Goal: Task Accomplishment & Management: Complete application form

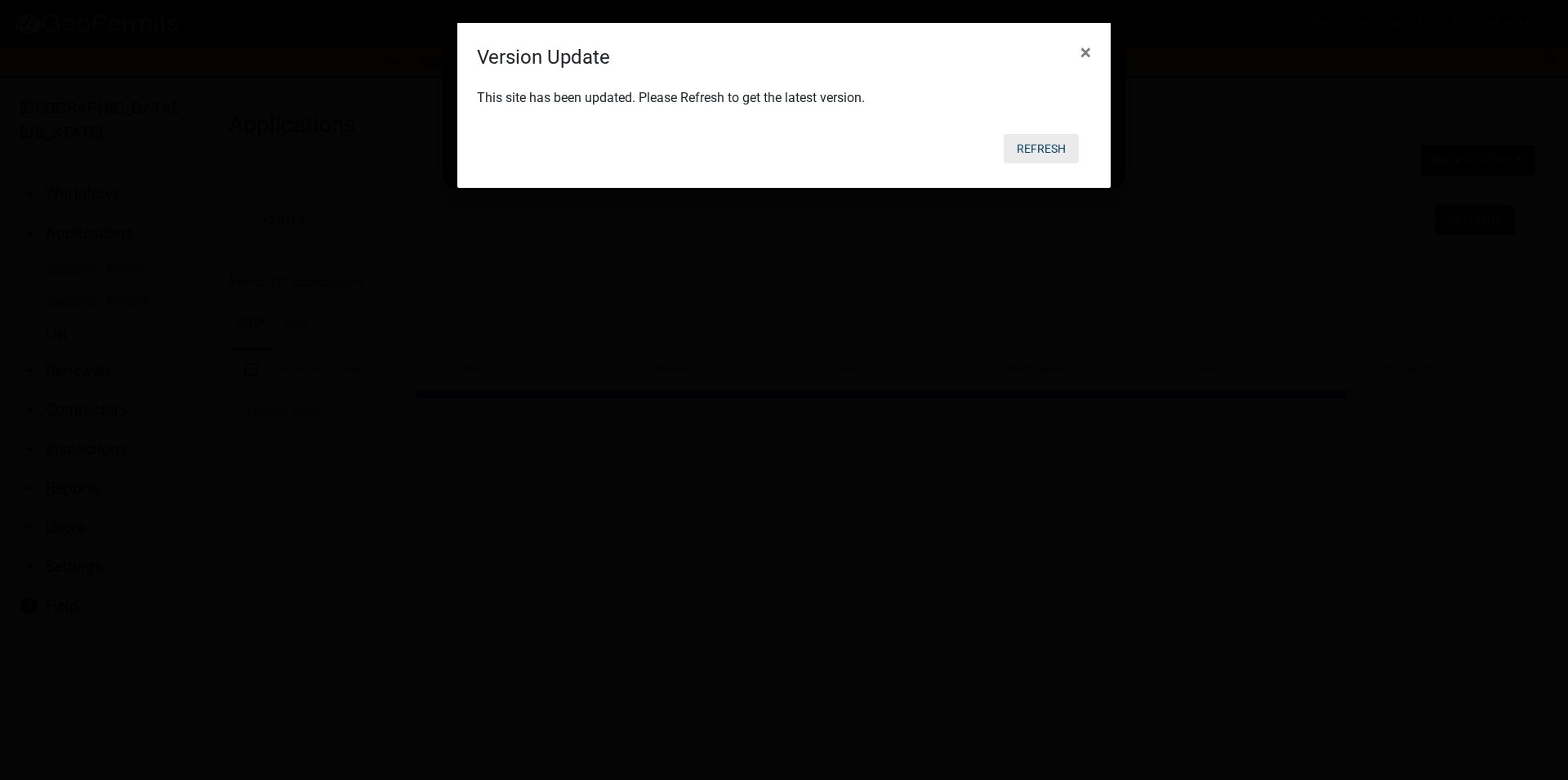
select select "3: 100"
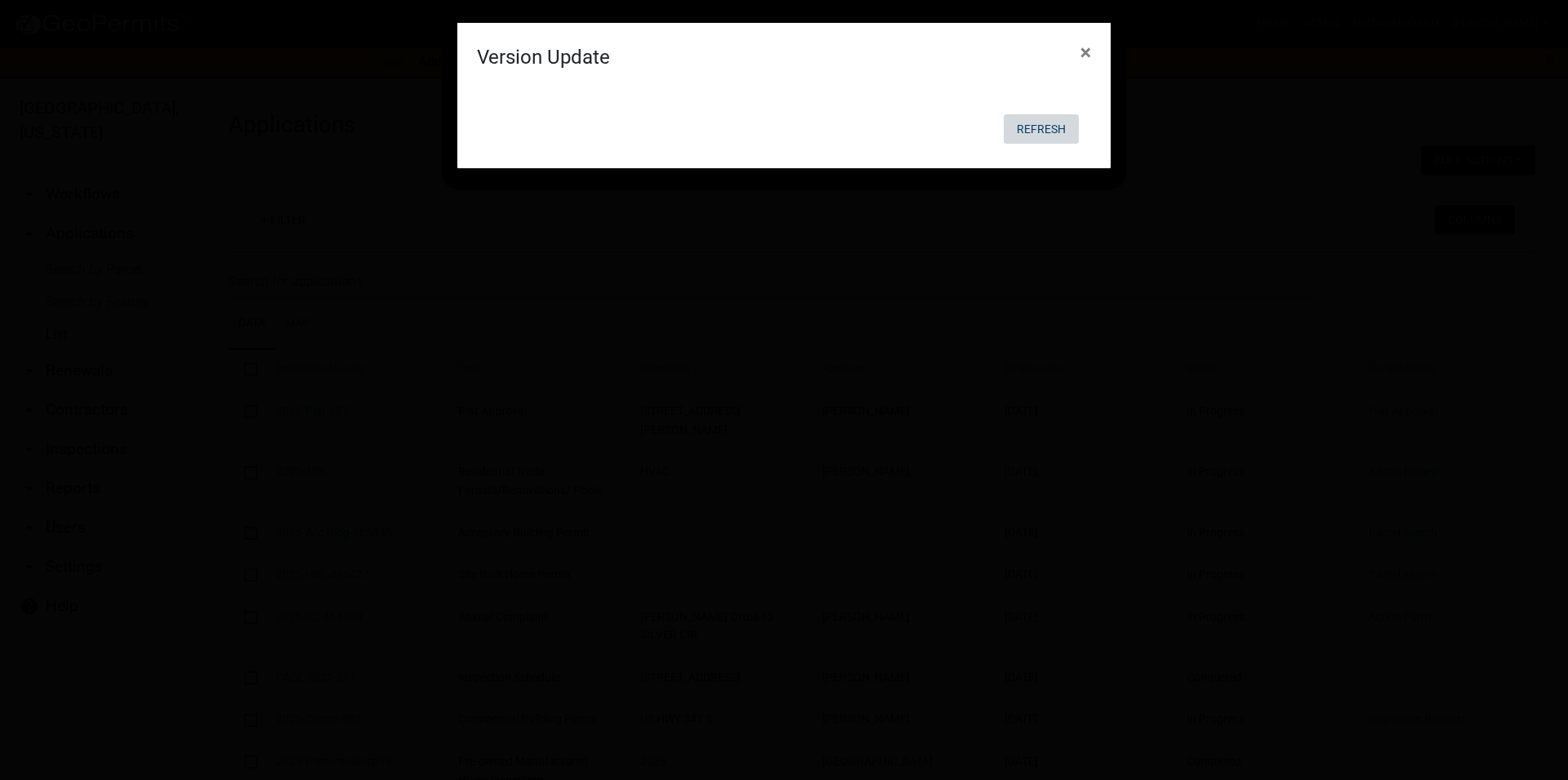
click at [1032, 121] on button "Refresh" at bounding box center [1041, 129] width 75 height 30
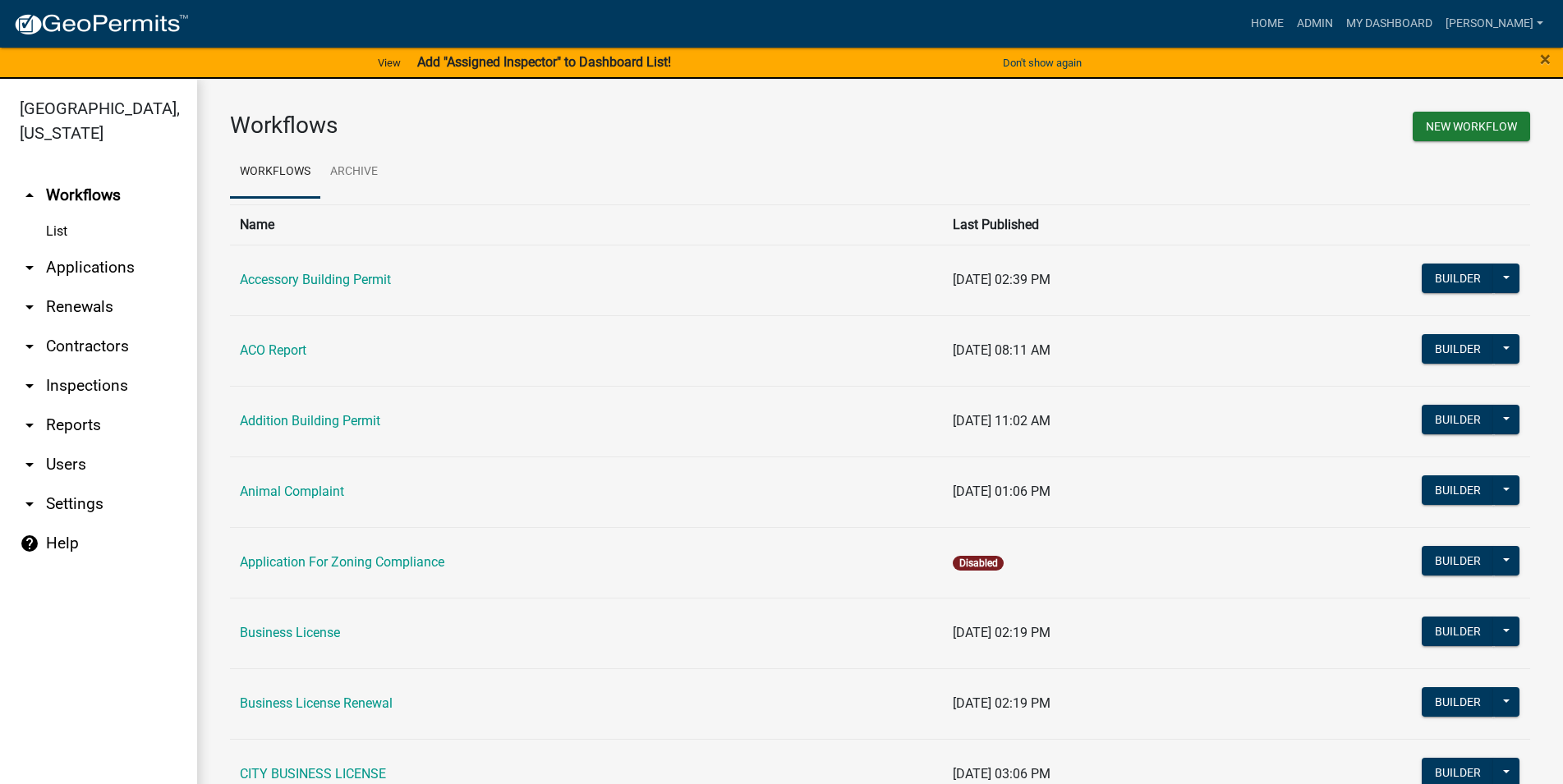
click at [169, 29] on img at bounding box center [100, 25] width 176 height 25
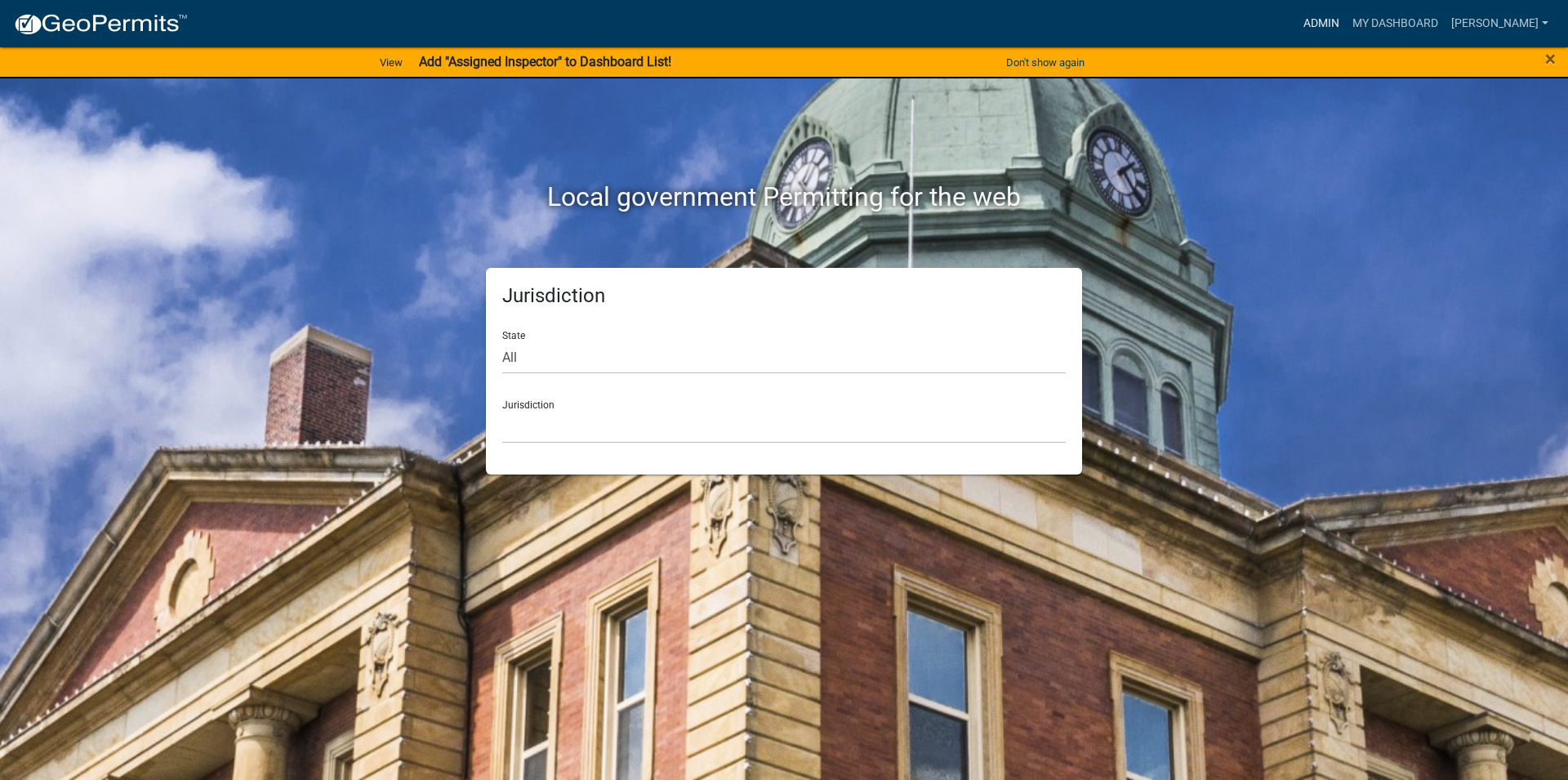
click at [1346, 29] on link "Admin" at bounding box center [1322, 24] width 49 height 31
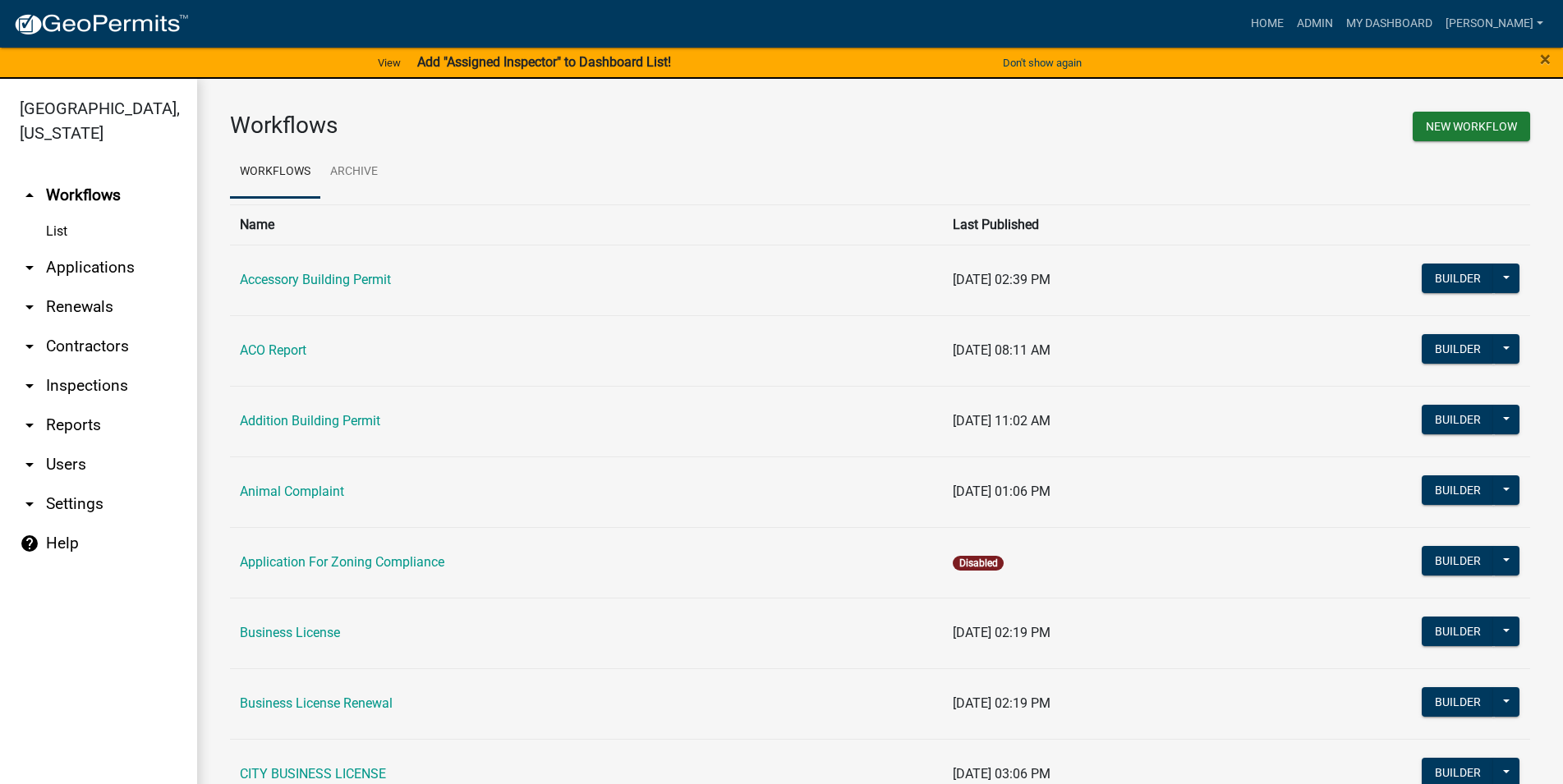
click at [77, 269] on link "arrow_drop_down Applications" at bounding box center [98, 267] width 197 height 39
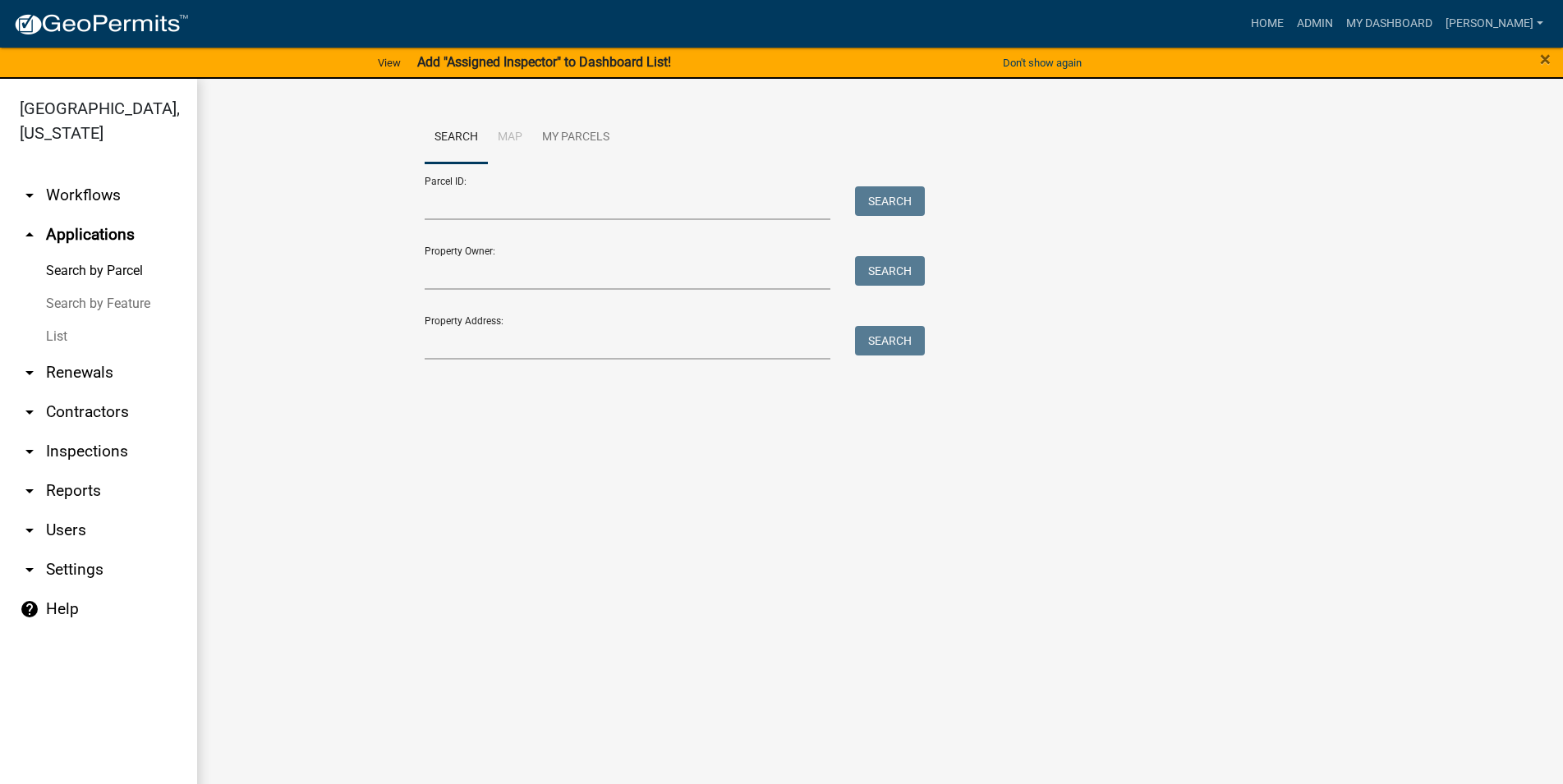
click at [59, 342] on link "List" at bounding box center [98, 336] width 197 height 33
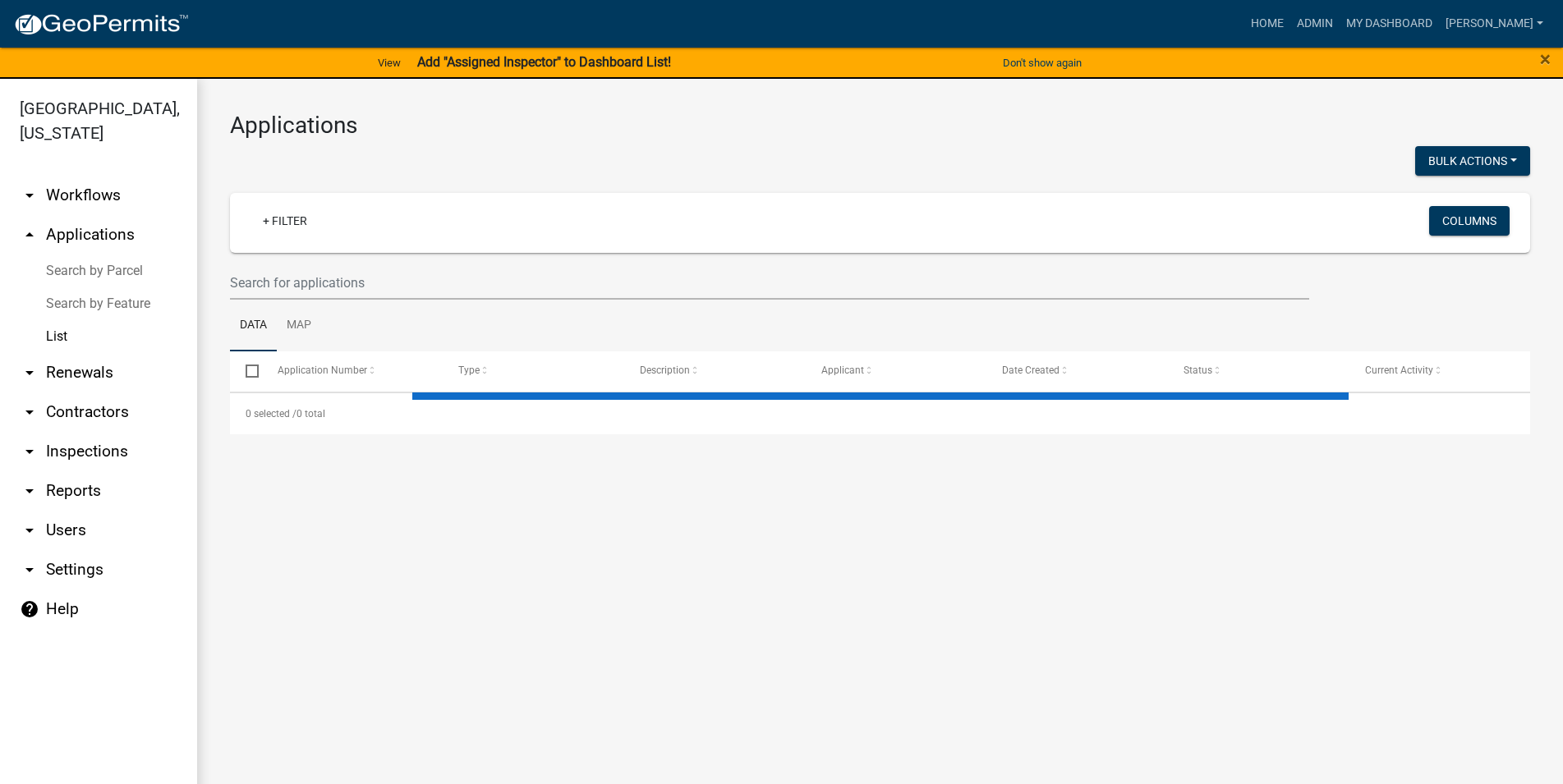
select select "3: 100"
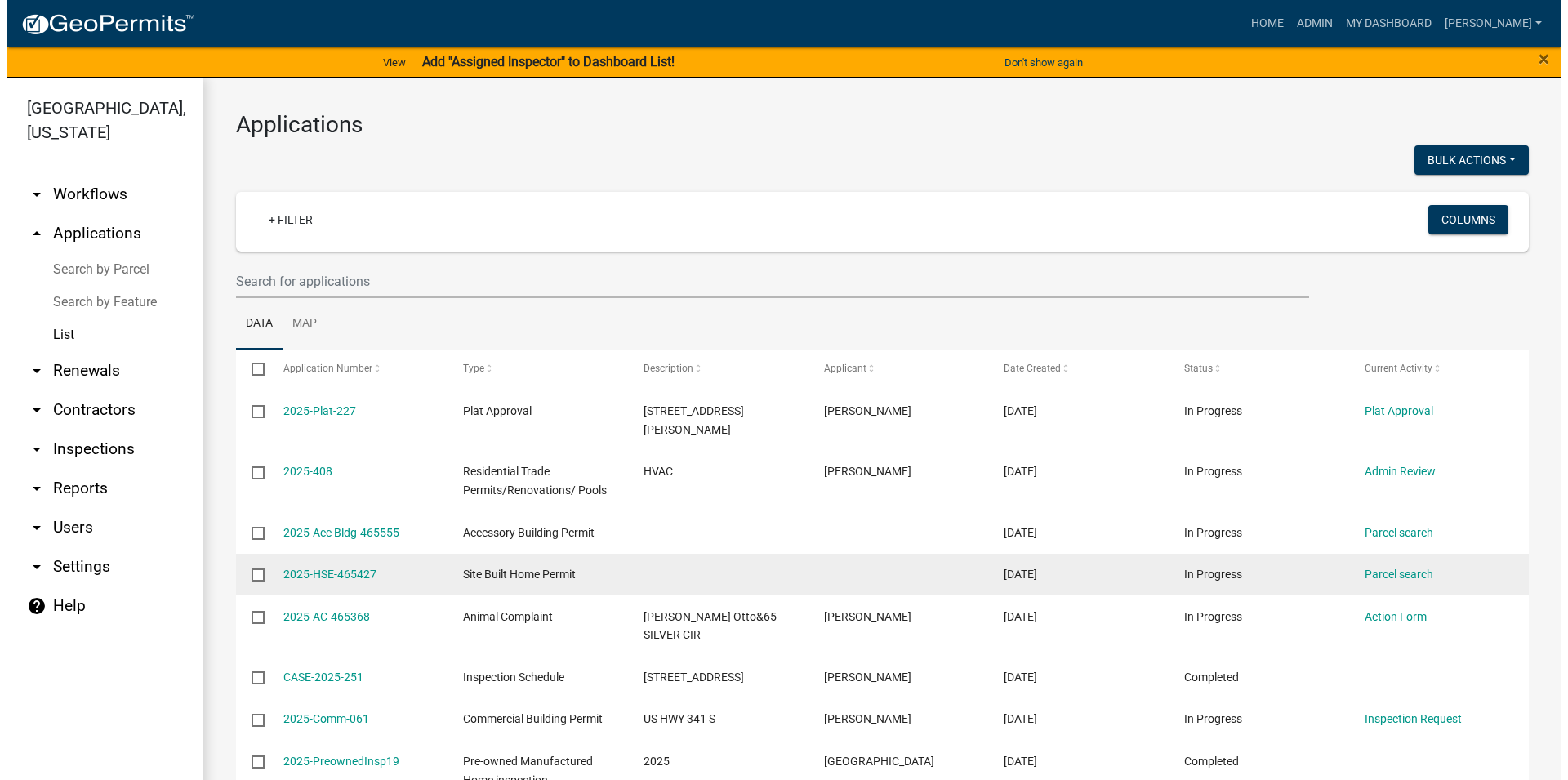
scroll to position [186, 0]
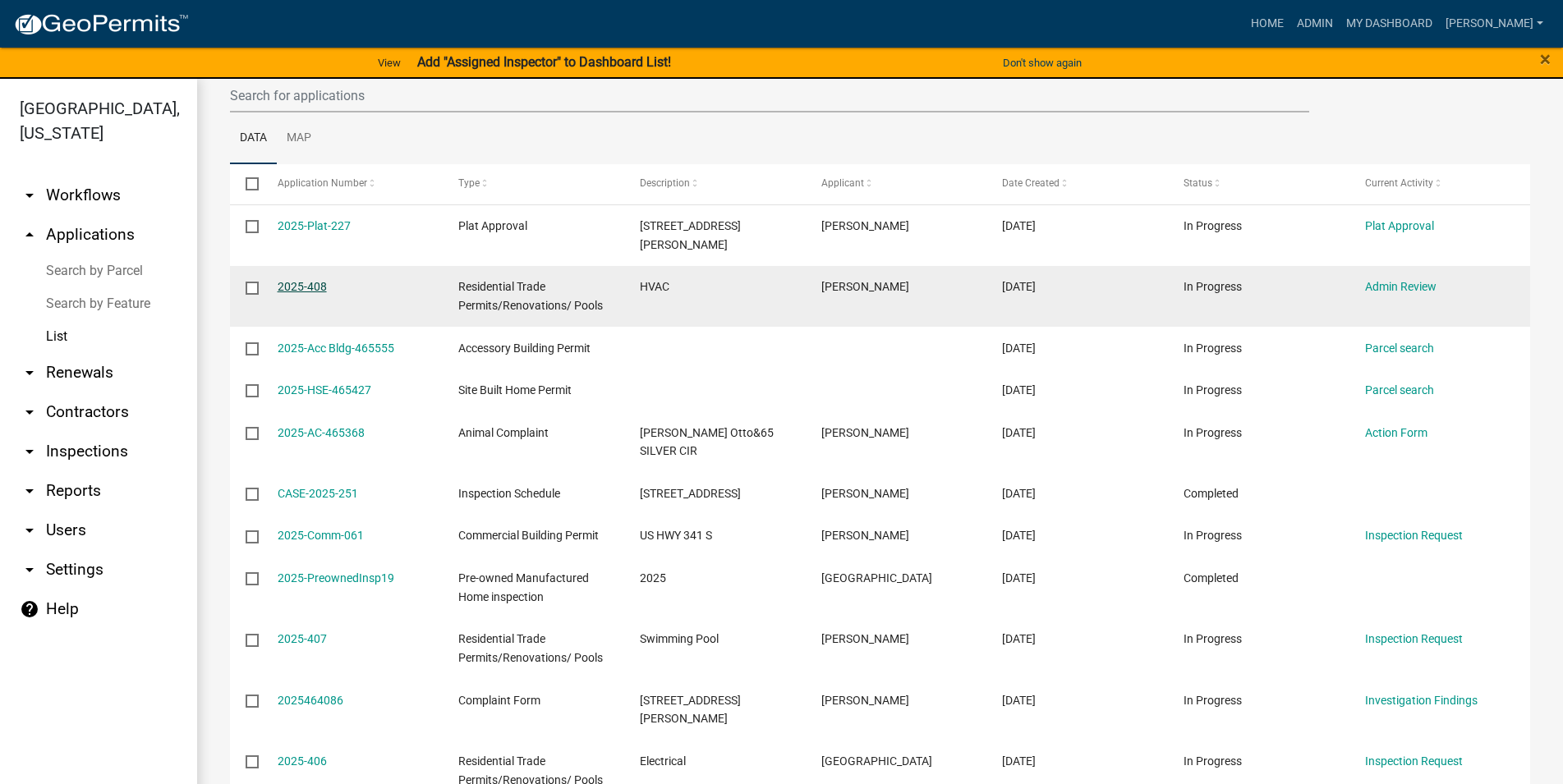
click at [315, 280] on link "2025-408" at bounding box center [302, 286] width 49 height 13
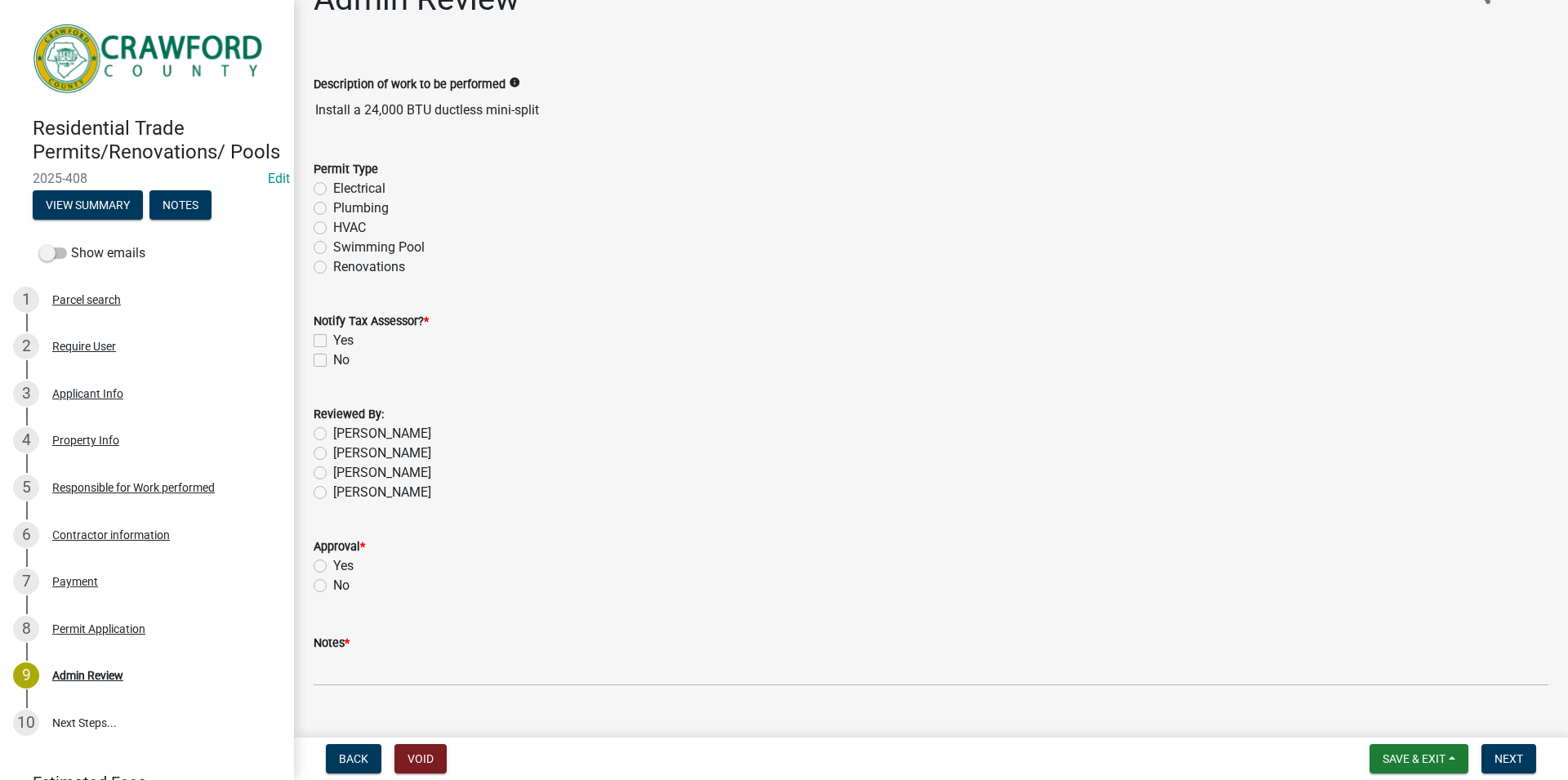
scroll to position [72, 0]
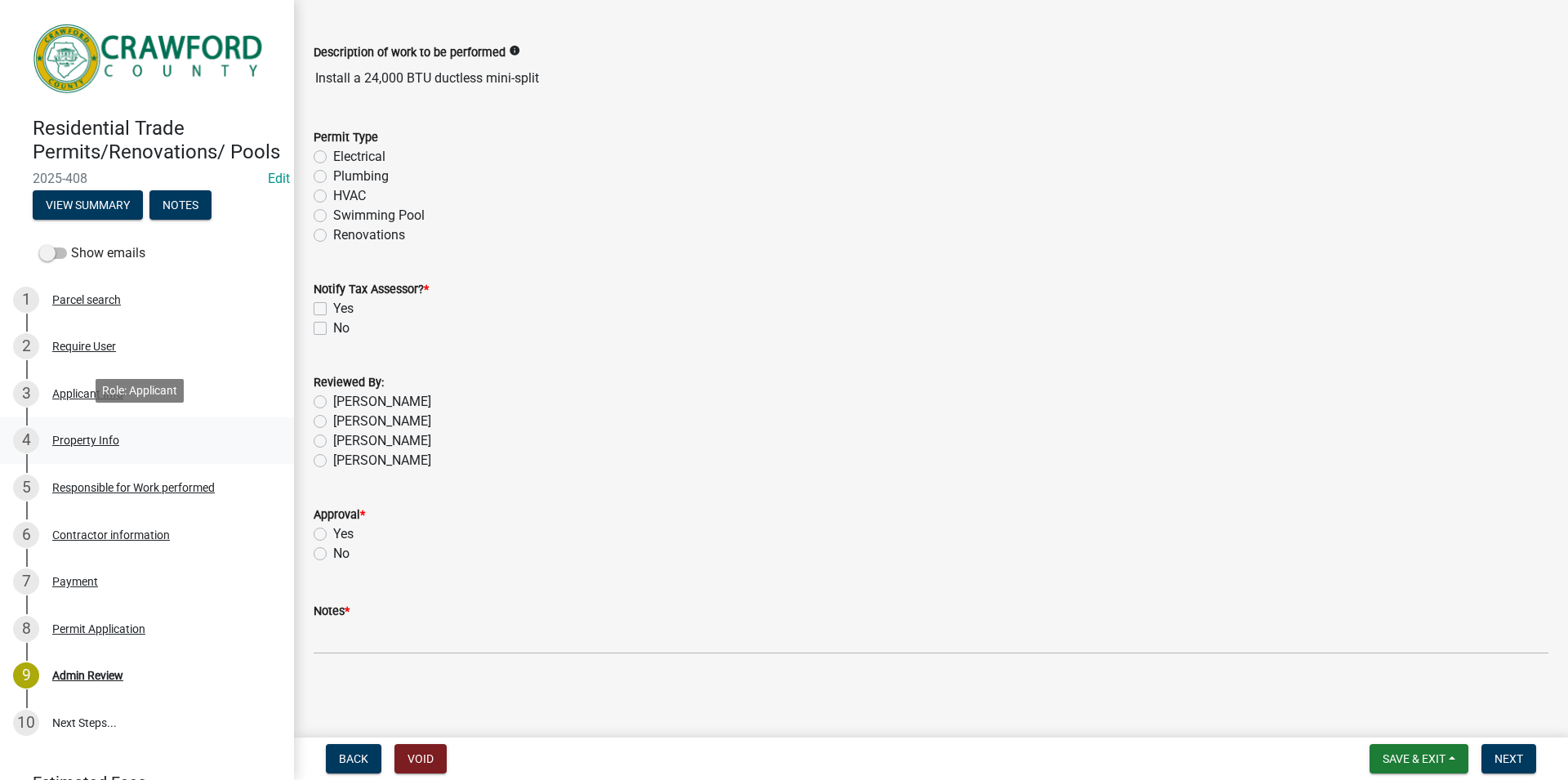
click at [170, 453] on link "4 Property Info" at bounding box center [147, 441] width 294 height 47
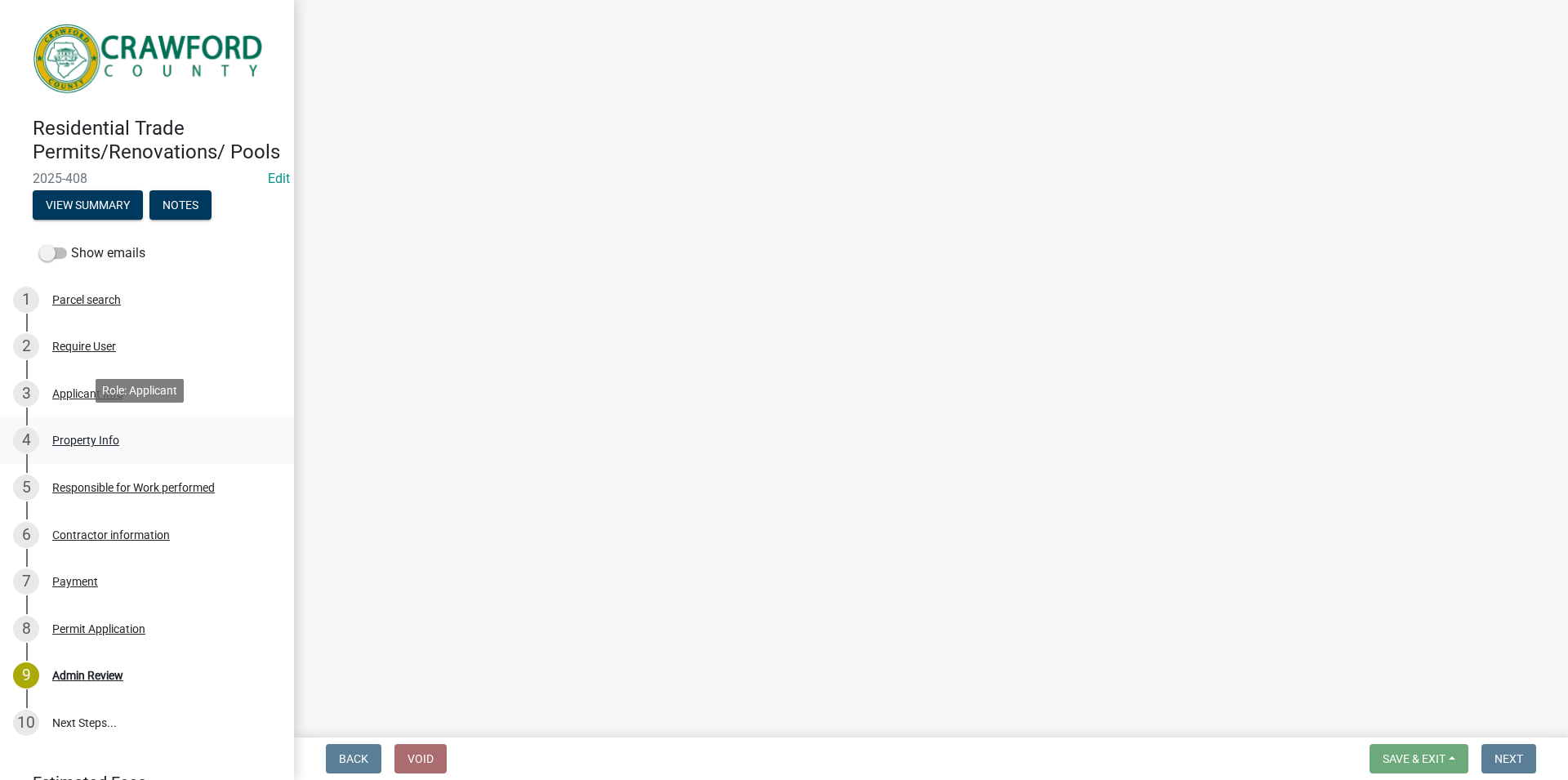
scroll to position [0, 0]
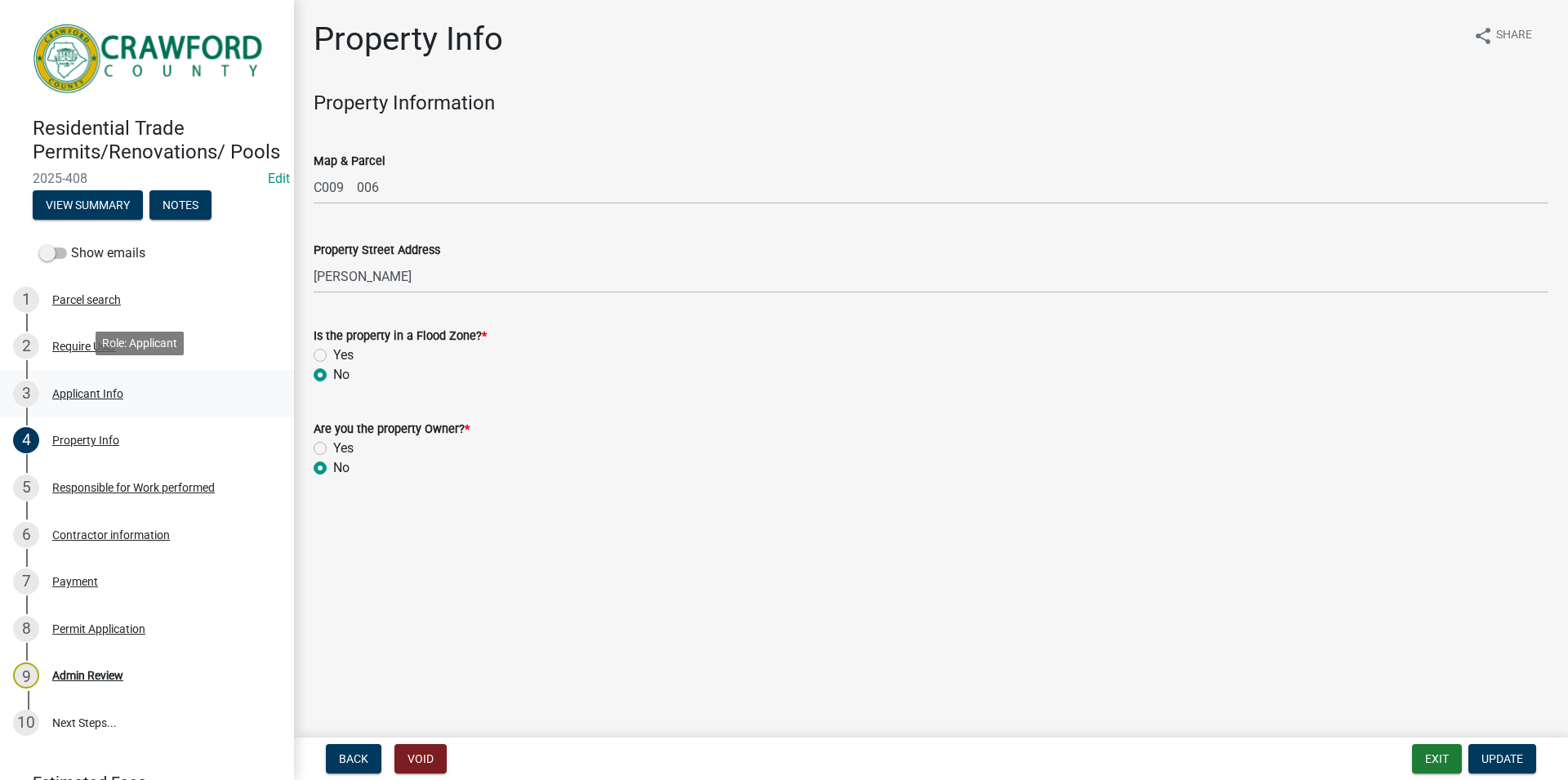
click at [175, 411] on link "3 Applicant Info" at bounding box center [147, 394] width 294 height 47
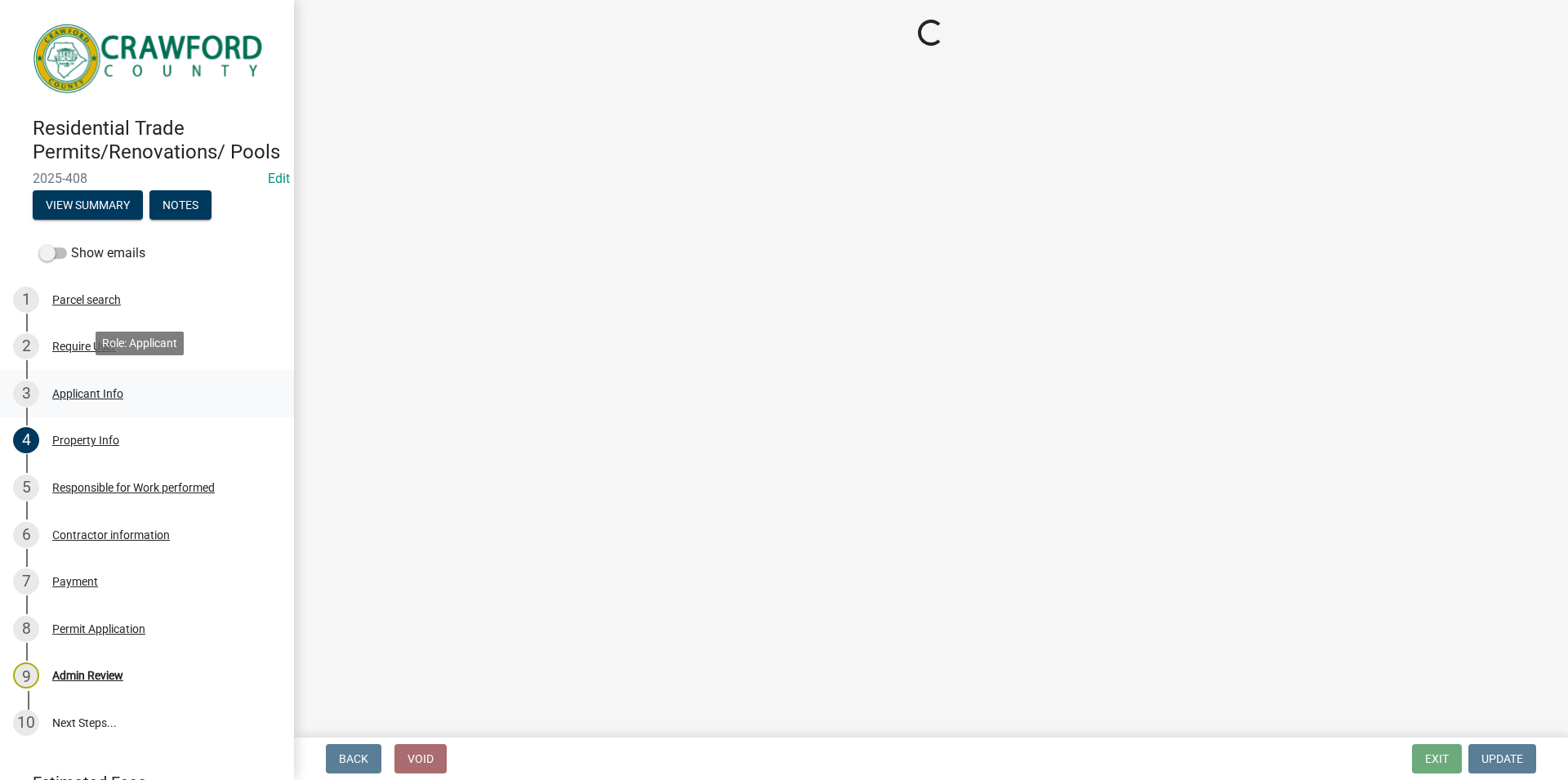
select select "7ab9e63d-2a22-4923-9de1-243aea4bc74f"
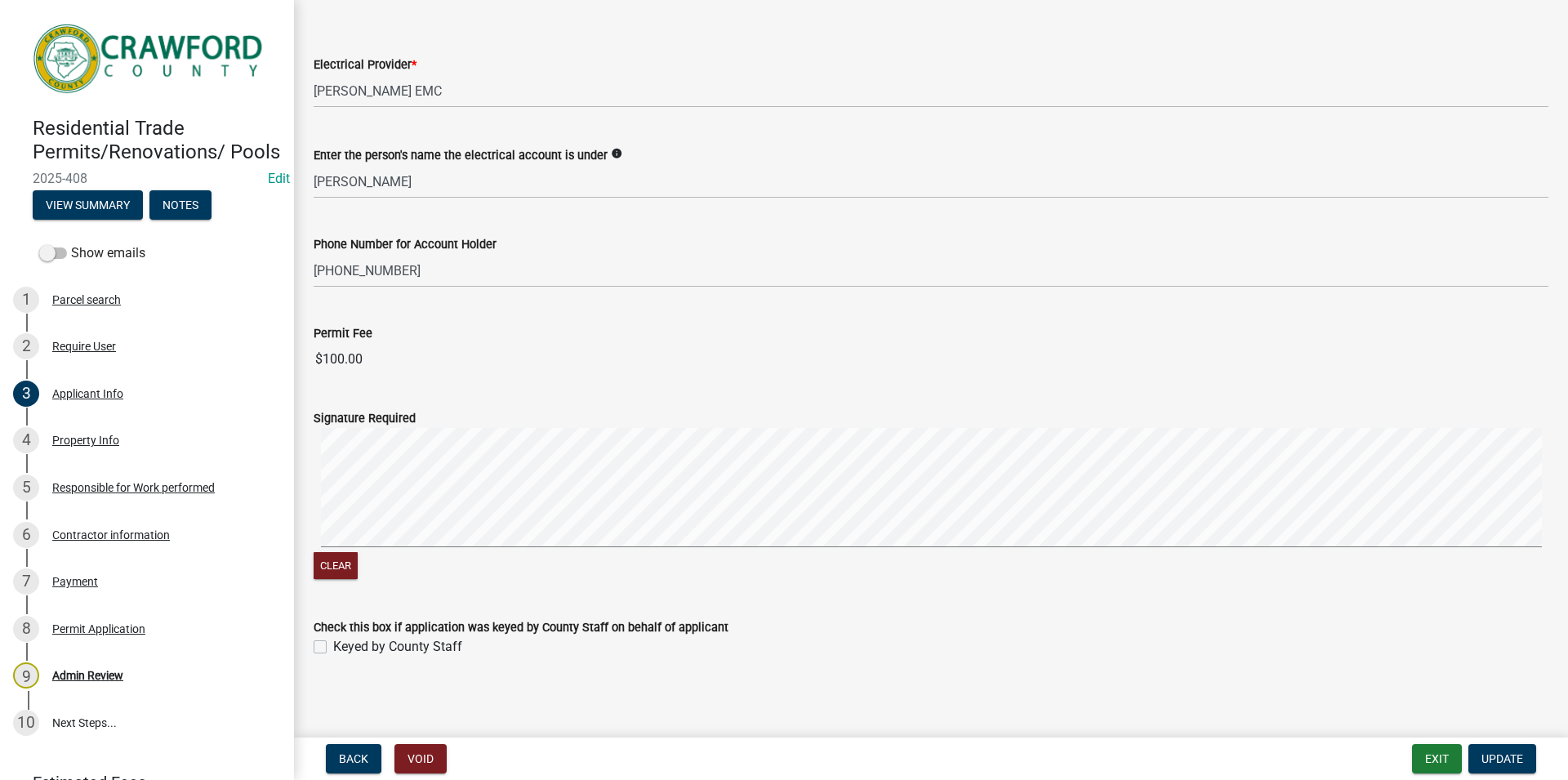
scroll to position [954, 0]
click at [124, 434] on div "4 Property Info" at bounding box center [140, 440] width 255 height 26
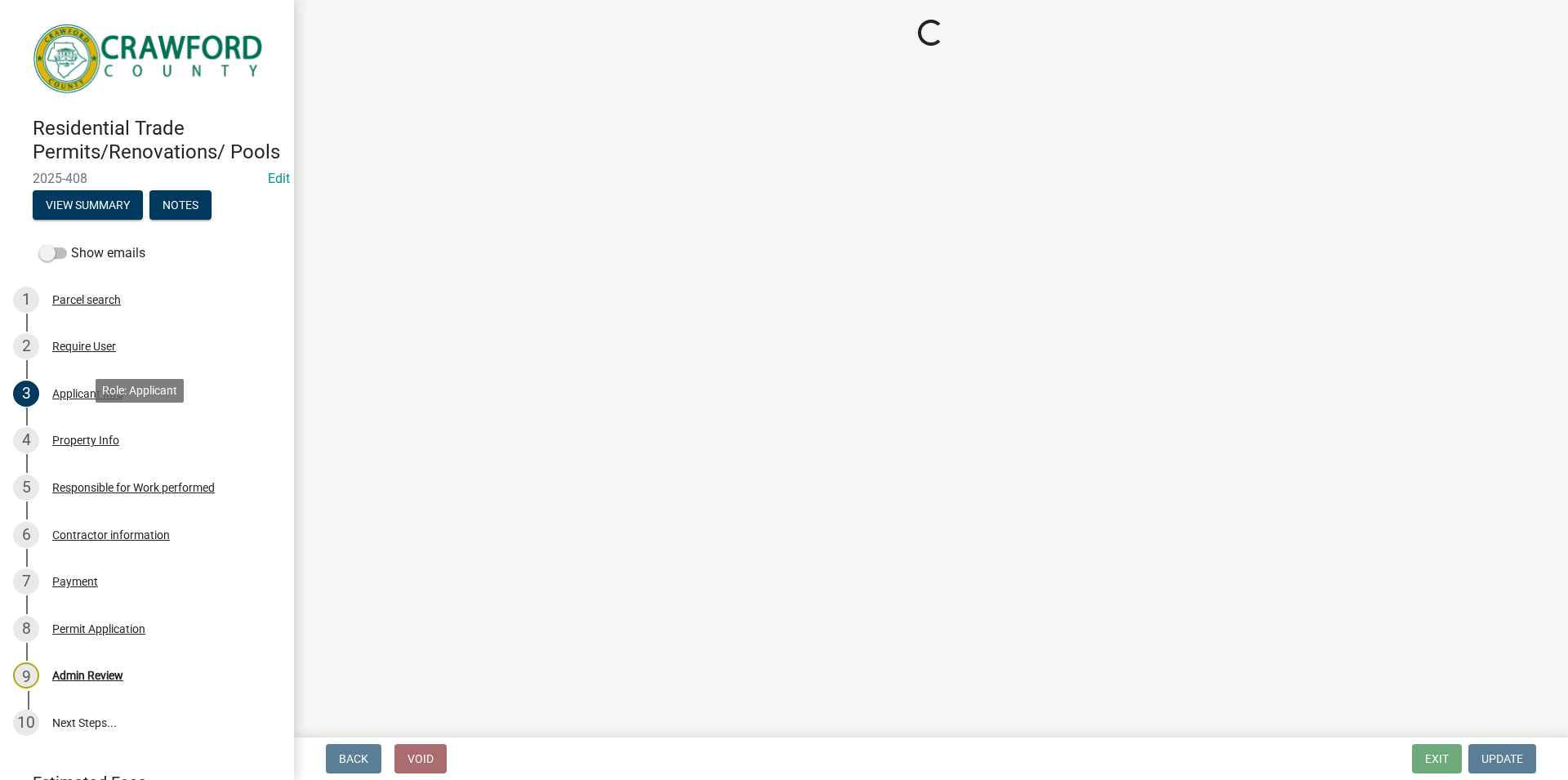
scroll to position [0, 0]
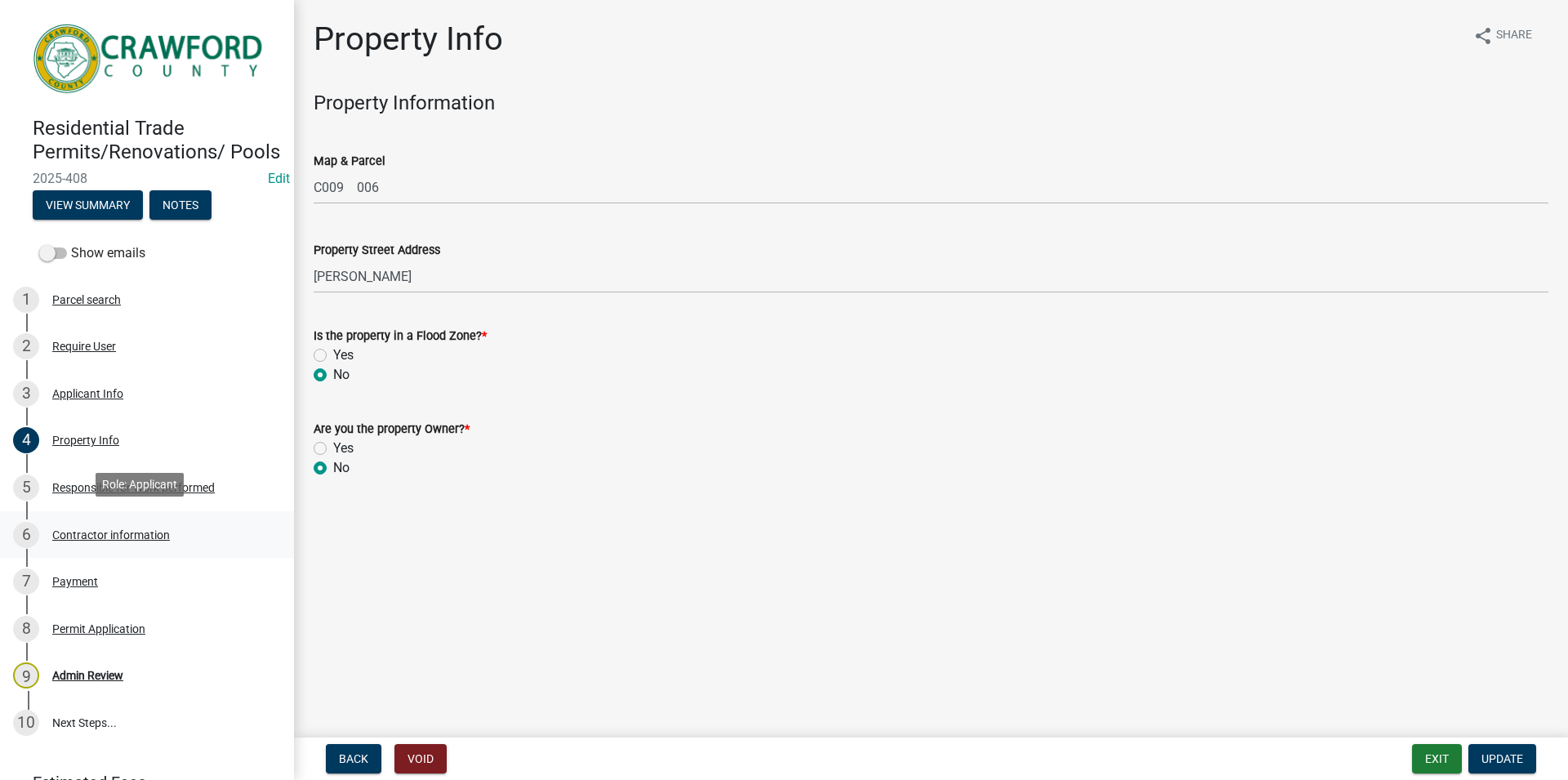
click at [140, 531] on div "Contractor information" at bounding box center [110, 535] width 117 height 12
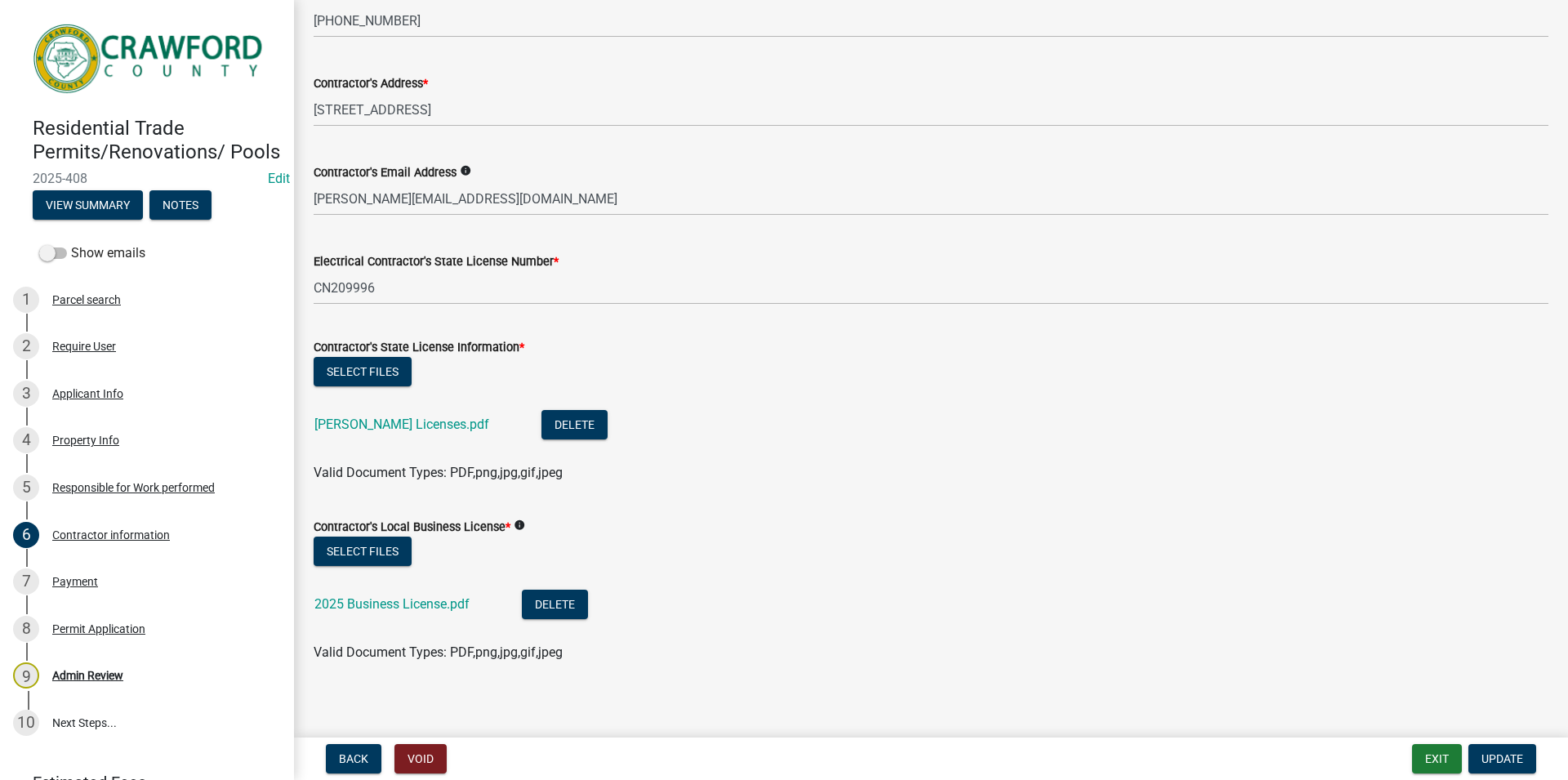
scroll to position [229, 0]
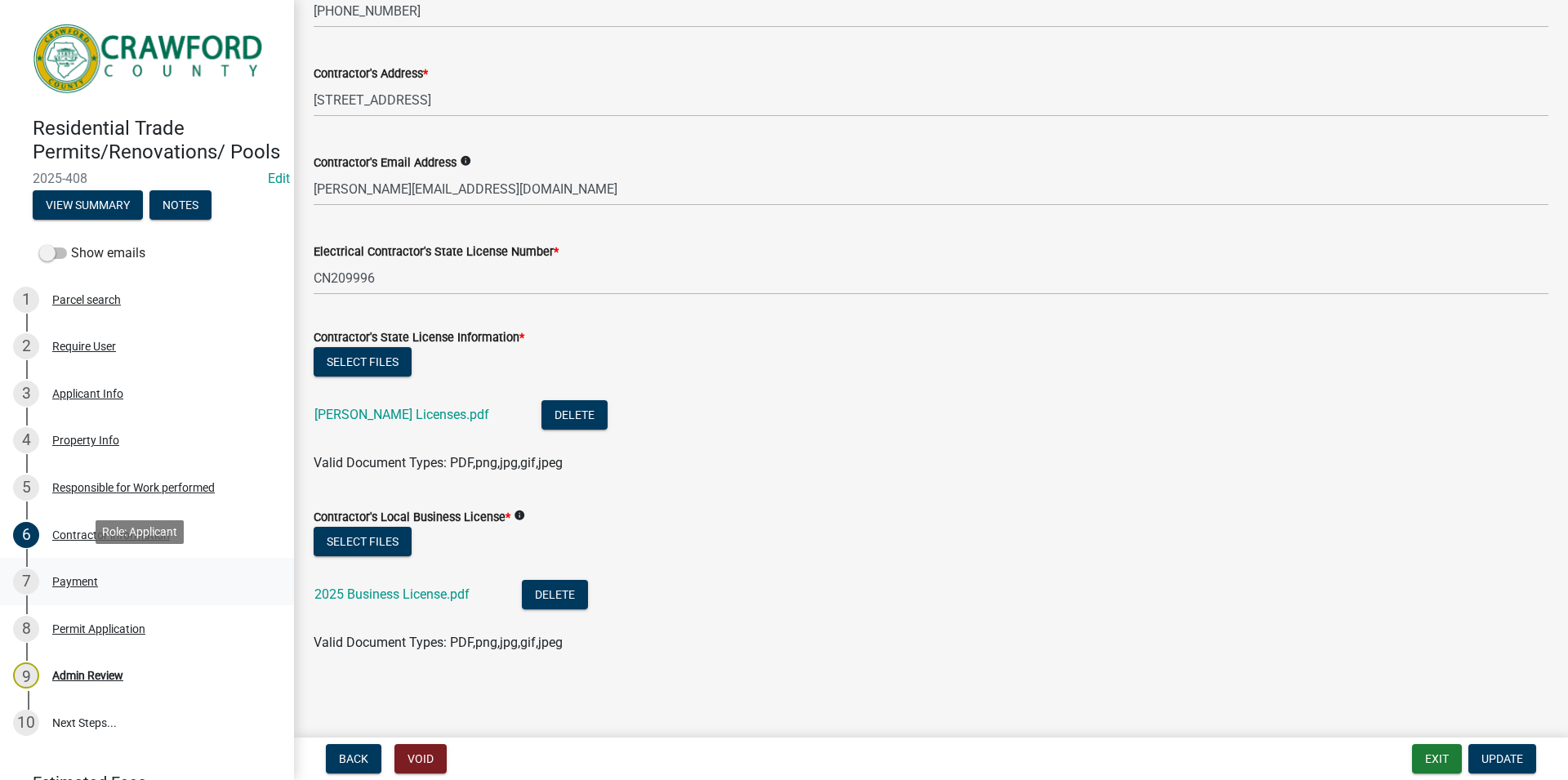
click at [112, 594] on link "7 Payment" at bounding box center [147, 581] width 294 height 47
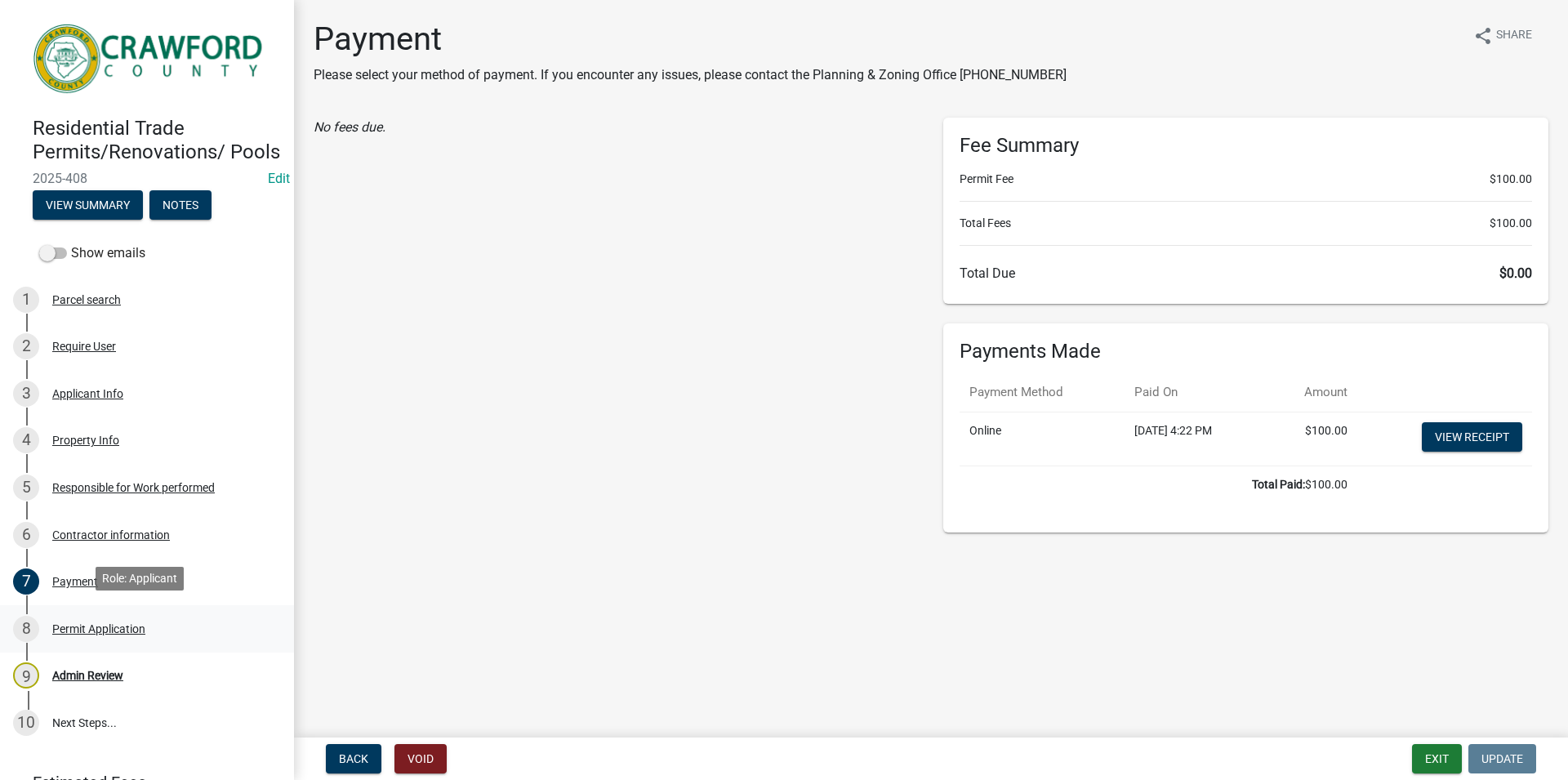
click at [122, 623] on div "Permit Application" at bounding box center [99, 629] width 93 height 12
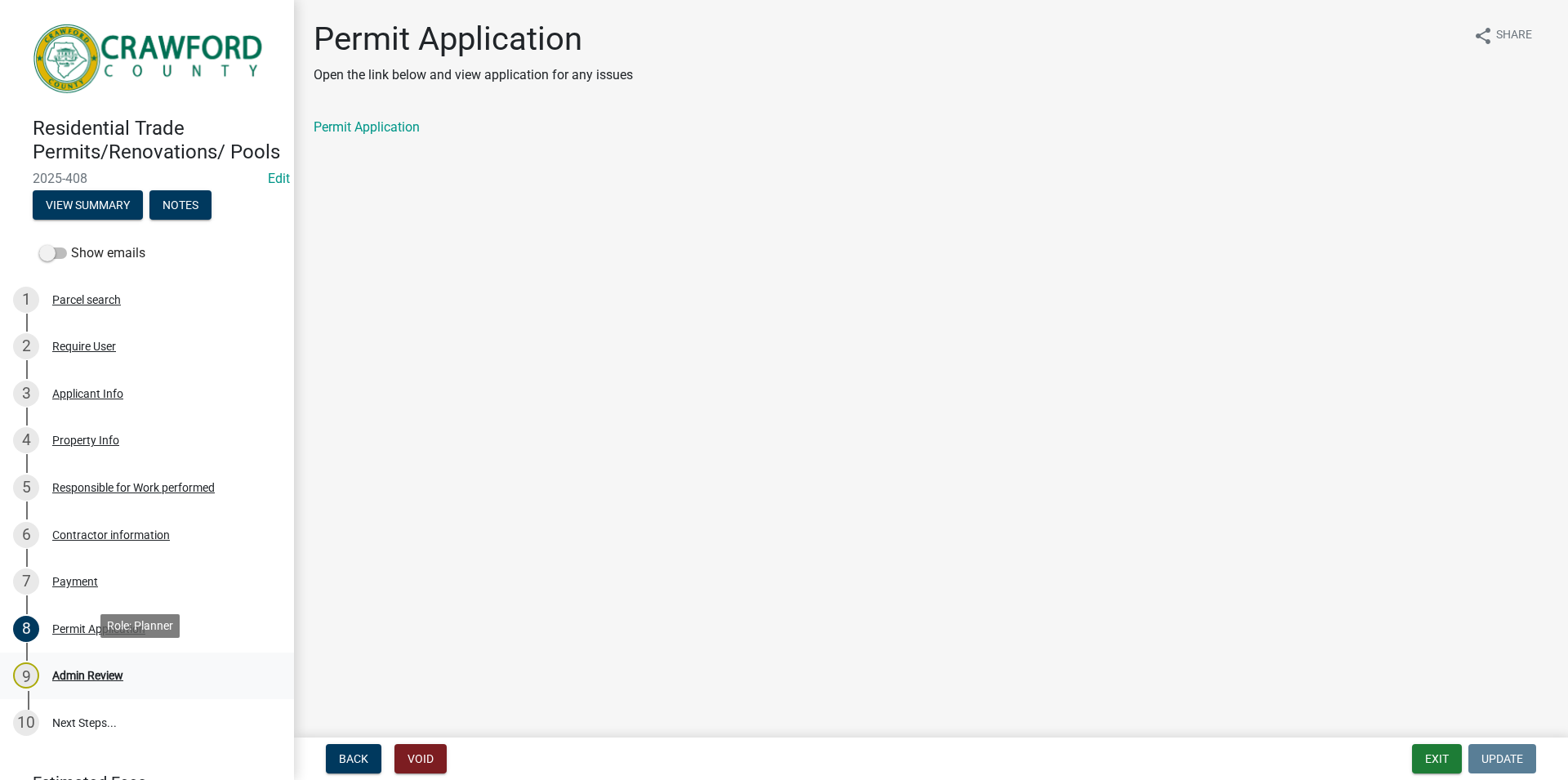
click at [122, 653] on link "9 Admin Review" at bounding box center [147, 676] width 294 height 47
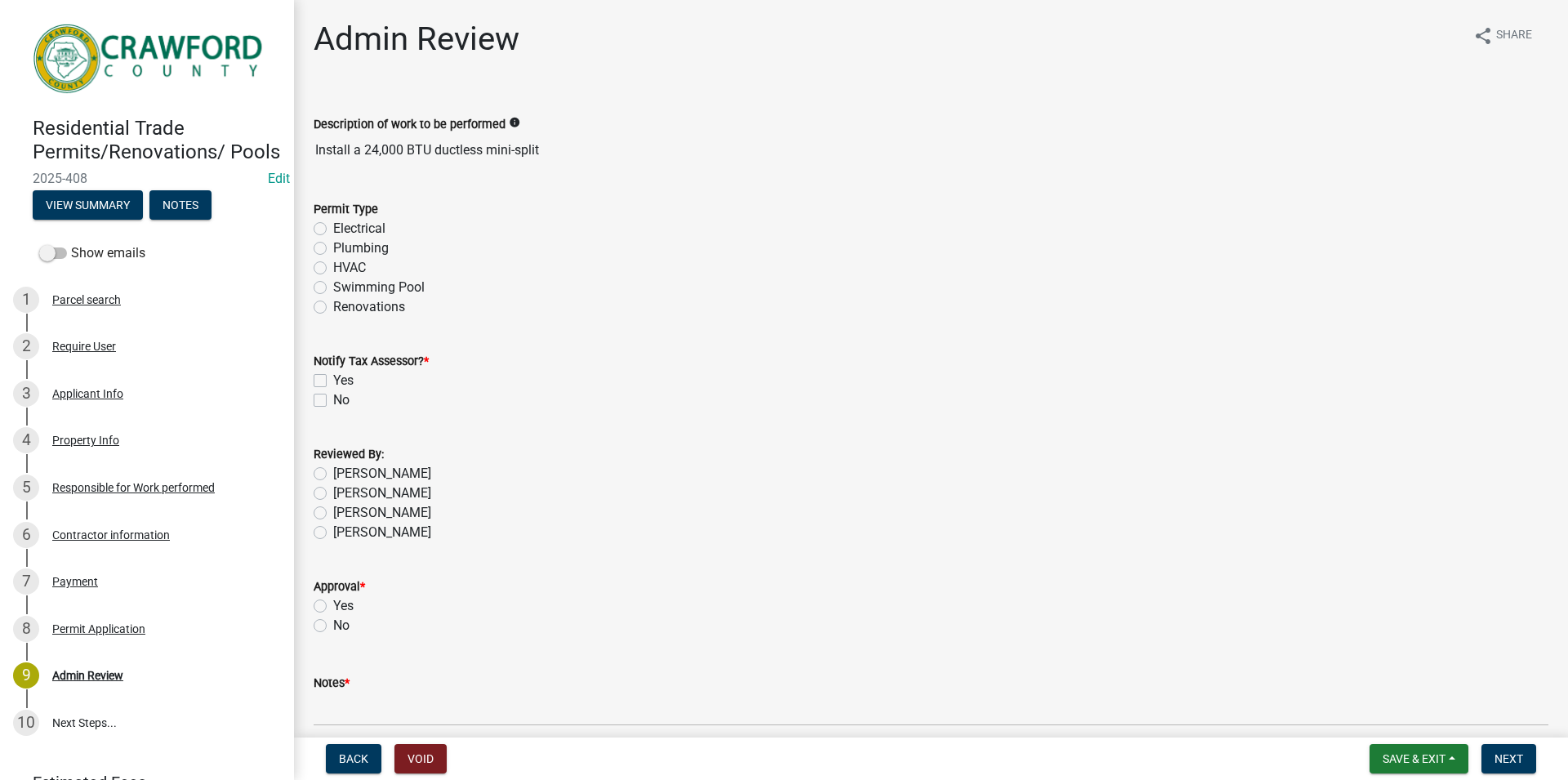
click at [337, 269] on label "HVAC" at bounding box center [349, 267] width 33 height 19
click at [337, 269] on input "HVAC" at bounding box center [338, 263] width 11 height 11
radio input "true"
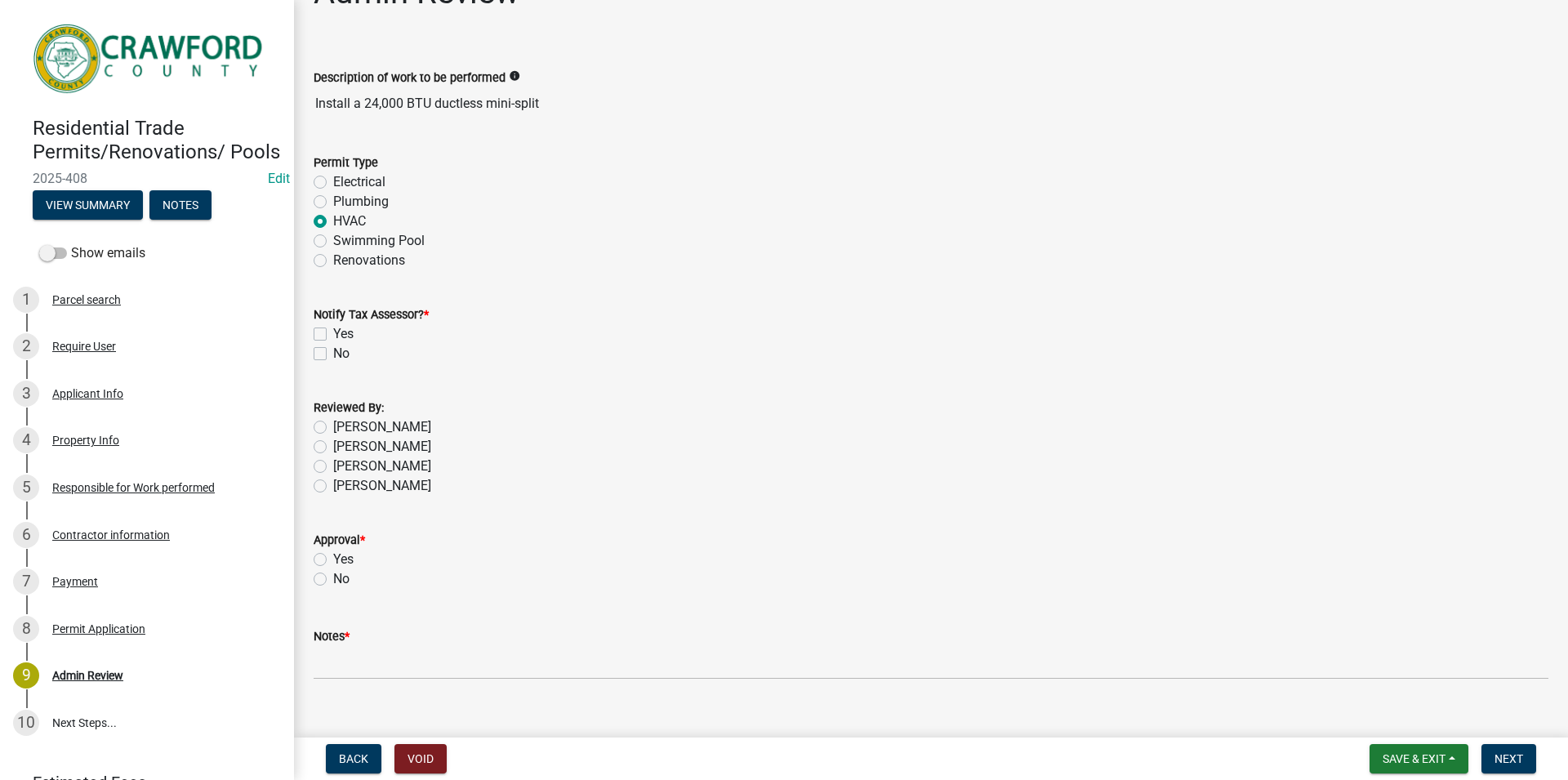
scroll to position [72, 0]
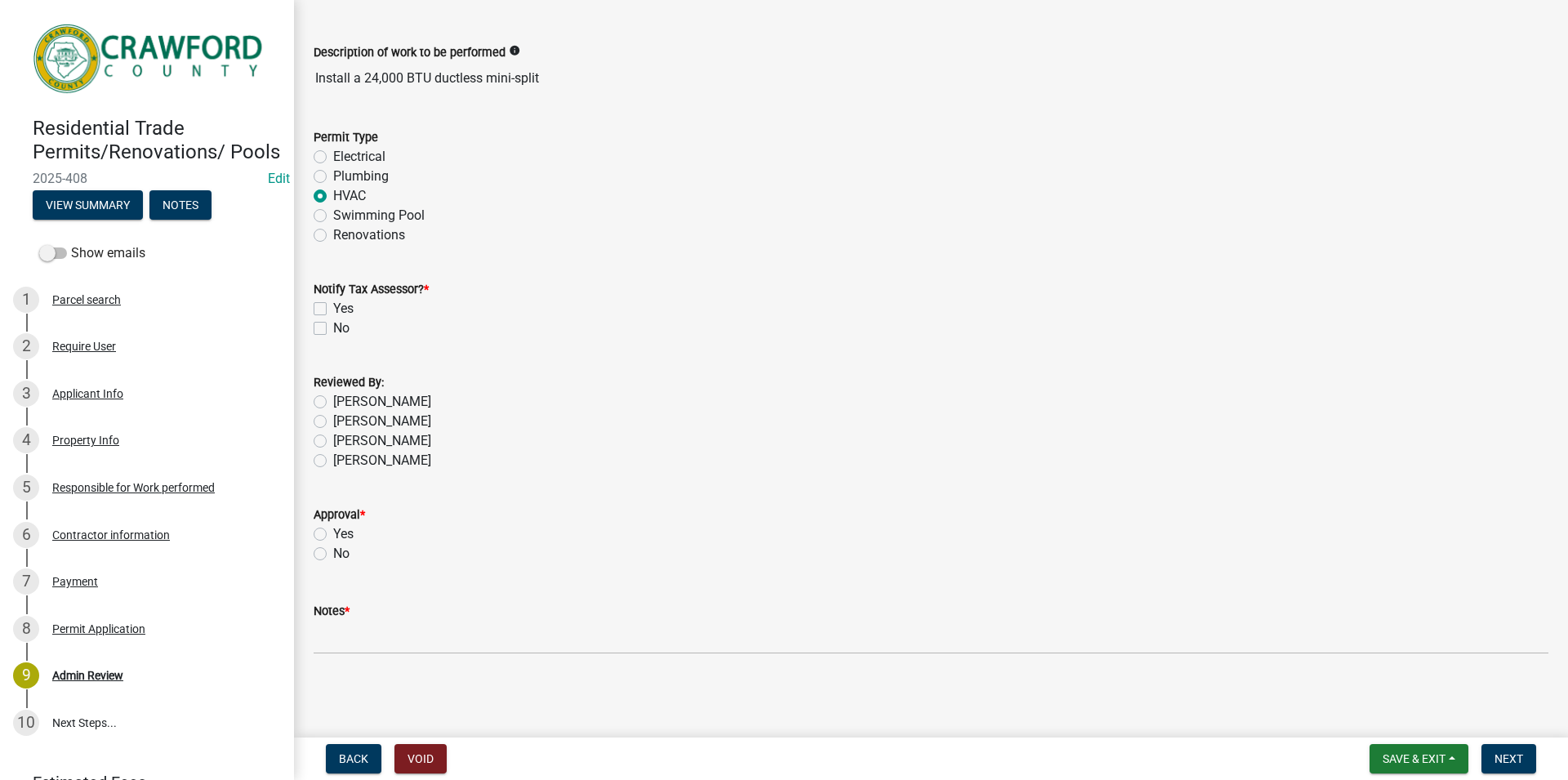
click at [329, 331] on div "No" at bounding box center [931, 328] width 1235 height 19
click at [333, 330] on label "No" at bounding box center [341, 328] width 16 height 19
click at [333, 329] on input "No" at bounding box center [338, 324] width 11 height 11
checkbox input "true"
checkbox input "false"
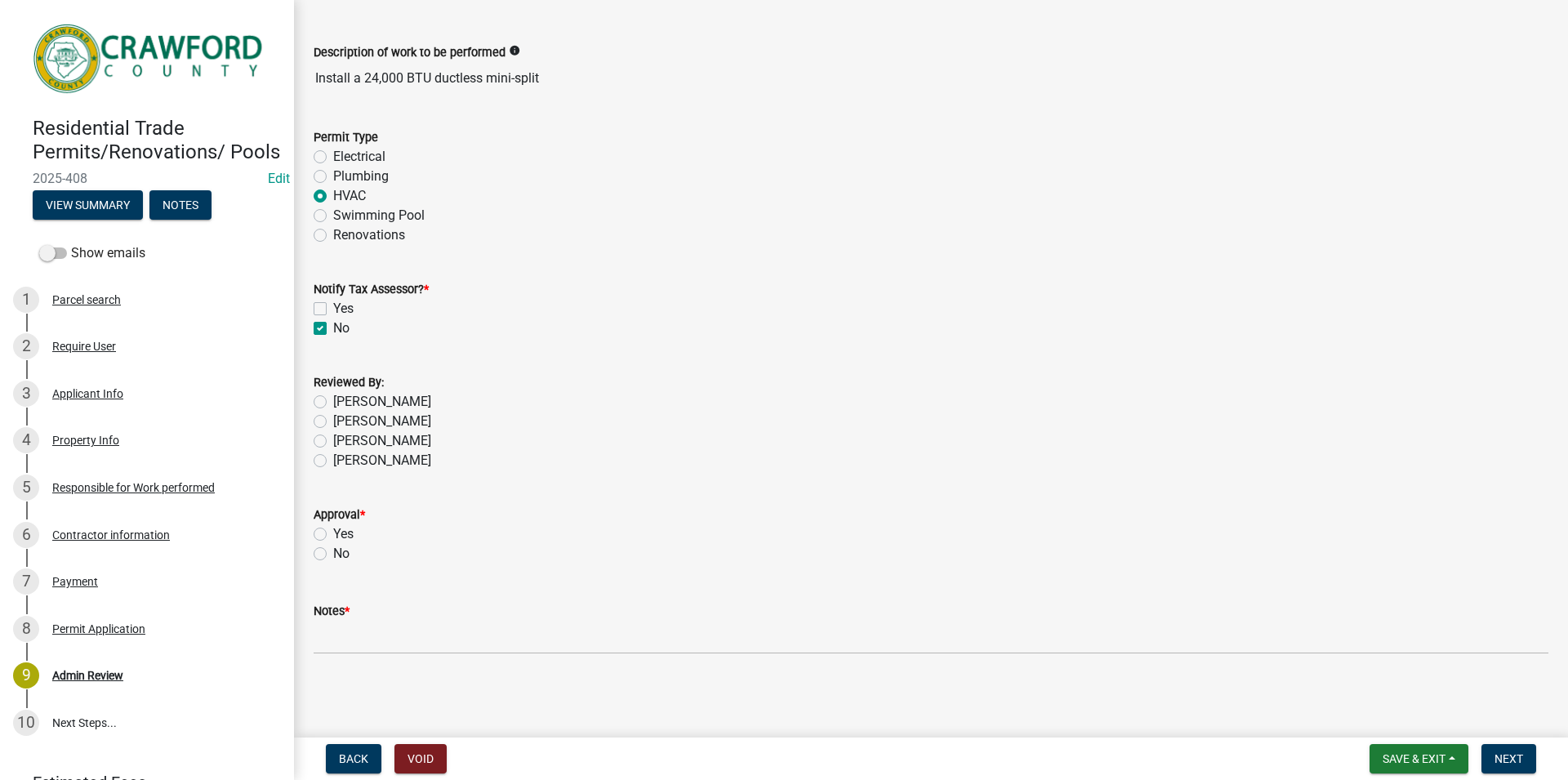
checkbox input "true"
click at [333, 459] on label "[PERSON_NAME]" at bounding box center [382, 460] width 98 height 19
click at [333, 459] on input "[PERSON_NAME]" at bounding box center [338, 456] width 11 height 11
radio input "true"
click at [333, 539] on label "Yes" at bounding box center [343, 534] width 20 height 19
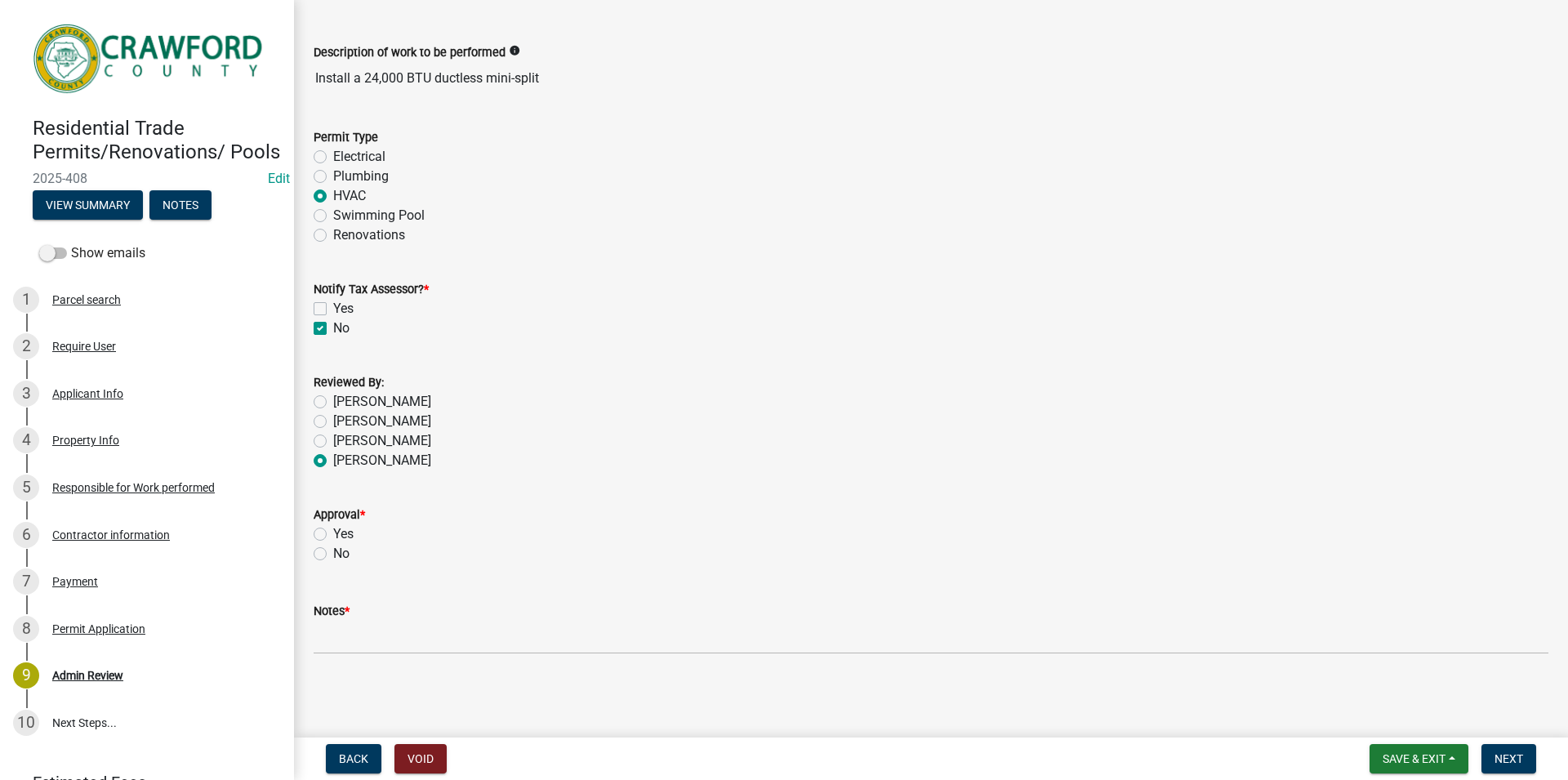
click at [333, 535] on input "Yes" at bounding box center [338, 530] width 11 height 11
radio input "true"
click at [350, 606] on label "Notes *" at bounding box center [331, 612] width 36 height 12
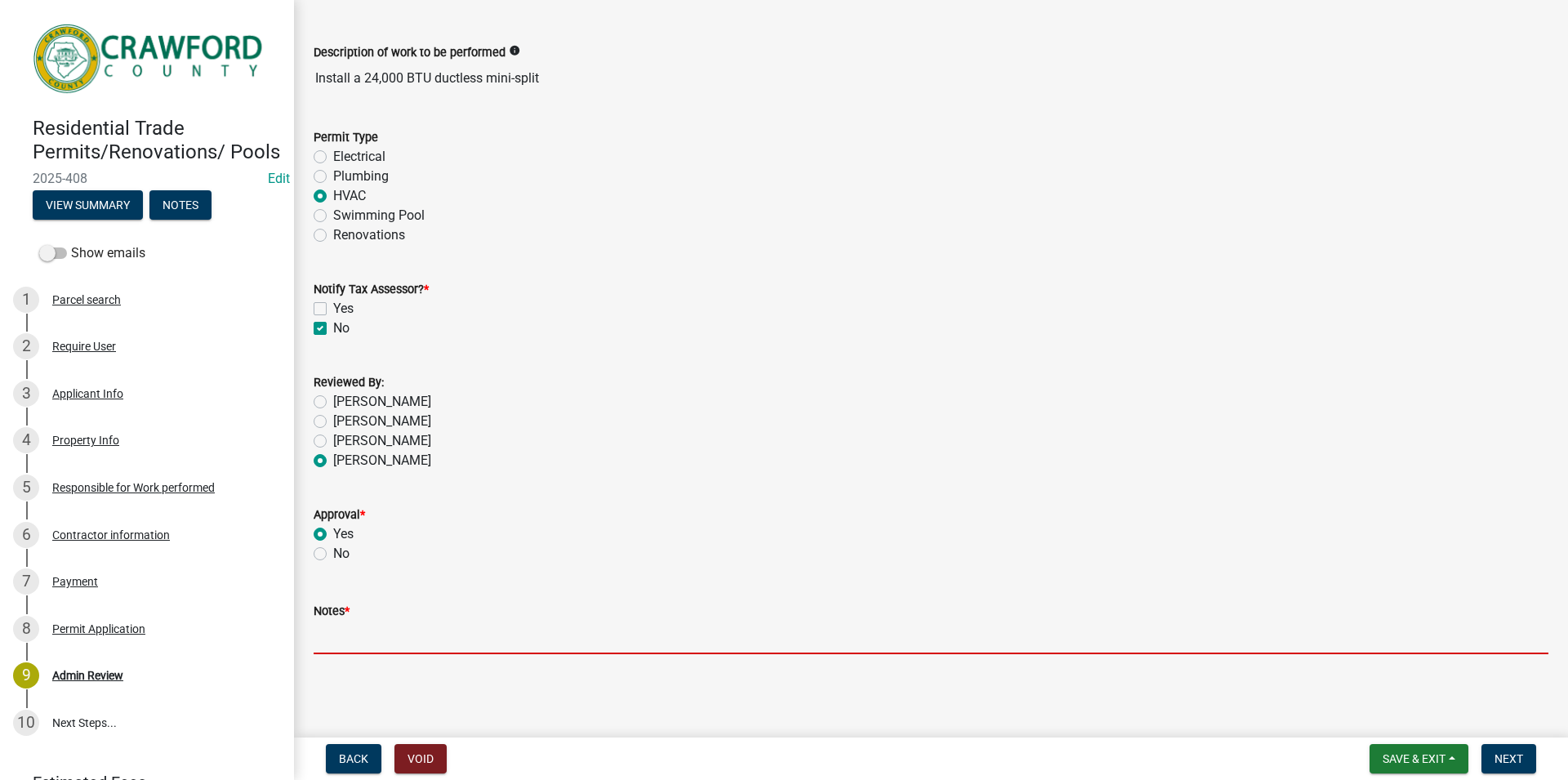
click at [350, 621] on input "Notes *" at bounding box center [931, 637] width 1235 height 34
click at [352, 625] on input "Notes *" at bounding box center [931, 637] width 1235 height 34
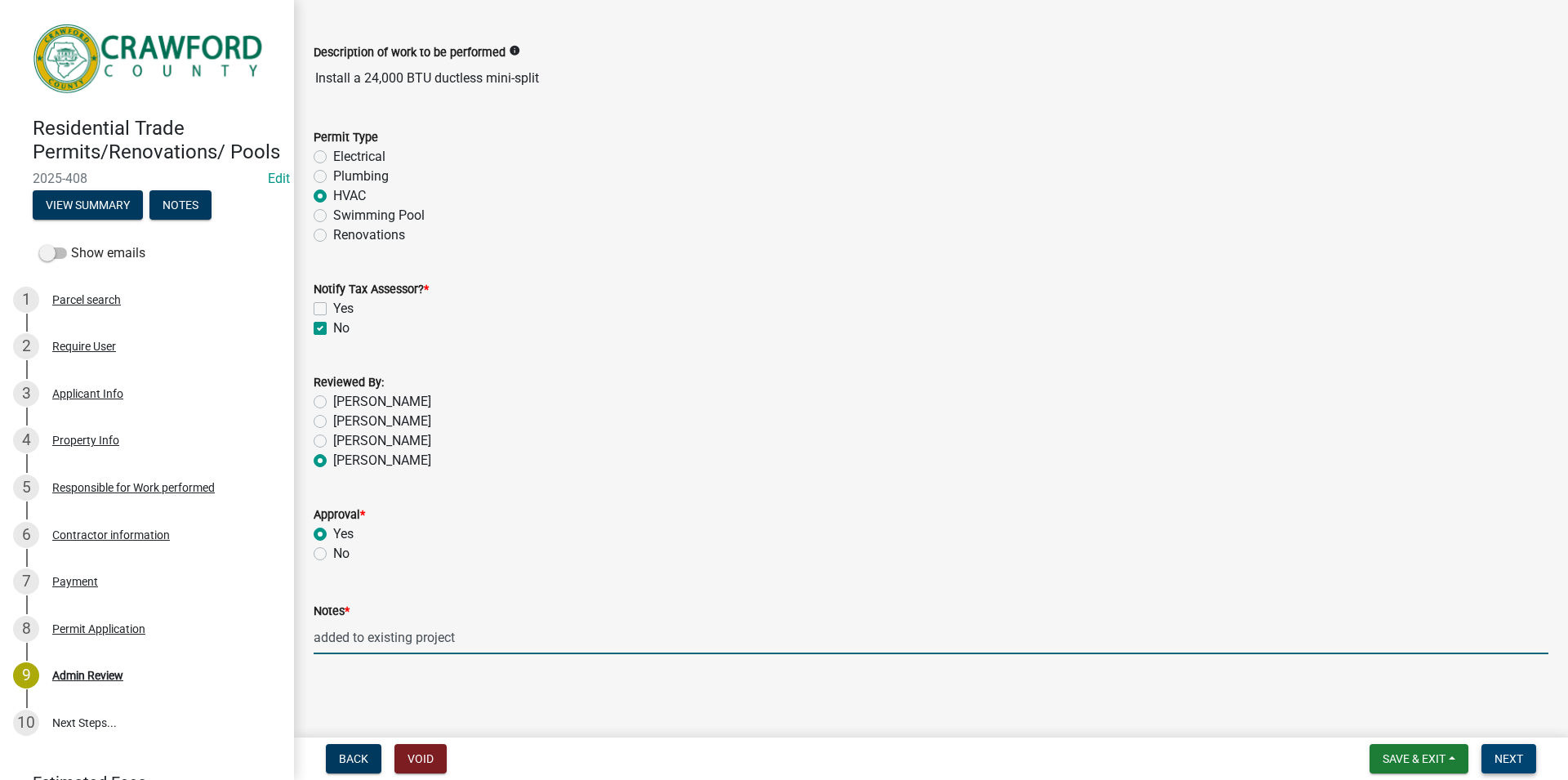
type input "added to existing project"
click at [1491, 746] on button "Next" at bounding box center [1509, 758] width 55 height 30
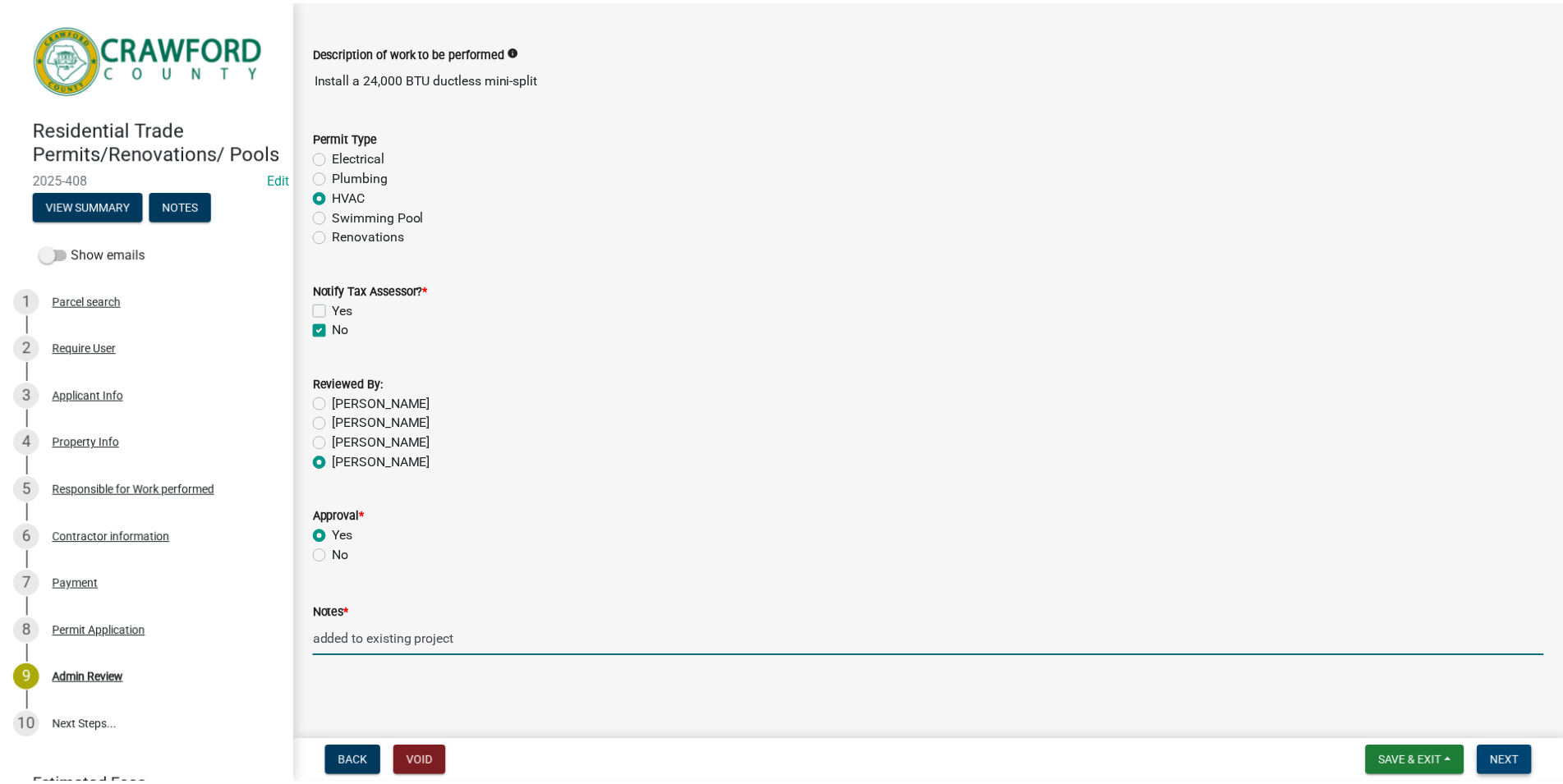
scroll to position [0, 0]
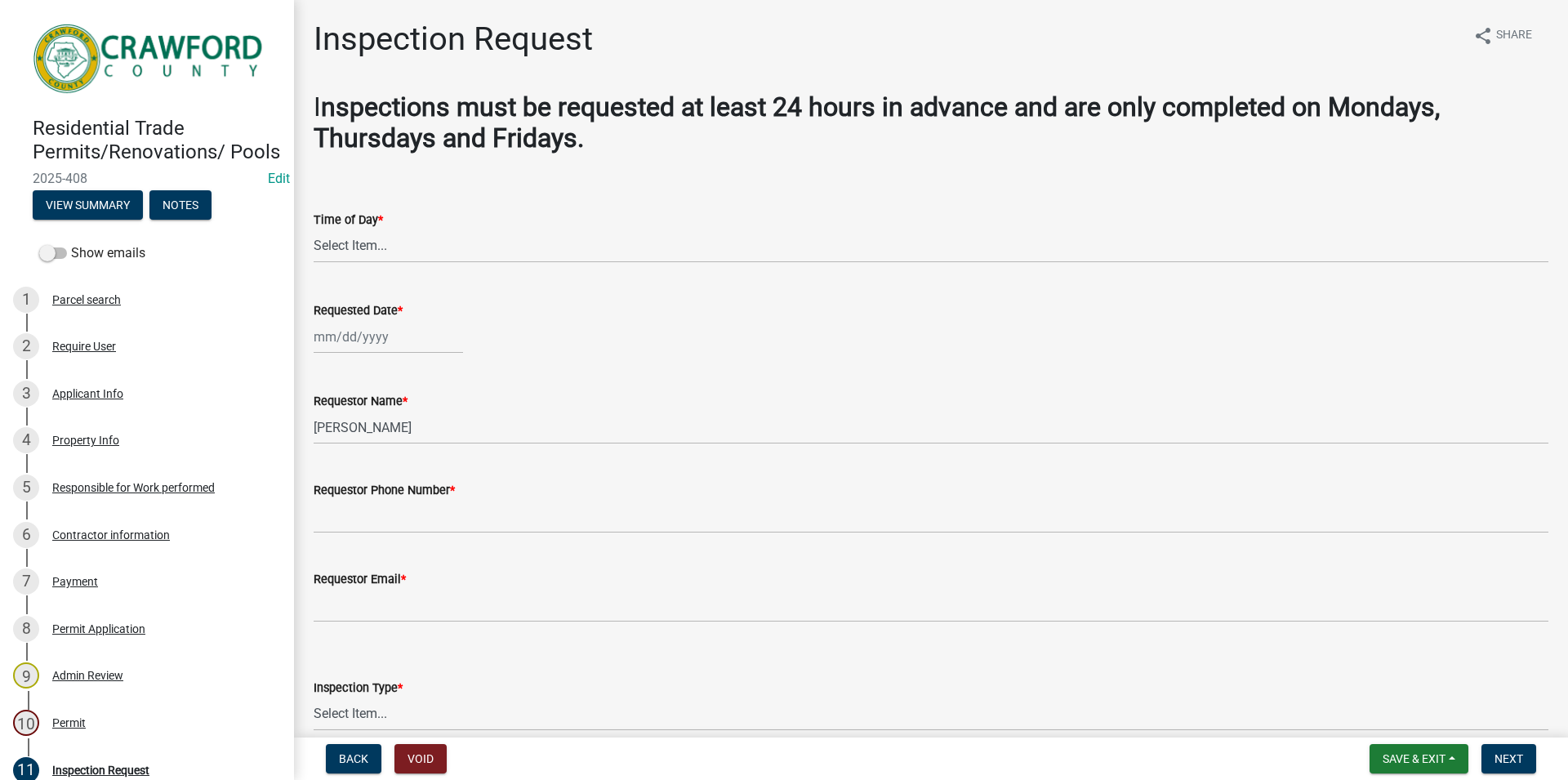
click at [105, 62] on img at bounding box center [150, 58] width 235 height 83
click at [1421, 758] on span "Save & Exit" at bounding box center [1414, 758] width 63 height 13
click at [1404, 707] on button "Save & Exit" at bounding box center [1403, 716] width 131 height 39
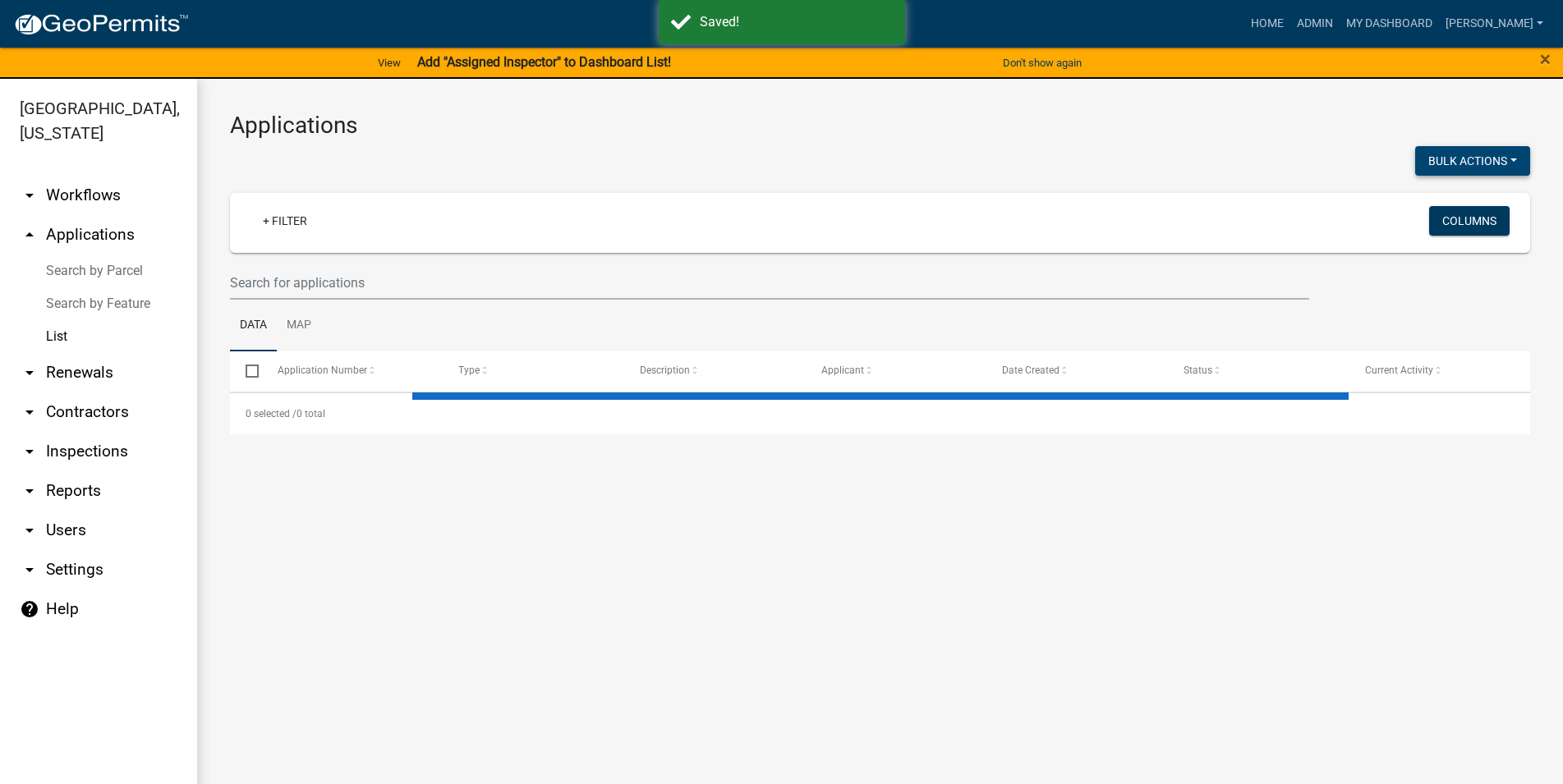
select select "3: 100"
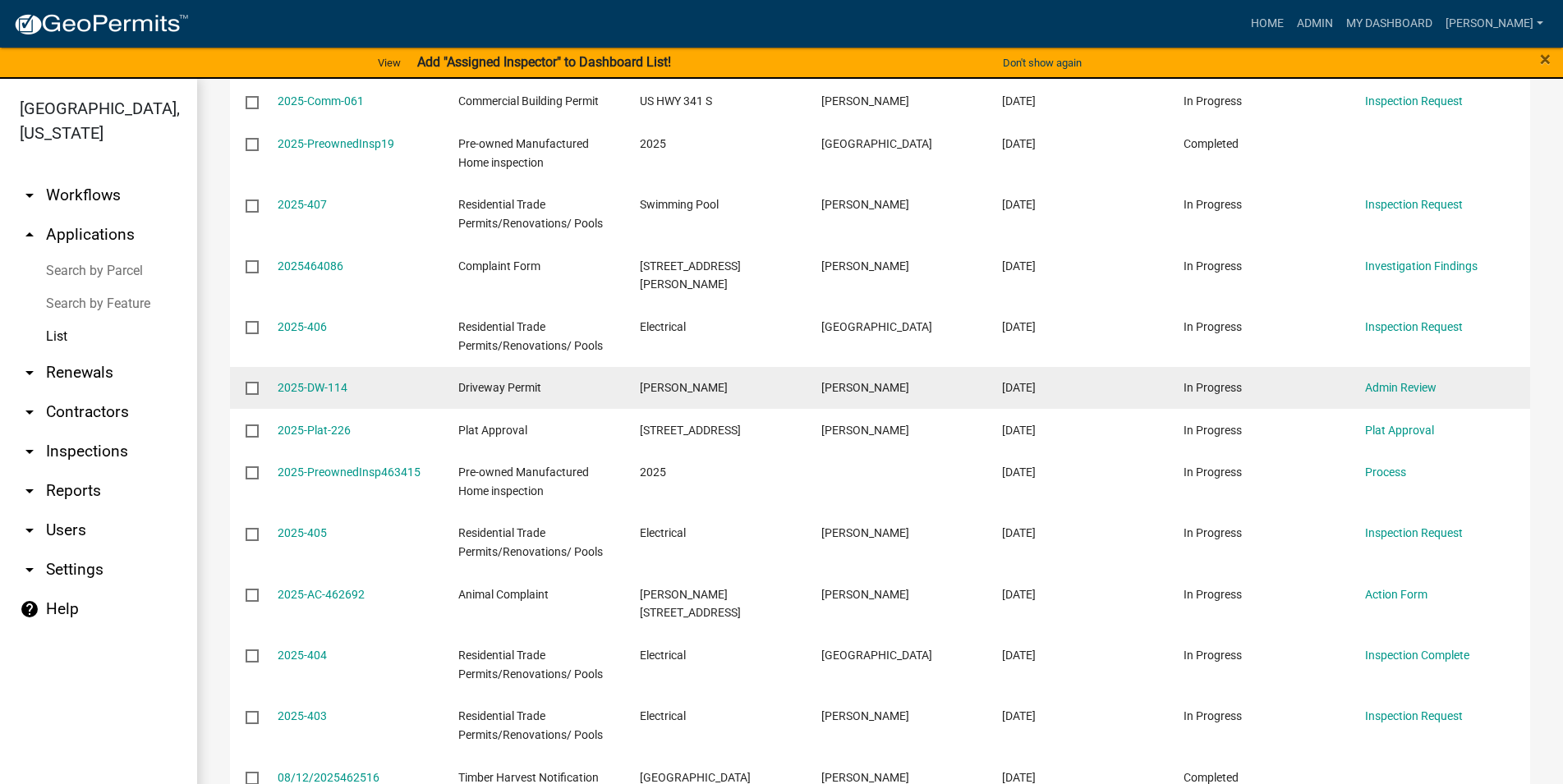
scroll to position [655, 0]
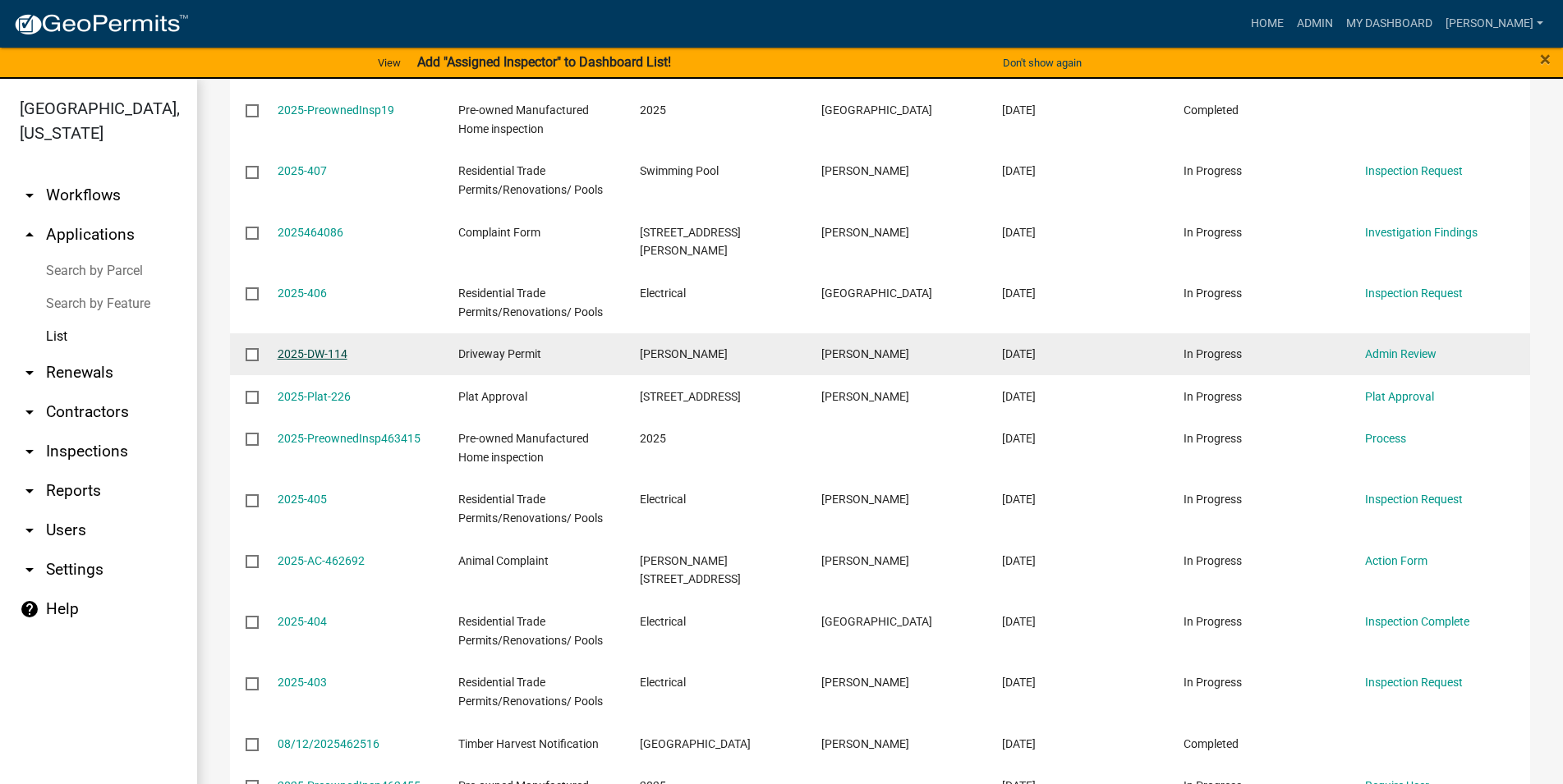
click at [340, 348] on link "2025-DW-114" at bounding box center [312, 353] width 70 height 13
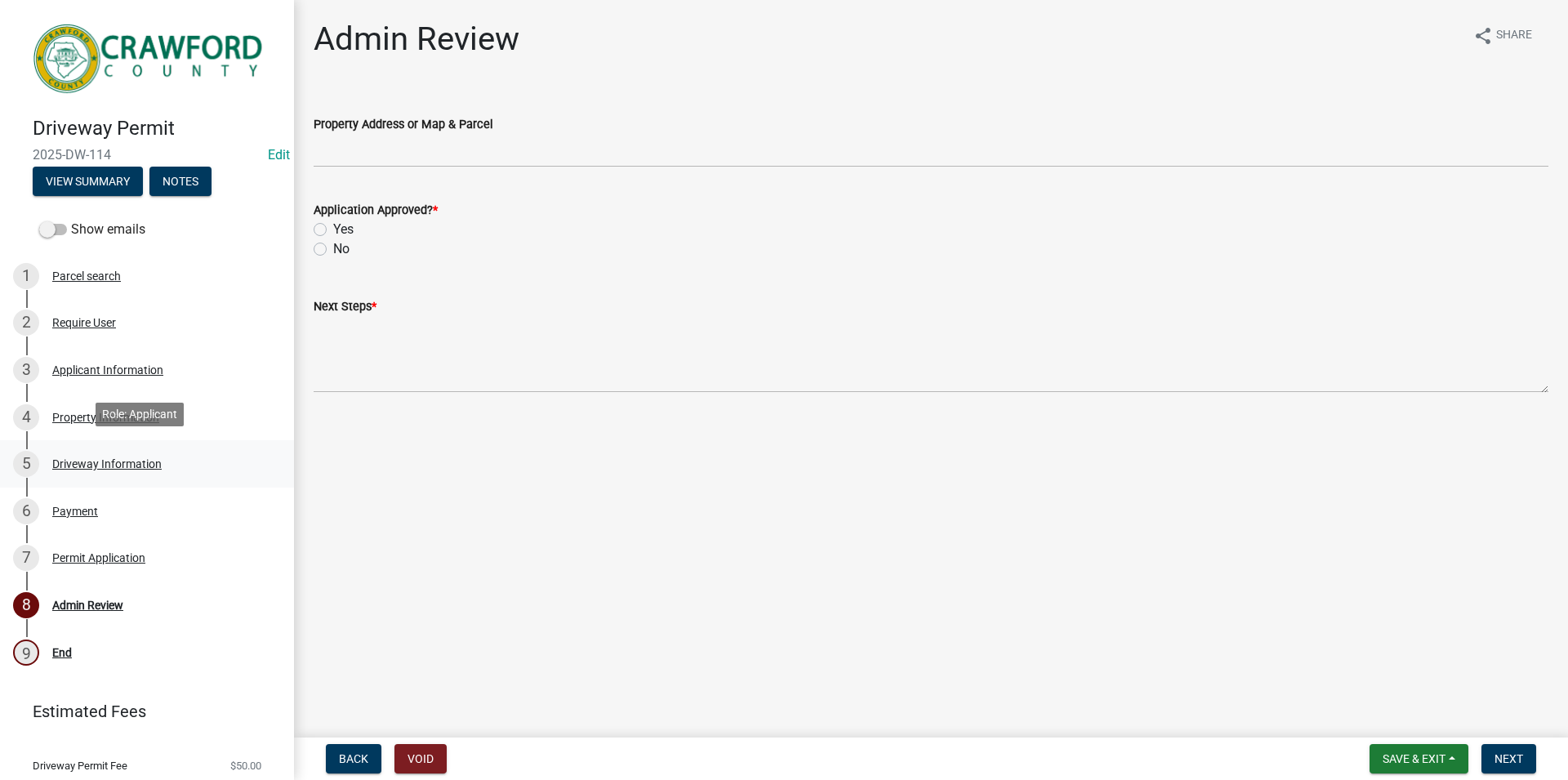
click at [182, 466] on div "5 Driveway Information" at bounding box center [140, 464] width 255 height 26
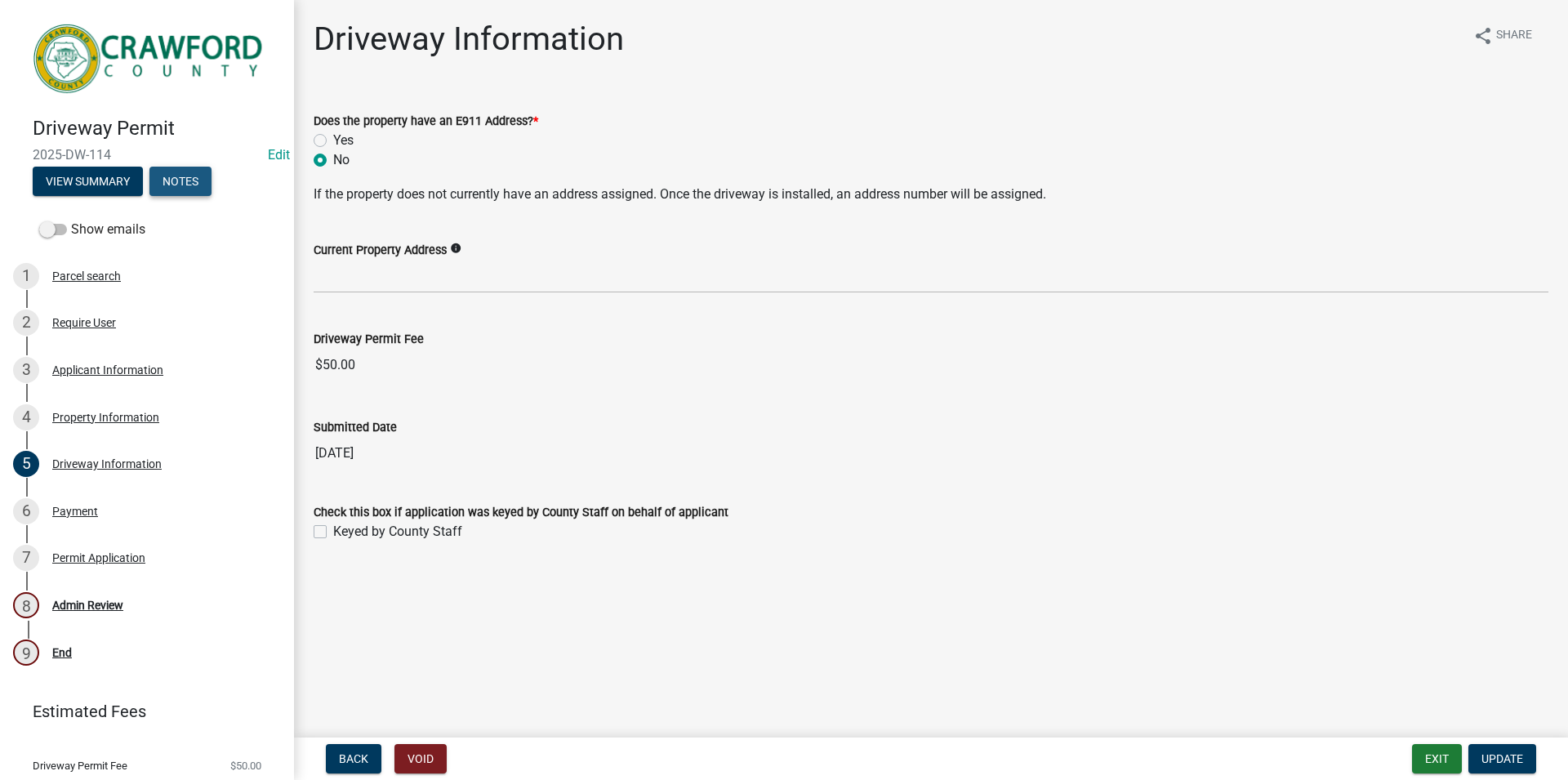
click at [163, 167] on button "Notes" at bounding box center [181, 181] width 62 height 30
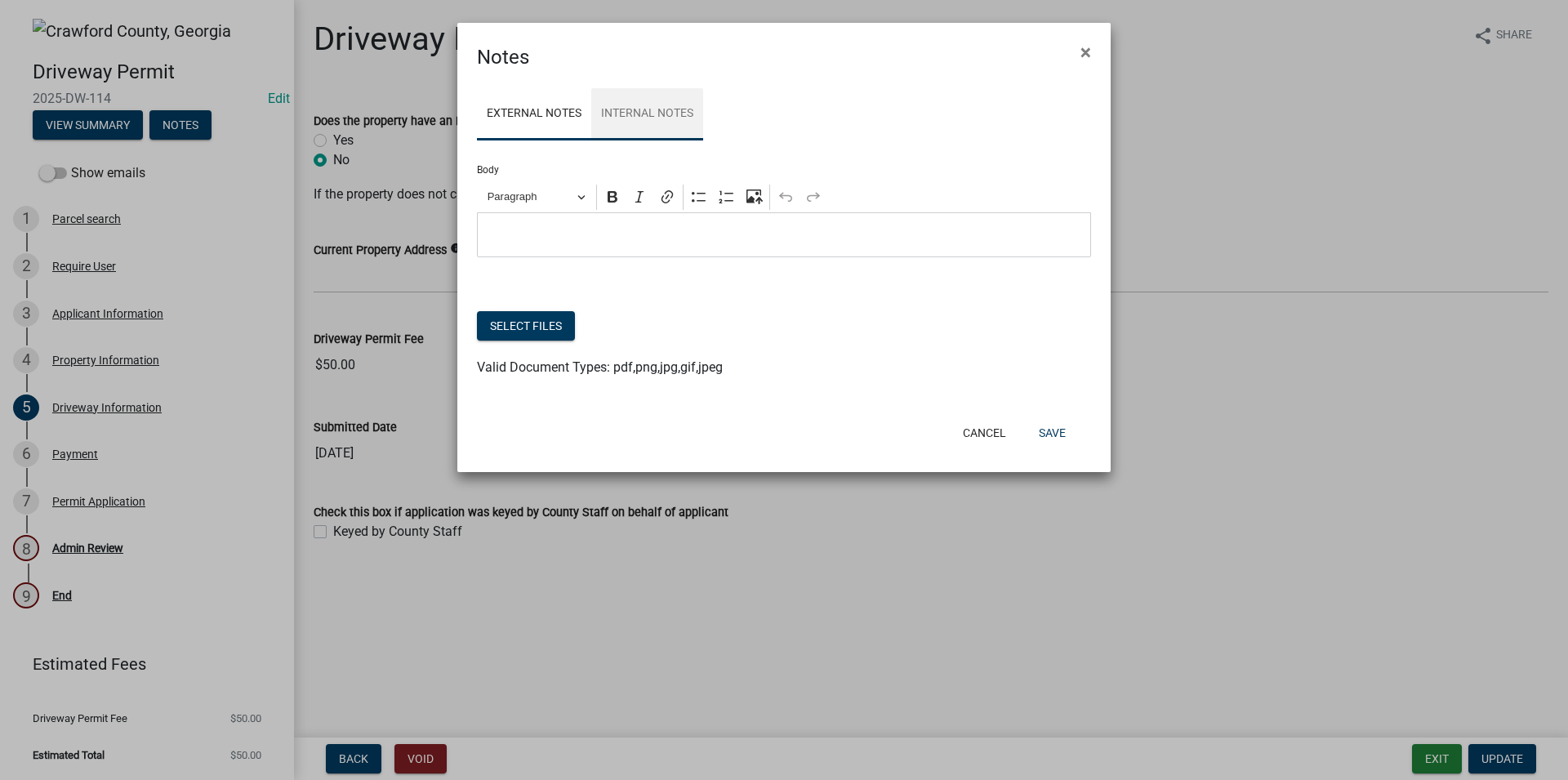
click at [639, 121] on link "Internal Notes" at bounding box center [647, 115] width 112 height 52
click at [1080, 45] on button "×" at bounding box center [1086, 52] width 37 height 46
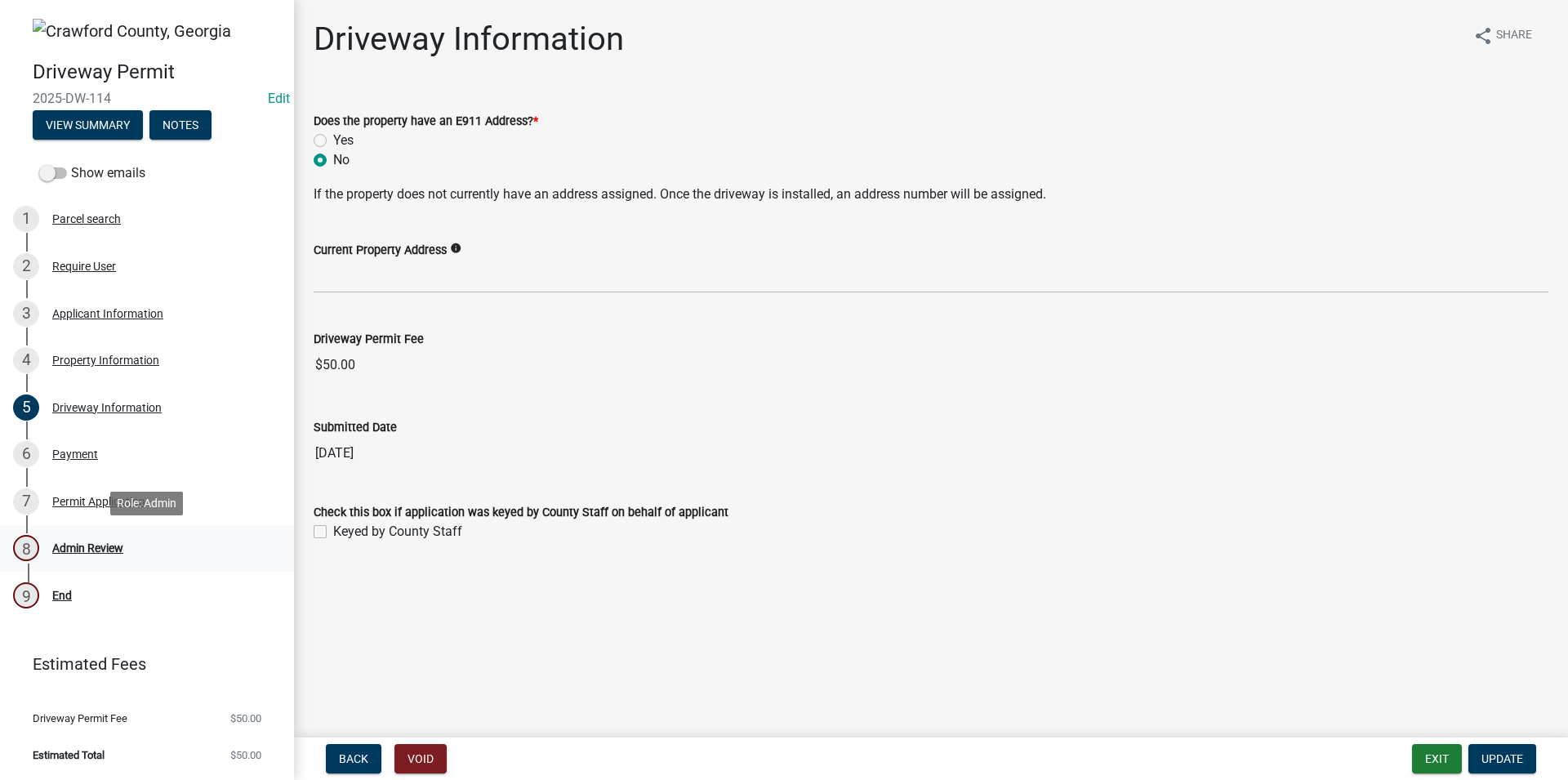
click at [142, 541] on div "8 Admin Review" at bounding box center [140, 547] width 255 height 26
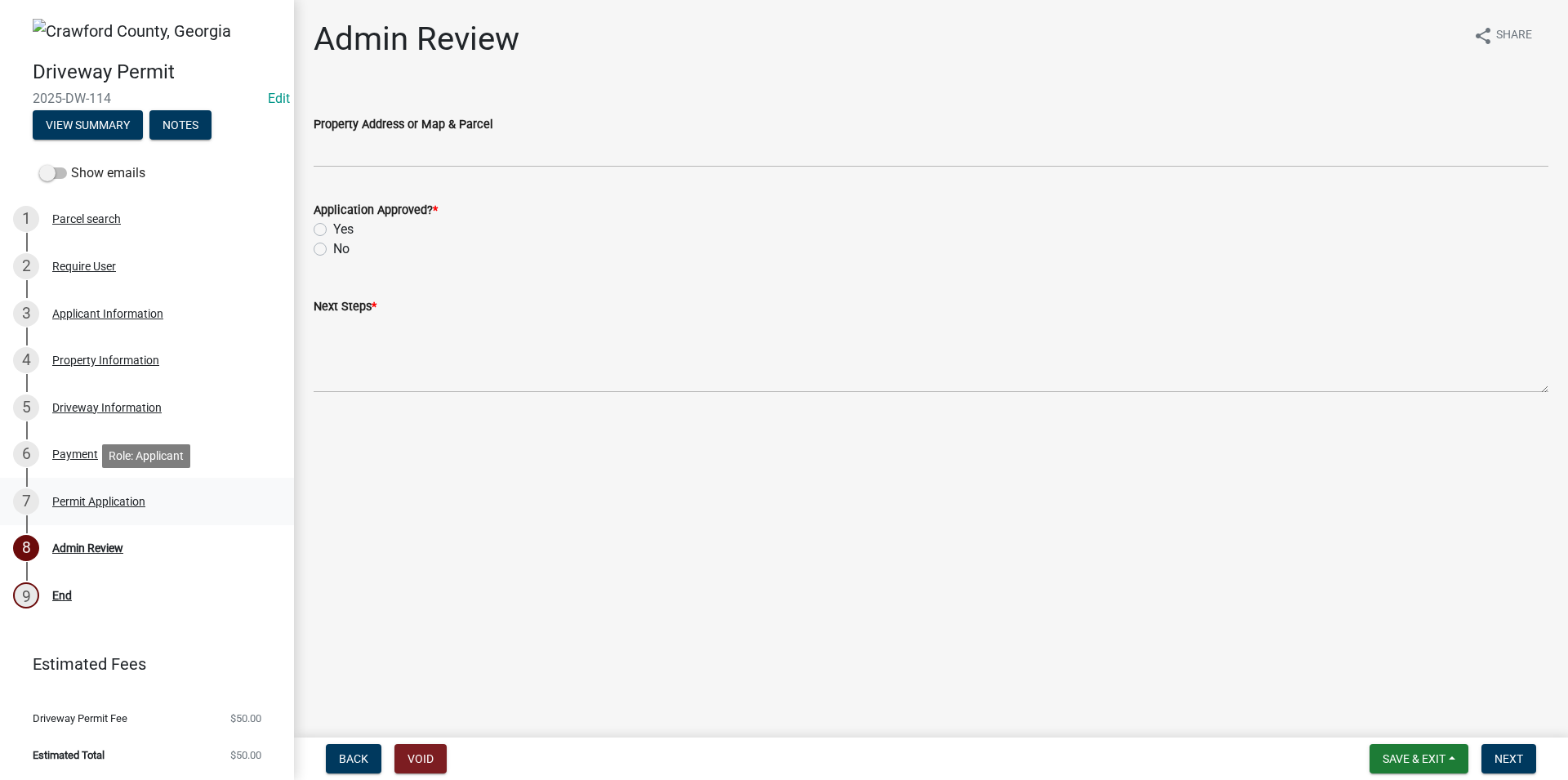
click at [170, 511] on div "7 Permit Application" at bounding box center [140, 501] width 255 height 26
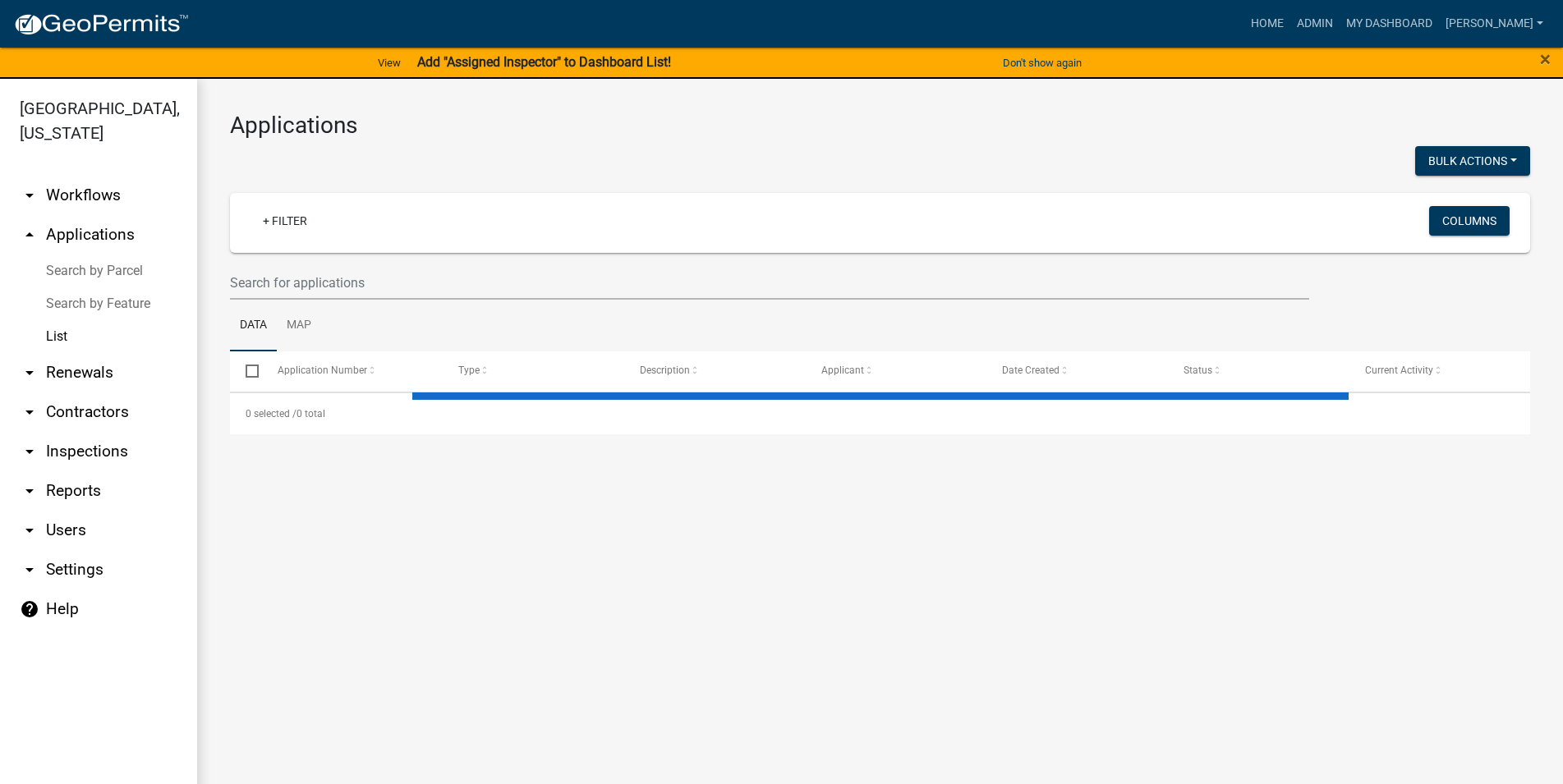
select select "3: 100"
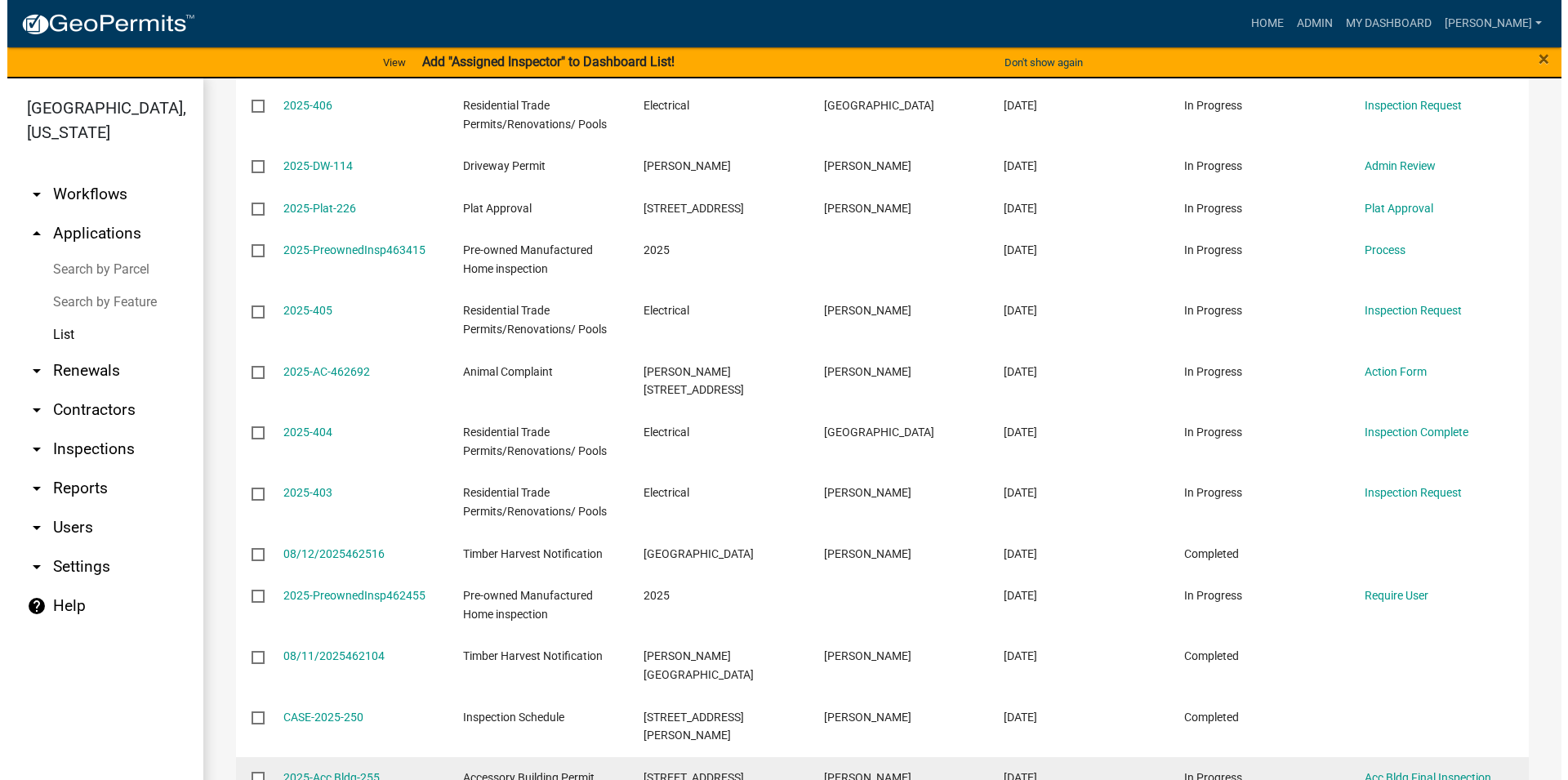
scroll to position [931, 0]
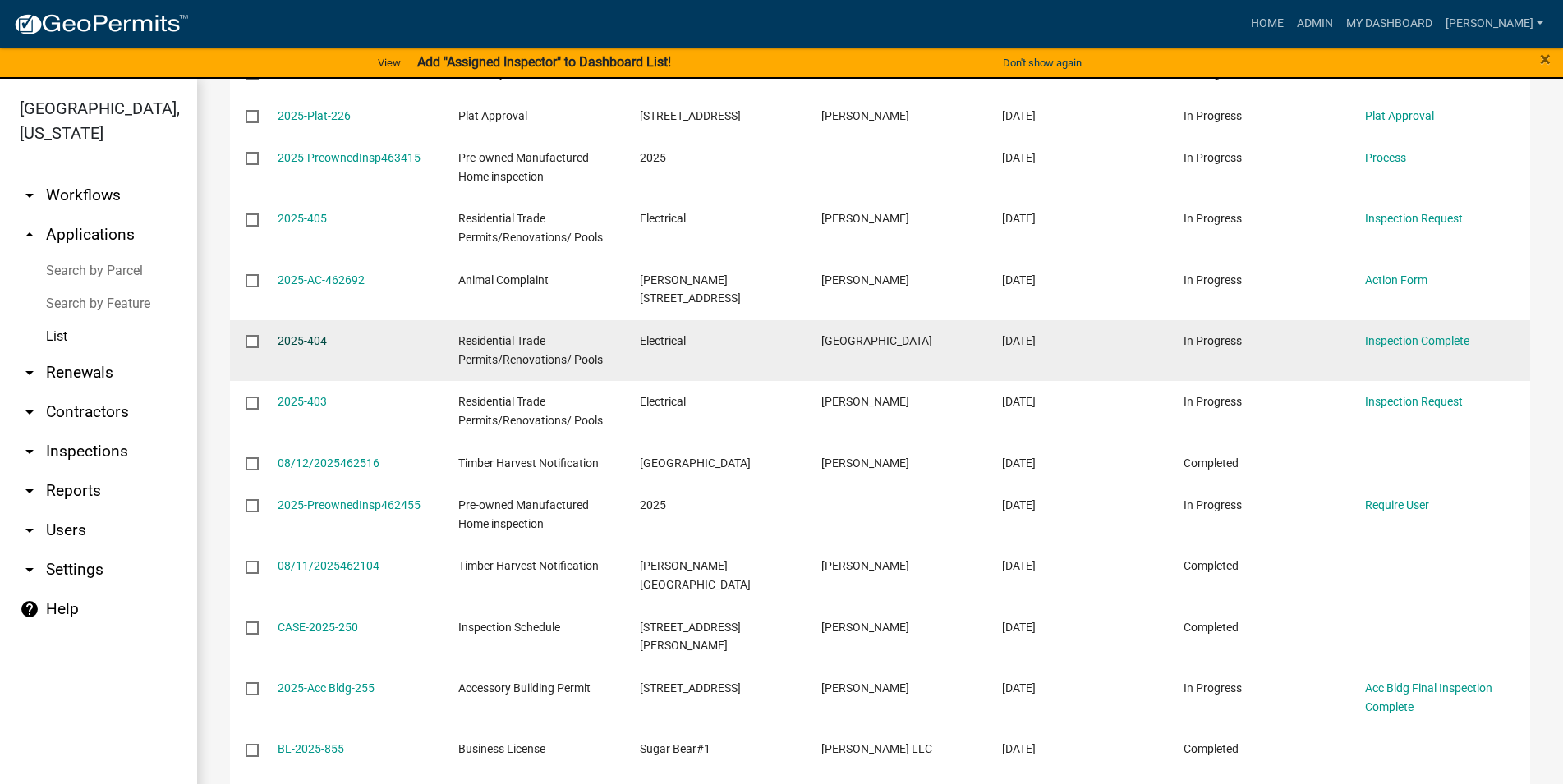
click at [317, 334] on link "2025-404" at bounding box center [302, 340] width 49 height 13
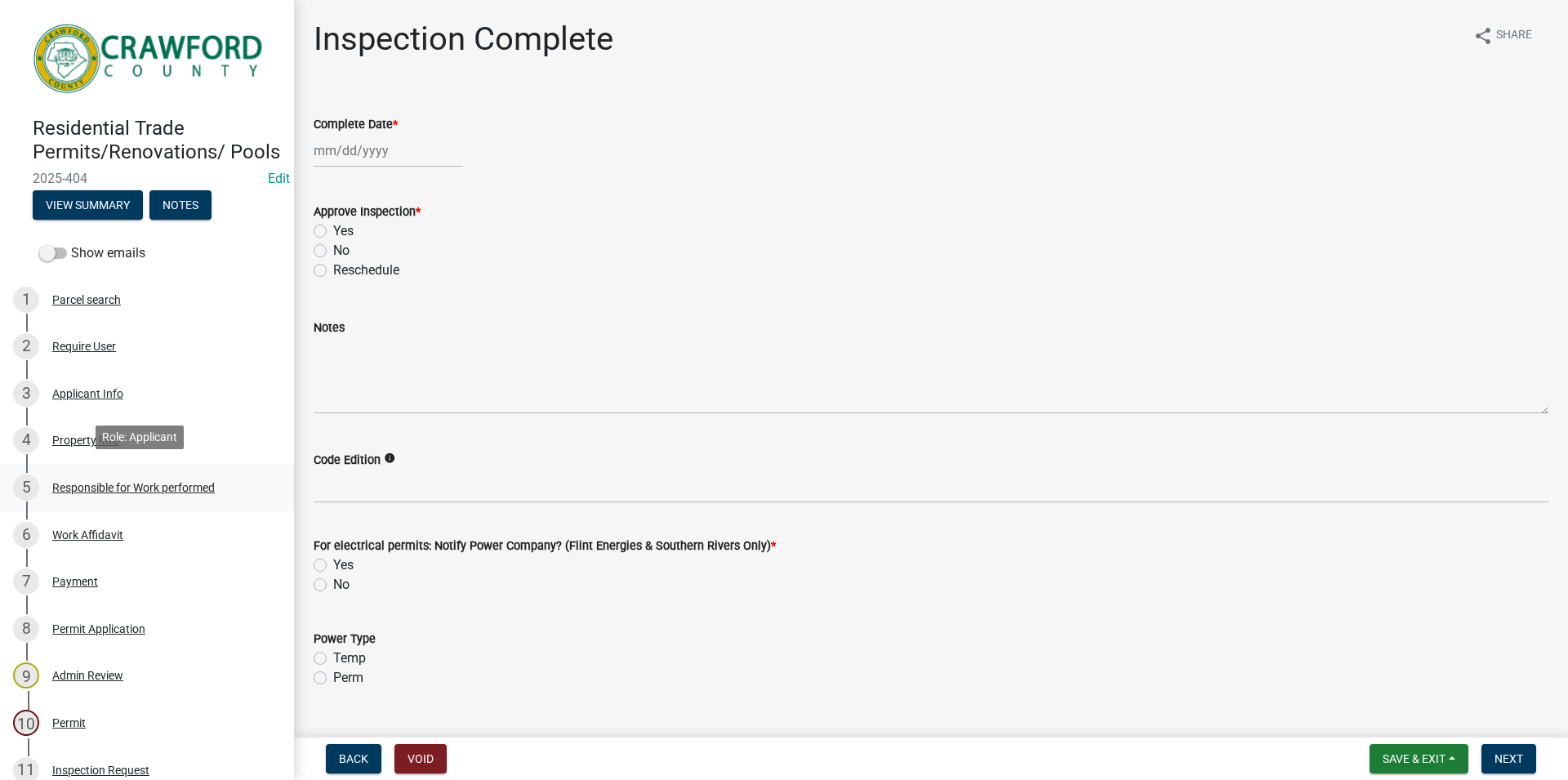
click at [143, 475] on div "5 Responsible for Work performed" at bounding box center [140, 487] width 255 height 26
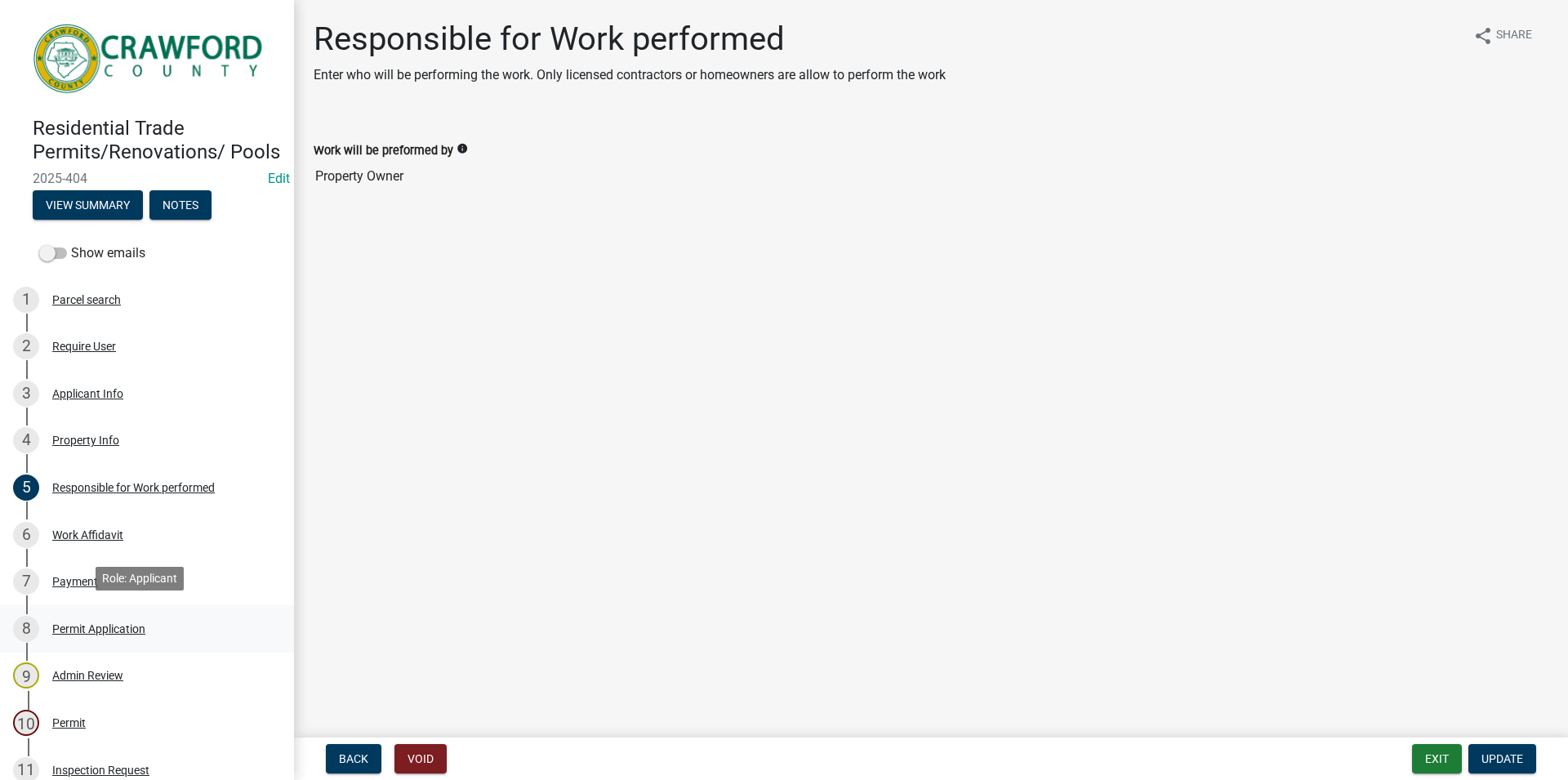
click at [95, 623] on div "Permit Application" at bounding box center [99, 629] width 93 height 12
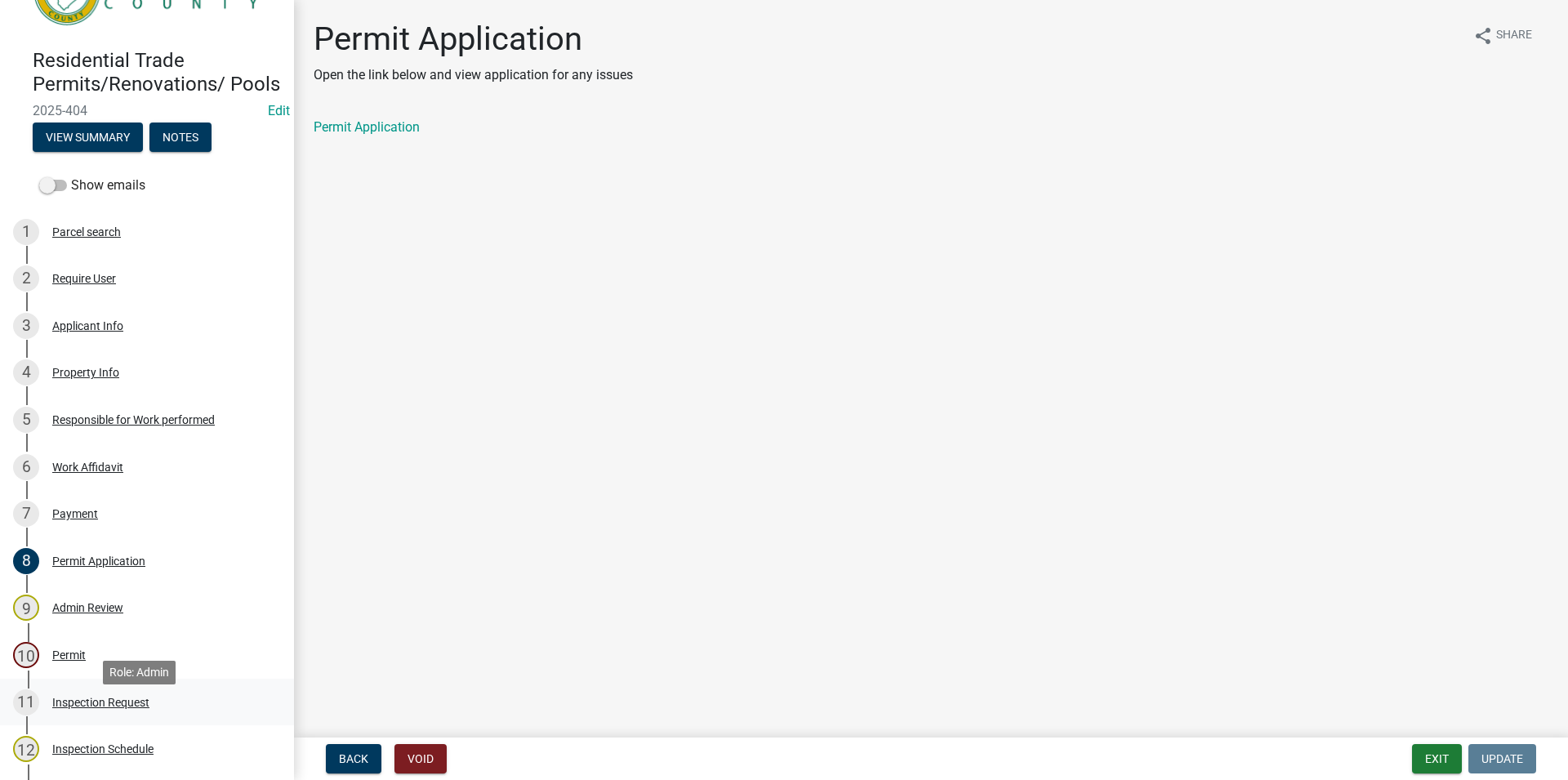
scroll to position [167, 0]
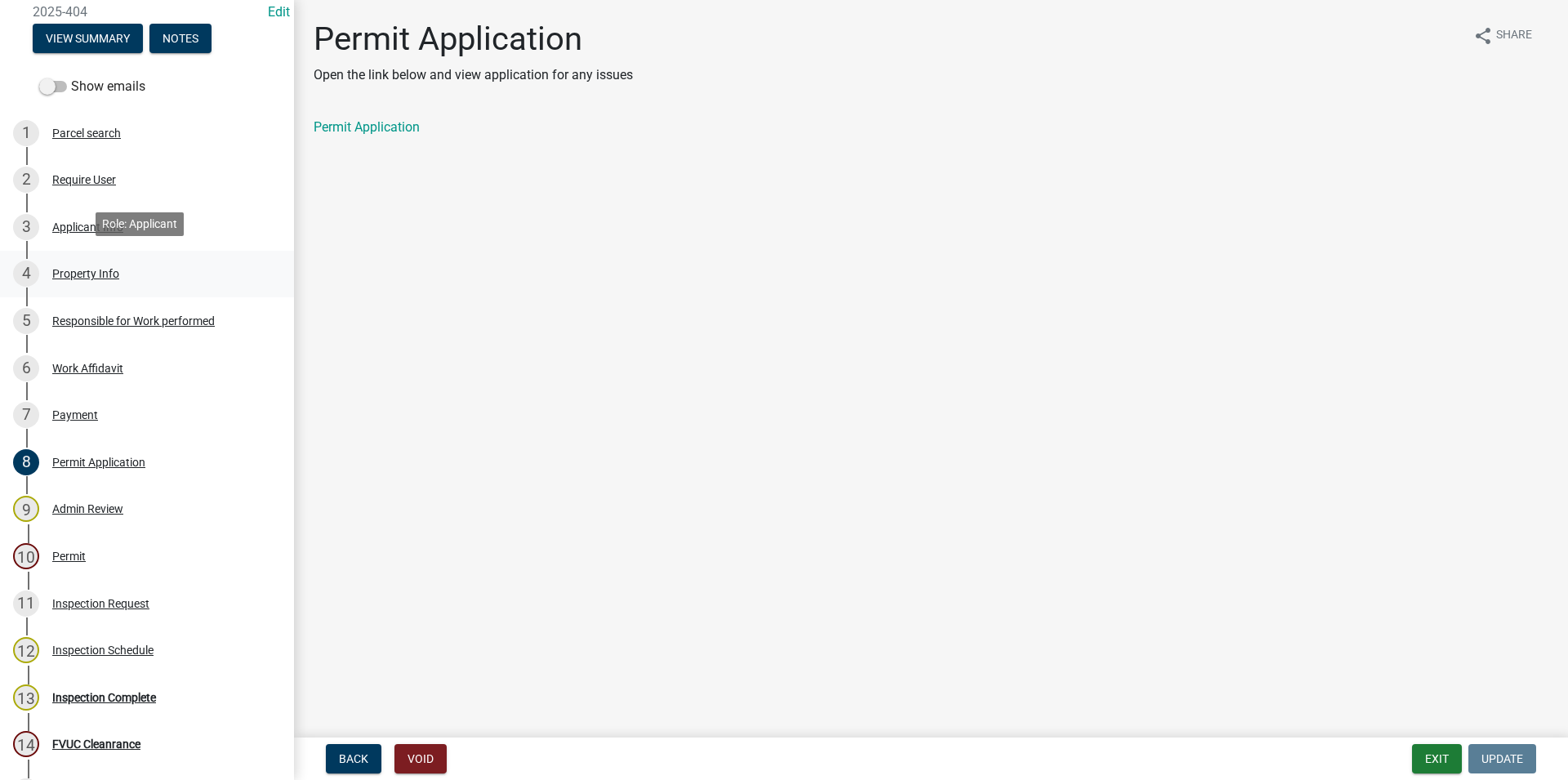
click at [143, 272] on div "4 Property Info" at bounding box center [140, 273] width 255 height 26
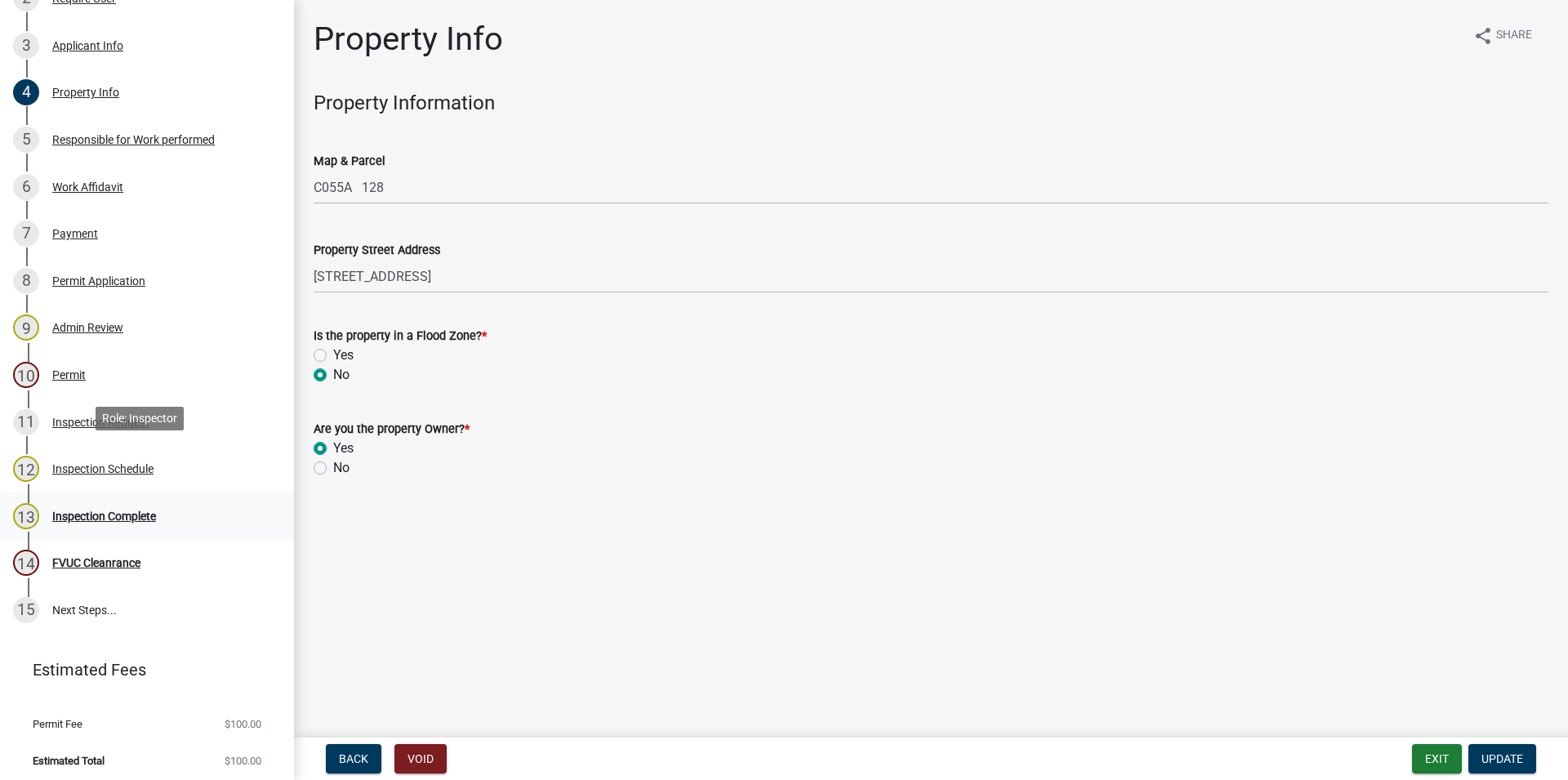
scroll to position [349, 0]
click at [147, 462] on div "Inspection Schedule" at bounding box center [103, 468] width 101 height 12
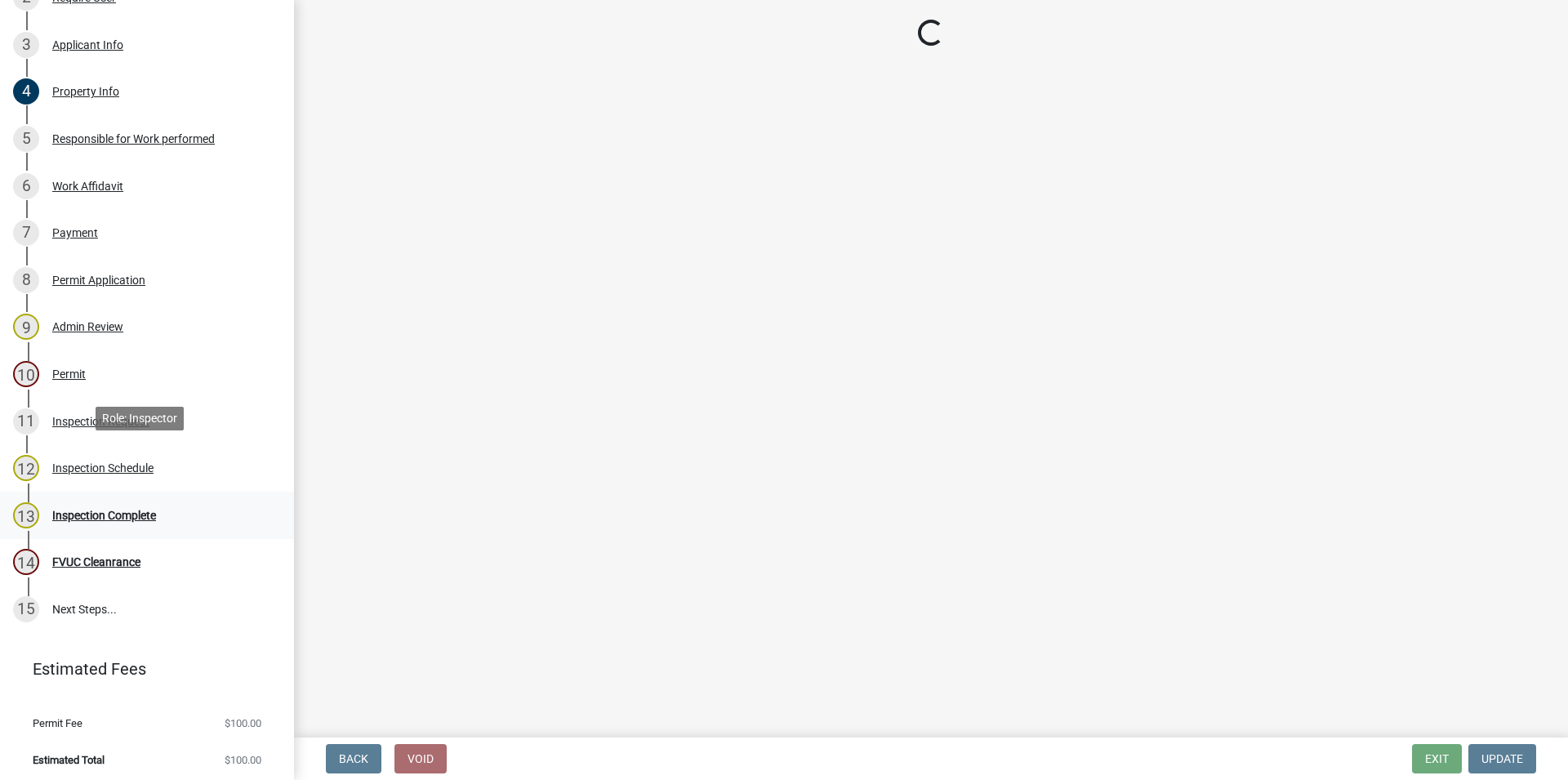
select select "a844a88f-ba44-4800-9e08-05e10520dbf6"
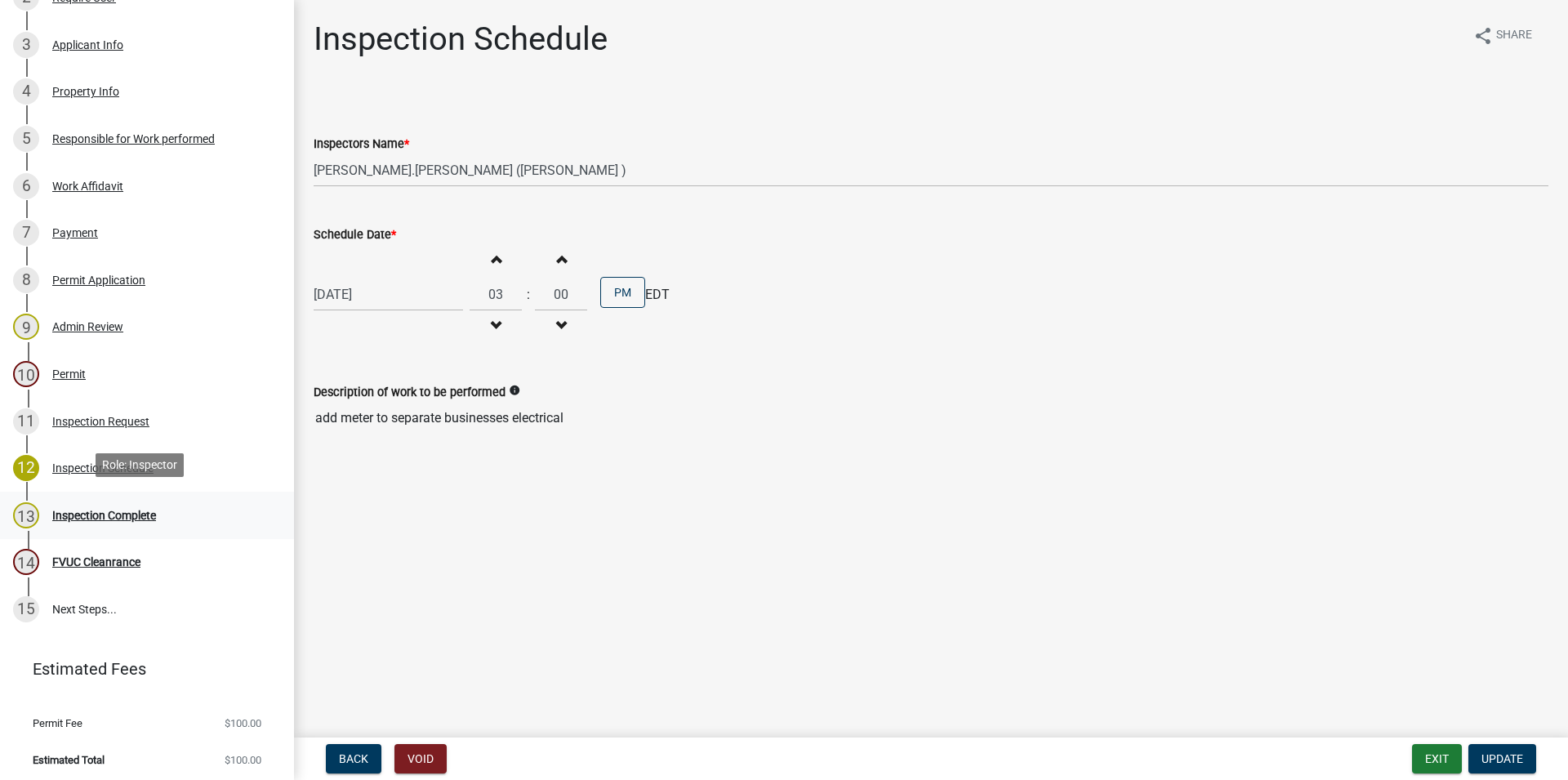
click at [152, 495] on link "13 Inspection Complete" at bounding box center [147, 515] width 294 height 47
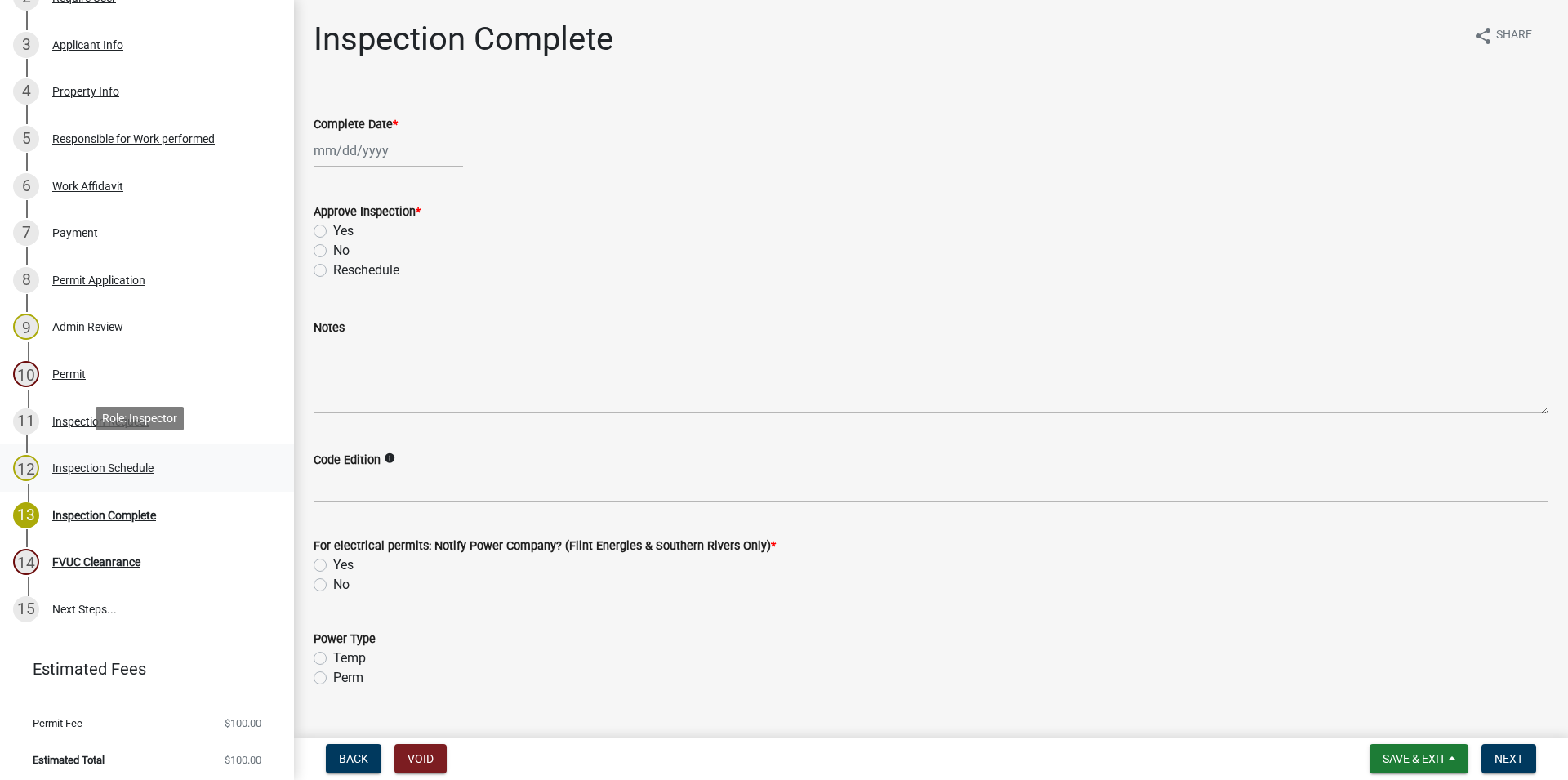
click at [154, 455] on div "12 Inspection Schedule" at bounding box center [140, 467] width 255 height 26
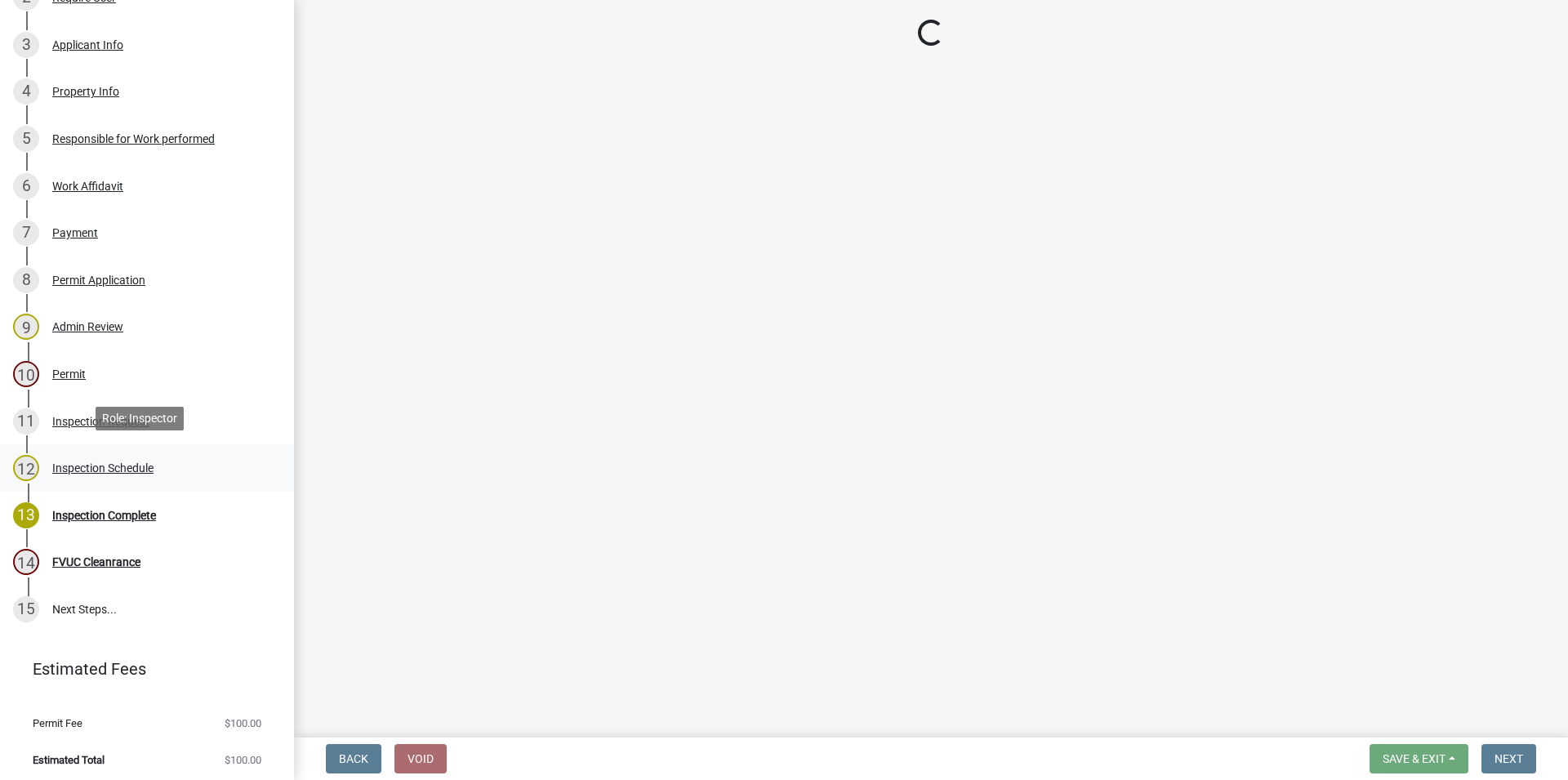
select select "a844a88f-ba44-4800-9e08-05e10520dbf6"
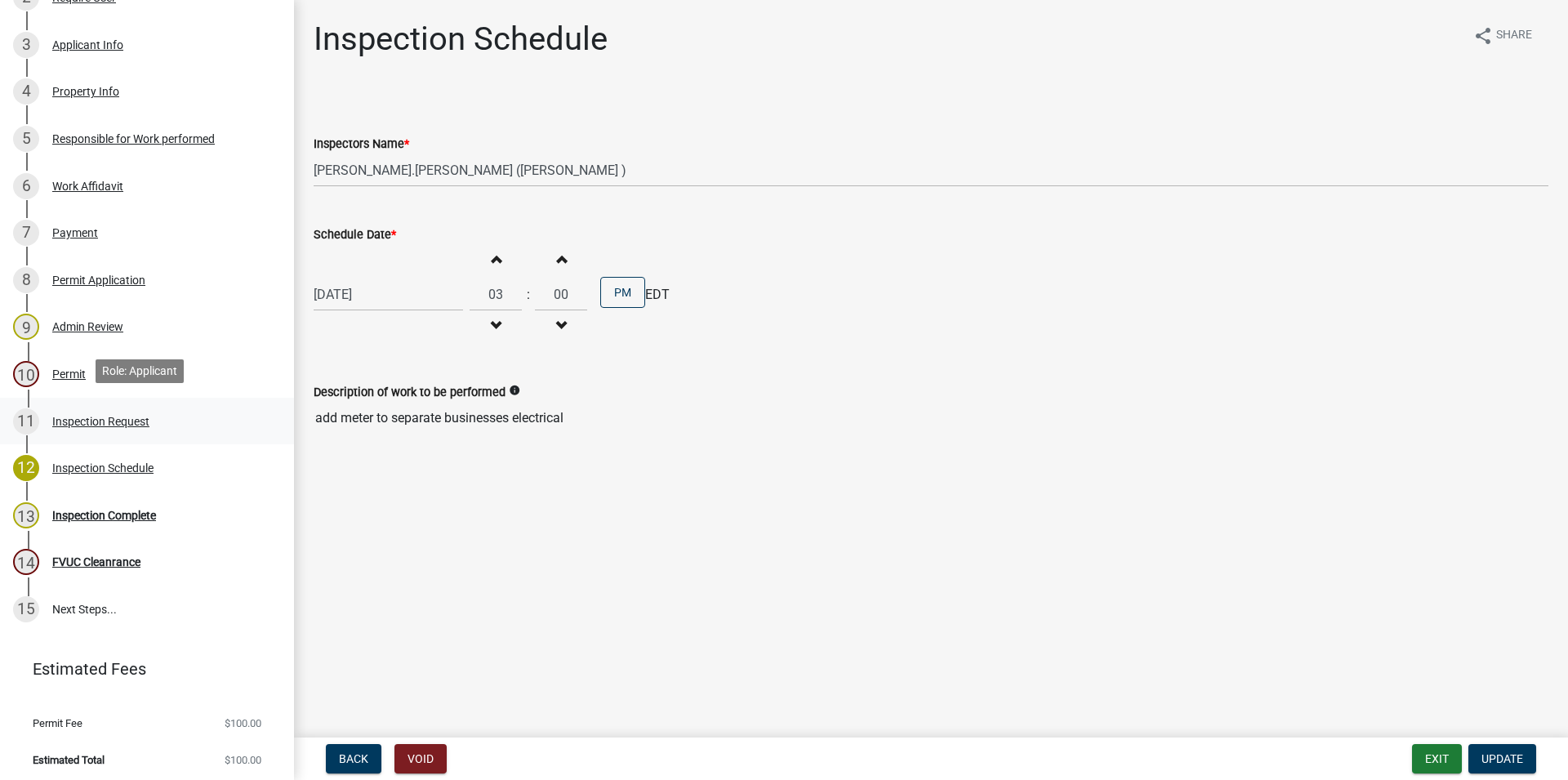
click at [156, 430] on link "11 Inspection Request" at bounding box center [147, 422] width 294 height 47
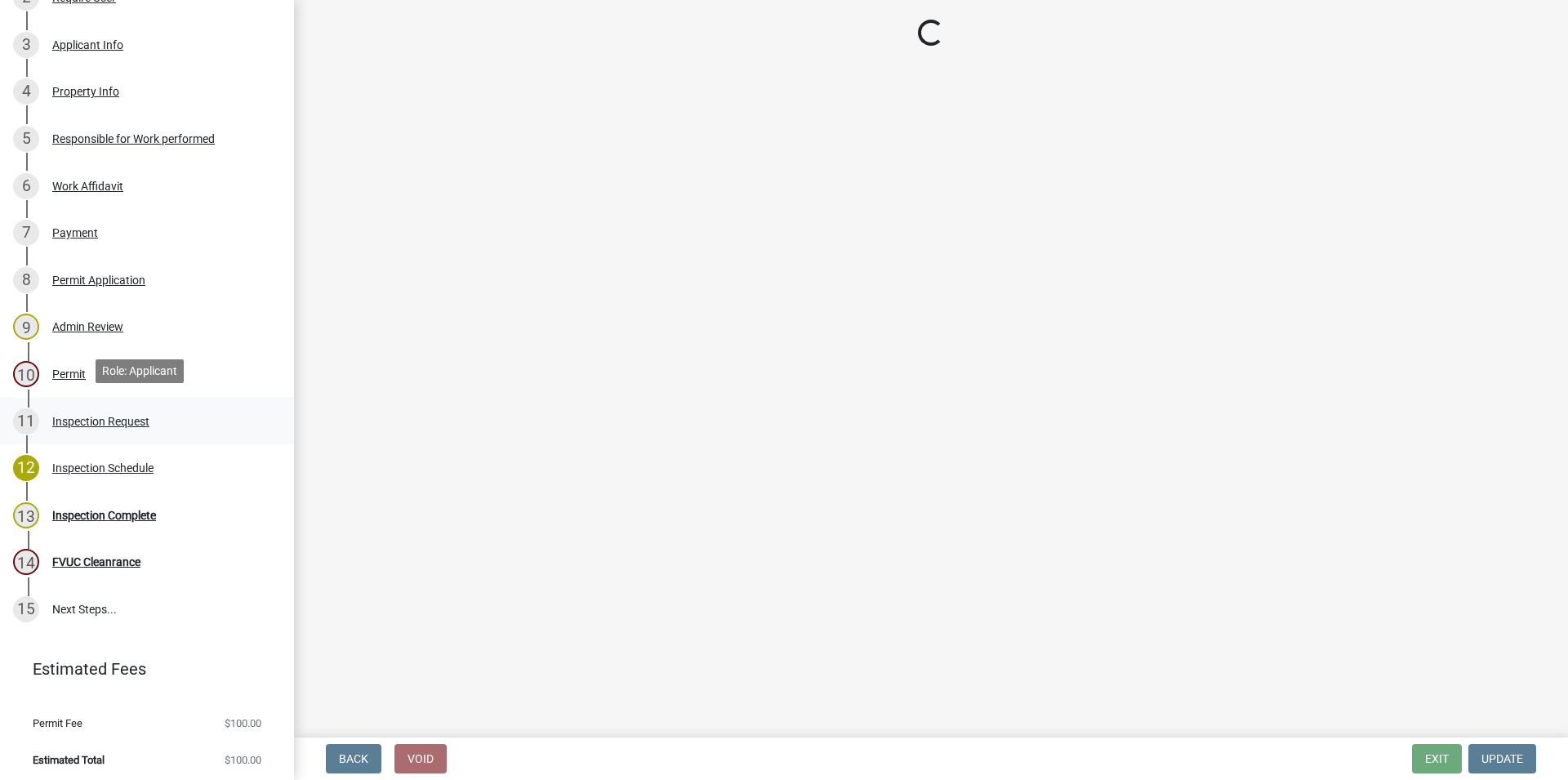
select select "589da946-7bc6-45e4-b77a-0ea44294630b"
select select "b909b86d-7306-4b8a-b2fb-c484542db9d4"
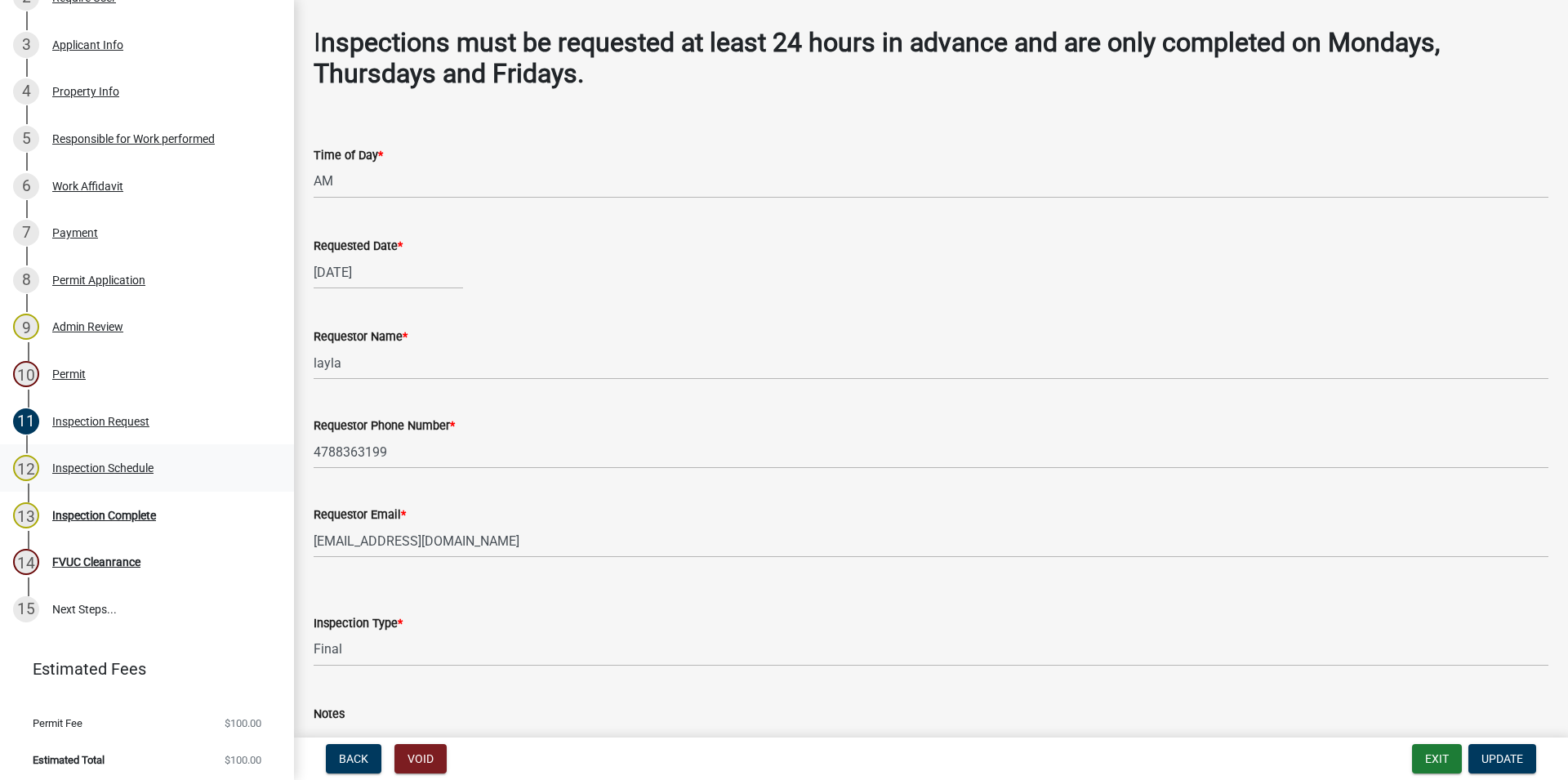
scroll to position [93, 0]
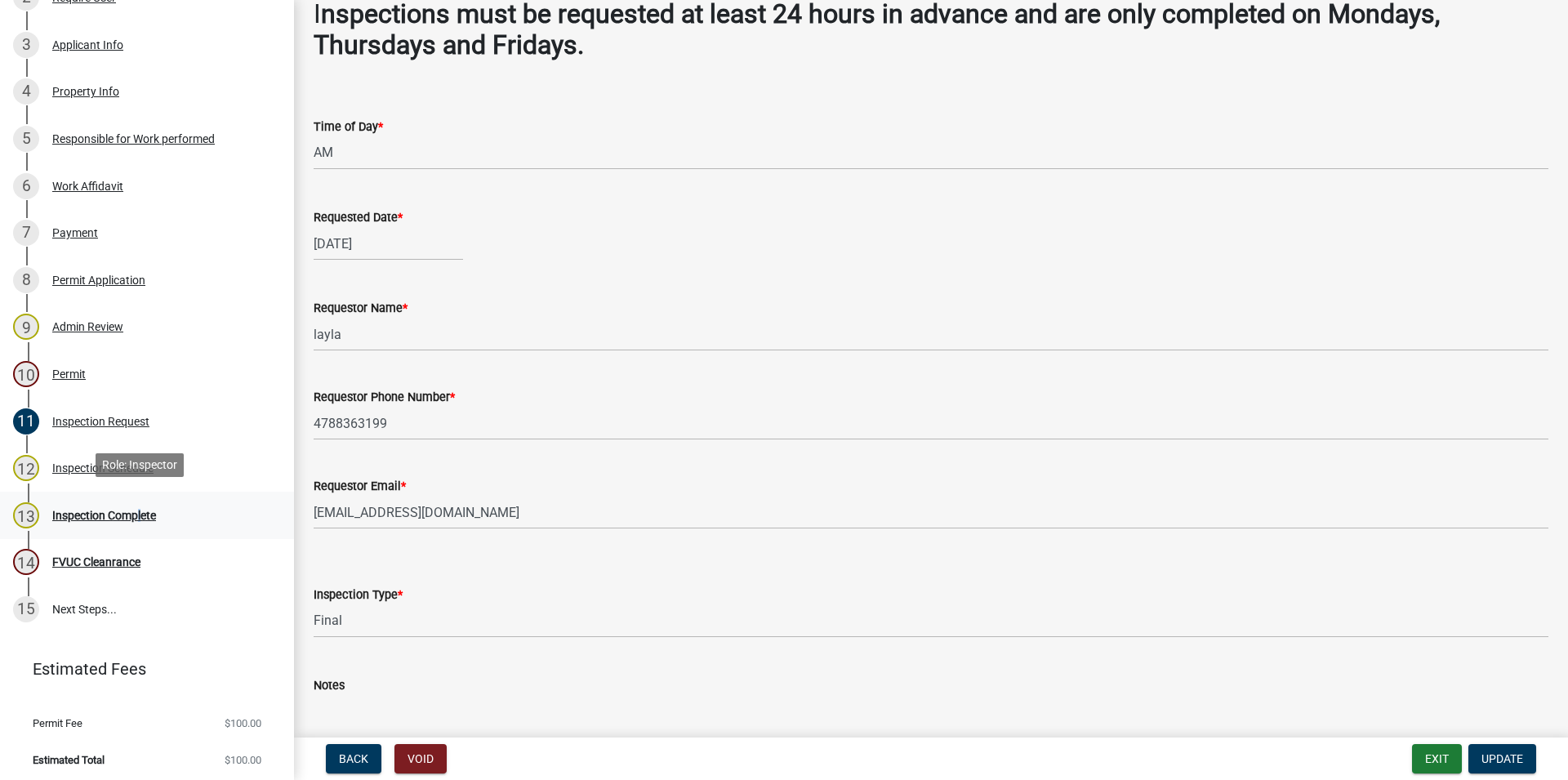
click at [143, 493] on link "13 Inspection Complete" at bounding box center [147, 515] width 294 height 47
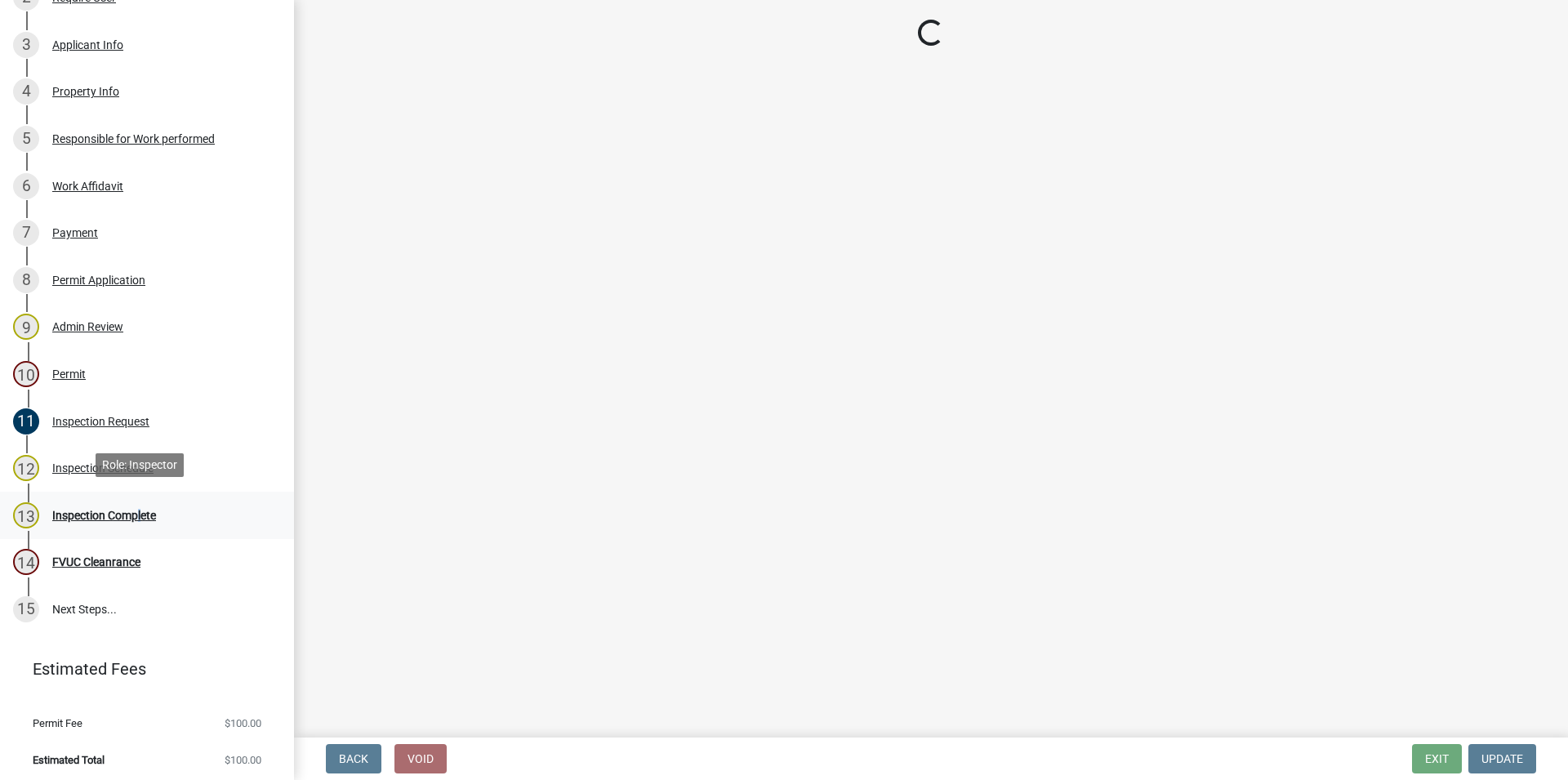
scroll to position [0, 0]
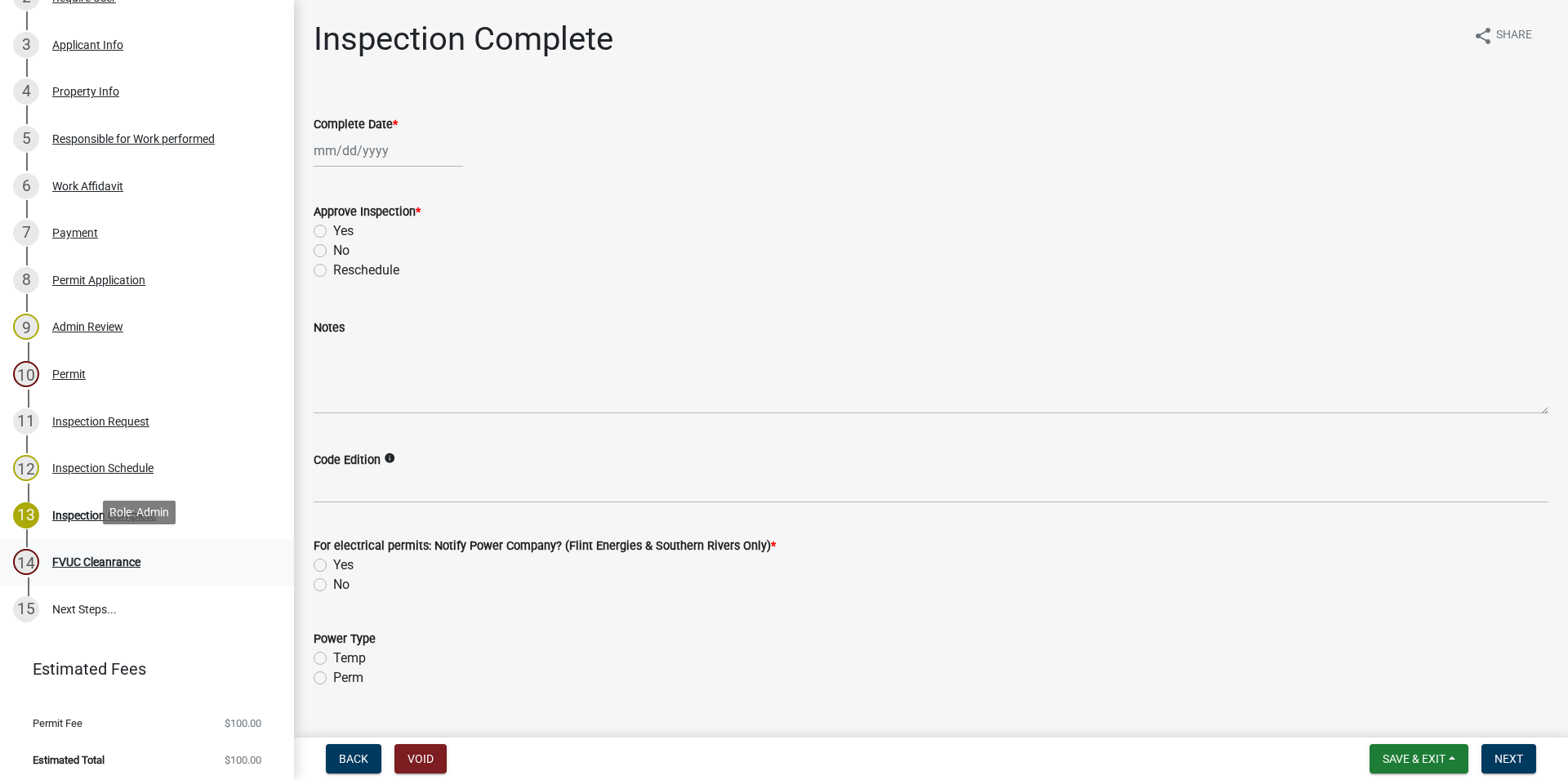
click at [80, 539] on link "14 FVUC Cleanrance" at bounding box center [147, 562] width 294 height 47
click at [351, 164] on input "Complete Date *" at bounding box center [388, 151] width 149 height 34
select select "8"
select select "2025"
click at [350, 137] on input "Complete Date *" at bounding box center [388, 151] width 149 height 34
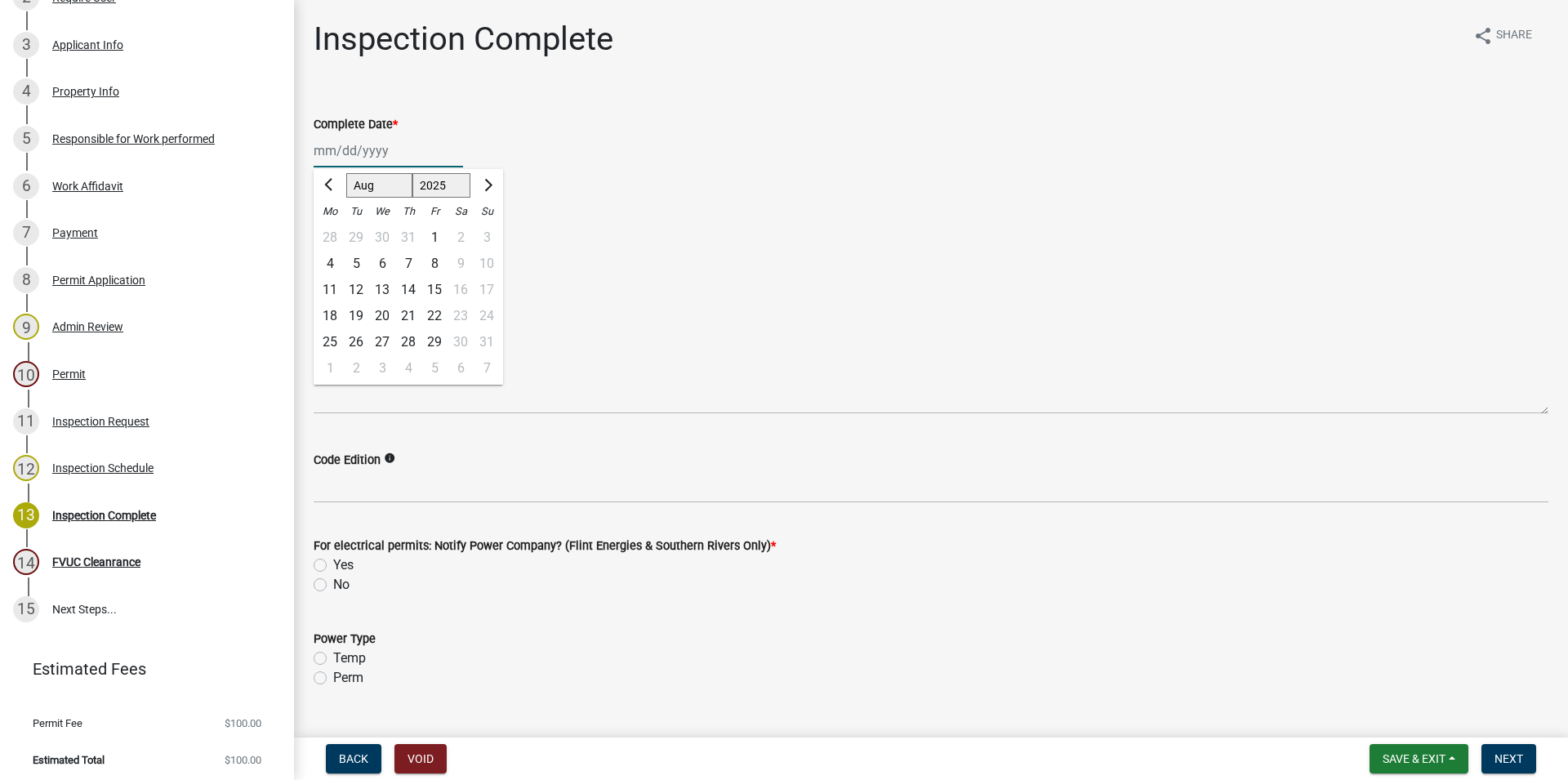
click at [335, 311] on div "18" at bounding box center [330, 315] width 26 height 26
type input "[DATE]"
click at [333, 233] on label "Yes" at bounding box center [343, 230] width 20 height 19
click at [333, 232] on input "Yes" at bounding box center [338, 226] width 11 height 11
radio input "true"
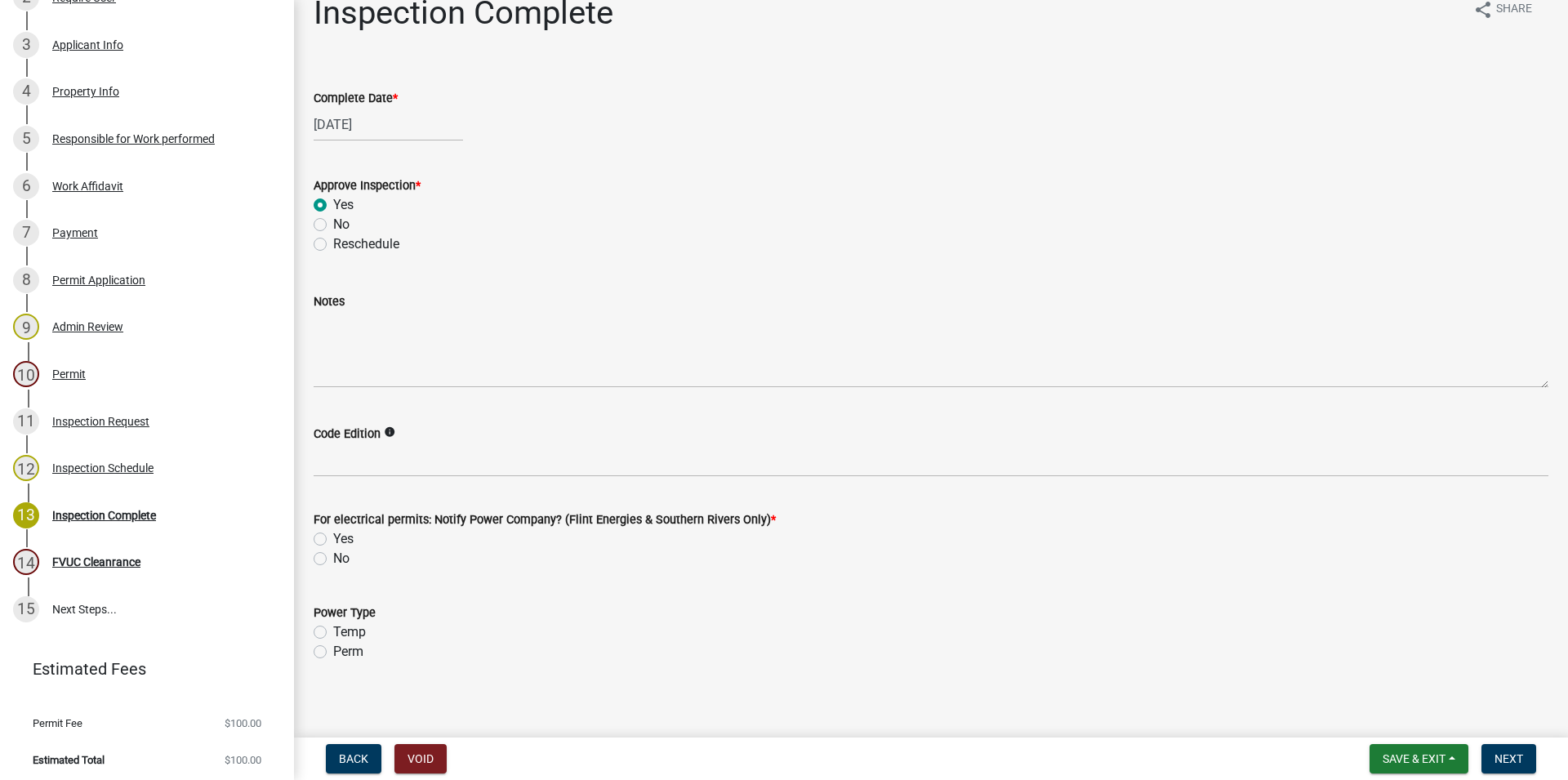
scroll to position [35, 0]
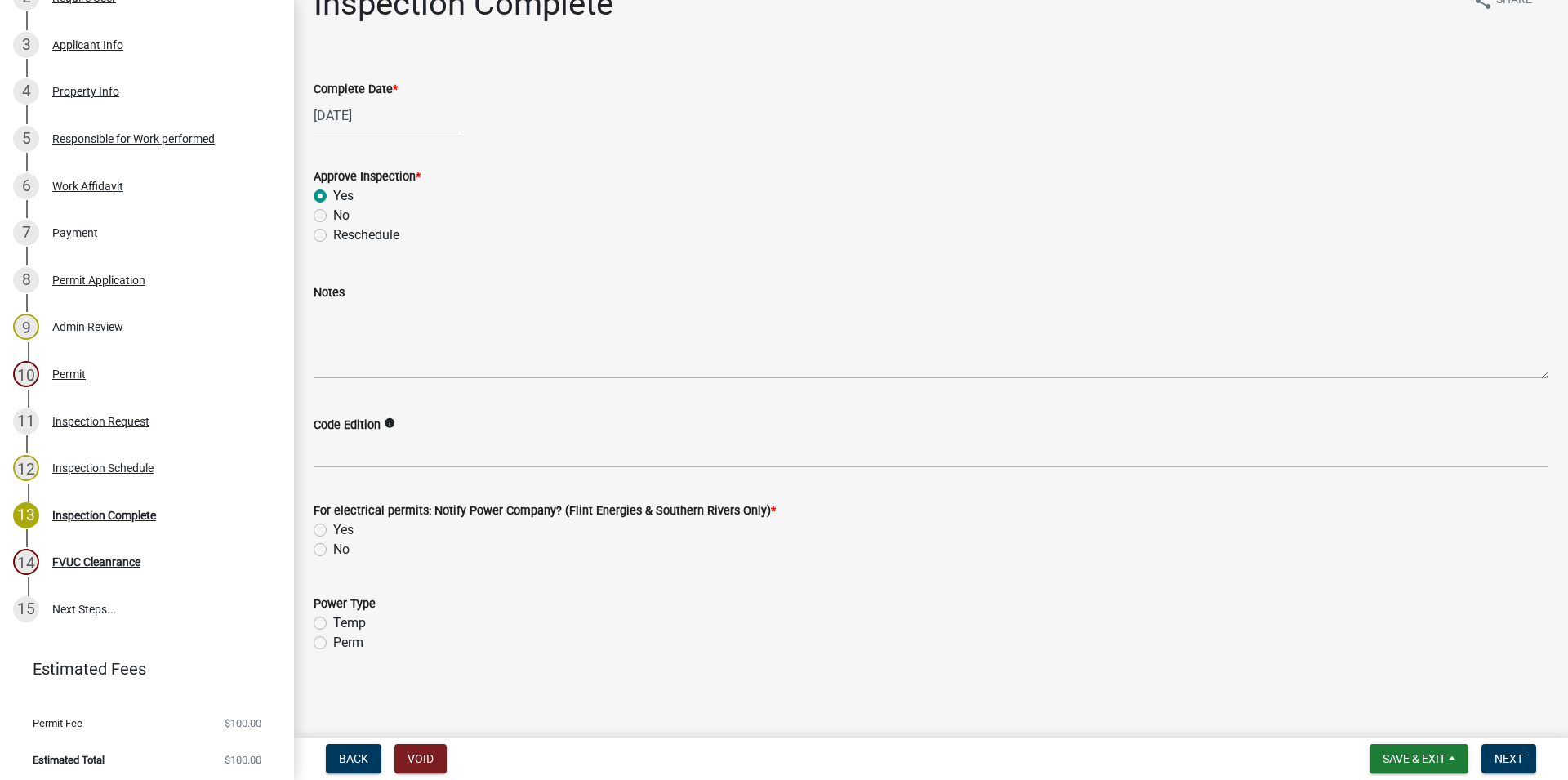
click at [333, 530] on label "Yes" at bounding box center [343, 530] width 20 height 19
click at [333, 530] on input "Yes" at bounding box center [338, 525] width 11 height 11
radio input "true"
click at [333, 640] on label "Perm" at bounding box center [348, 643] width 30 height 19
click at [333, 640] on input "Perm" at bounding box center [338, 638] width 11 height 11
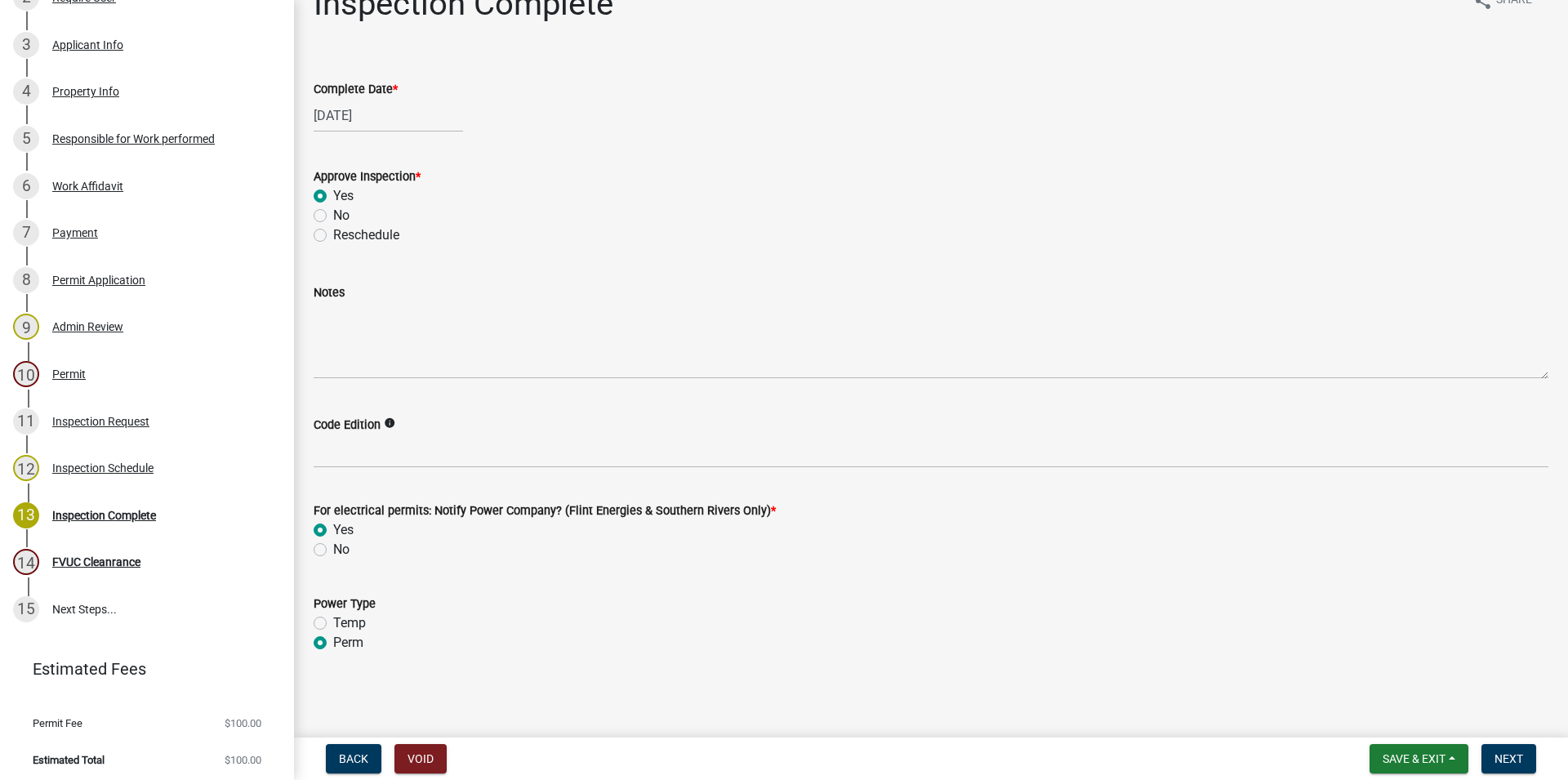
radio input "true"
click at [1519, 760] on span "Next" at bounding box center [1509, 758] width 29 height 13
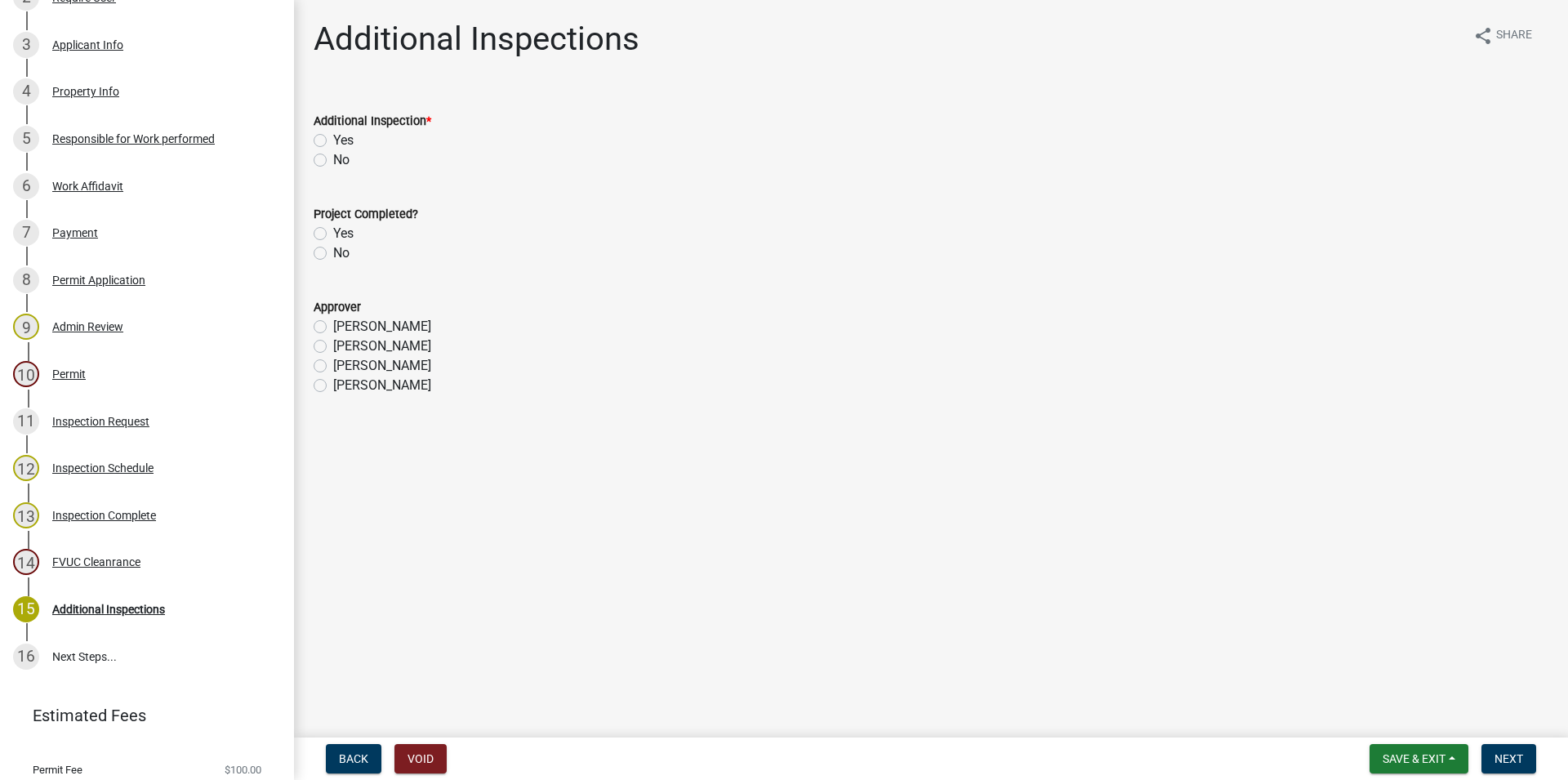
scroll to position [395, 0]
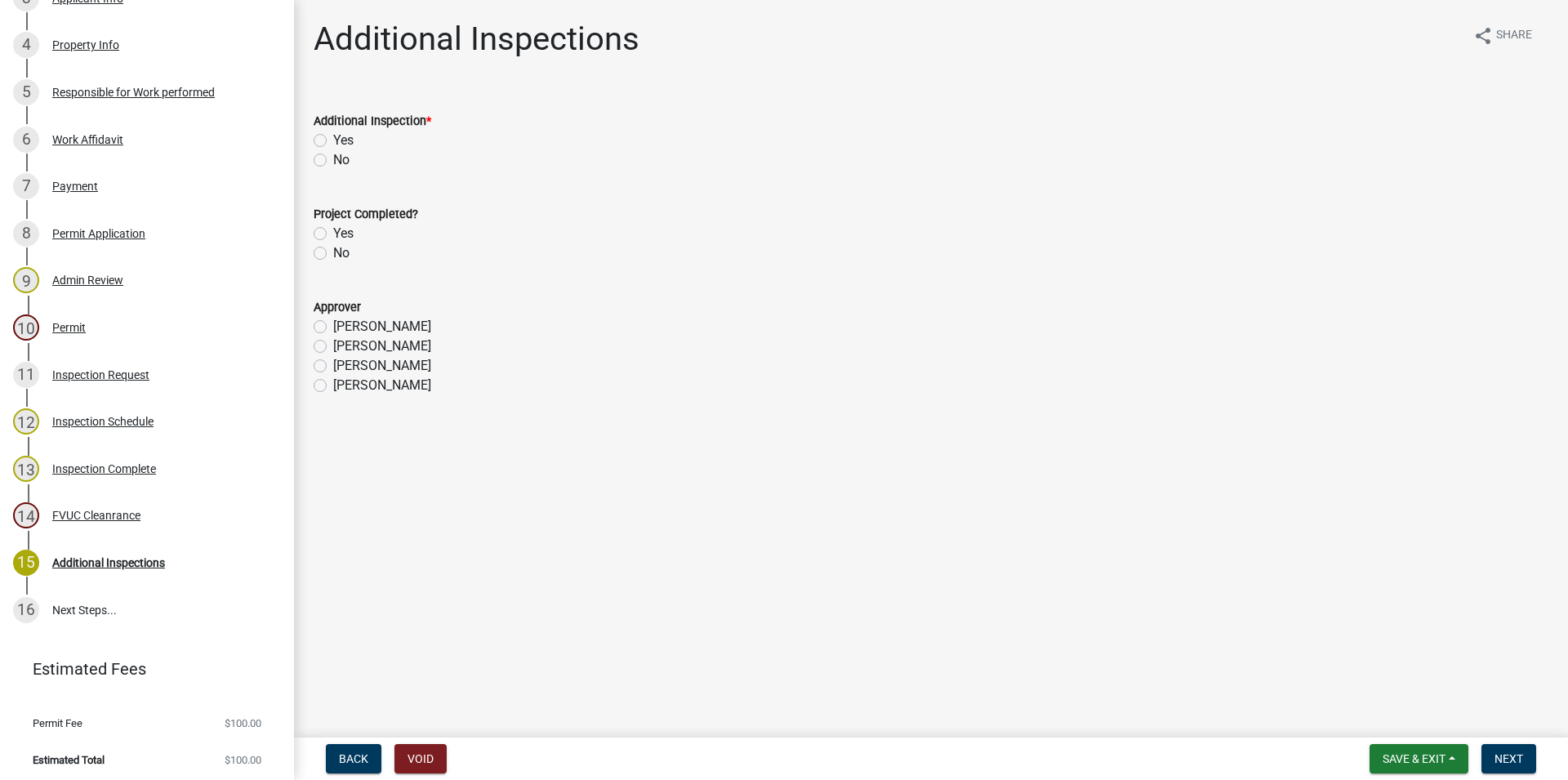
click at [333, 142] on label "Yes" at bounding box center [343, 140] width 20 height 19
click at [333, 142] on input "Yes" at bounding box center [338, 136] width 11 height 11
radio input "true"
click at [333, 154] on label "No" at bounding box center [341, 159] width 16 height 19
click at [333, 154] on input "No" at bounding box center [338, 155] width 11 height 11
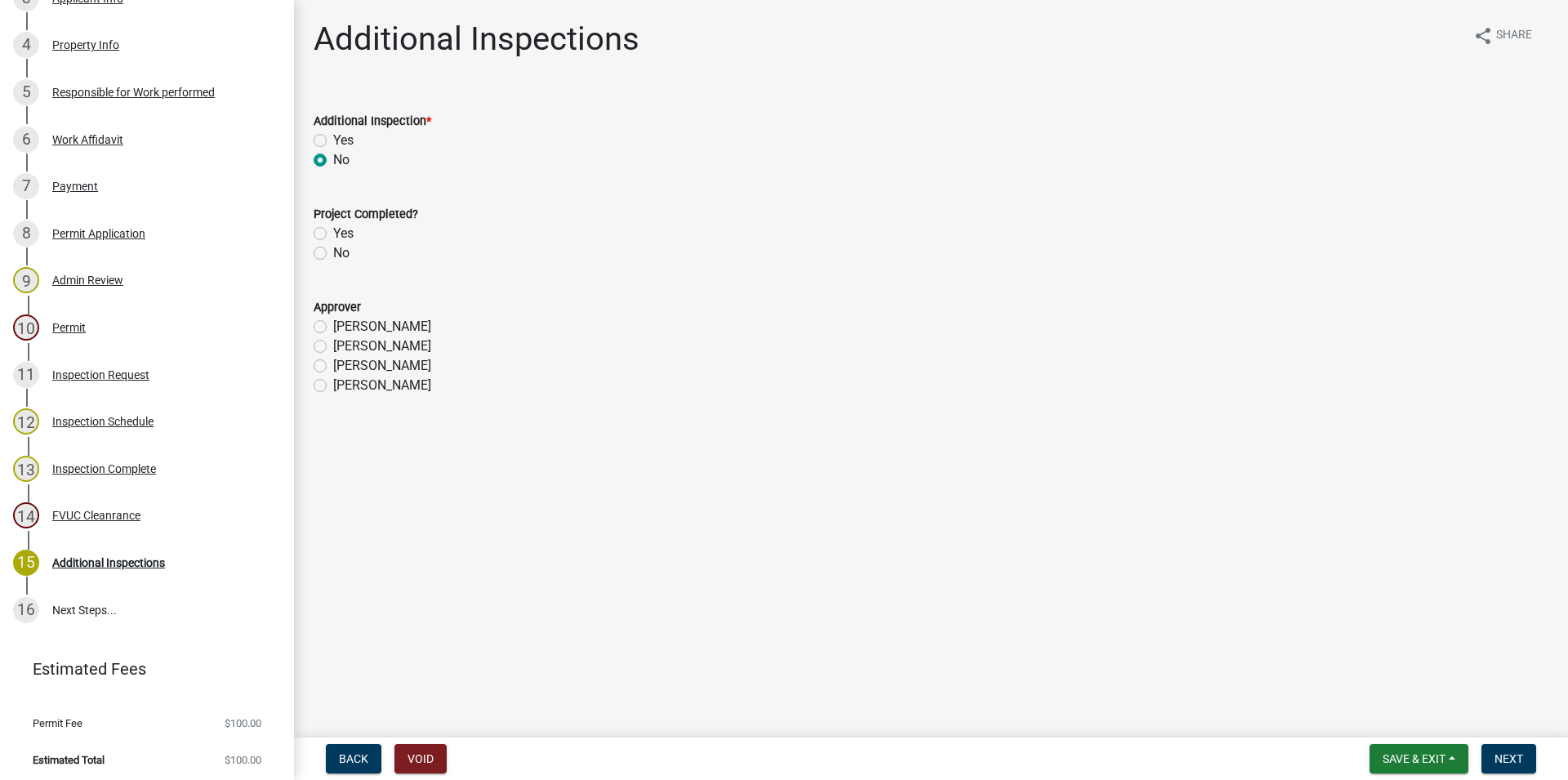
radio input "true"
click at [331, 229] on div "Yes" at bounding box center [931, 233] width 1235 height 19
click at [333, 237] on label "Yes" at bounding box center [343, 233] width 20 height 19
click at [333, 234] on input "Yes" at bounding box center [338, 229] width 11 height 11
radio input "true"
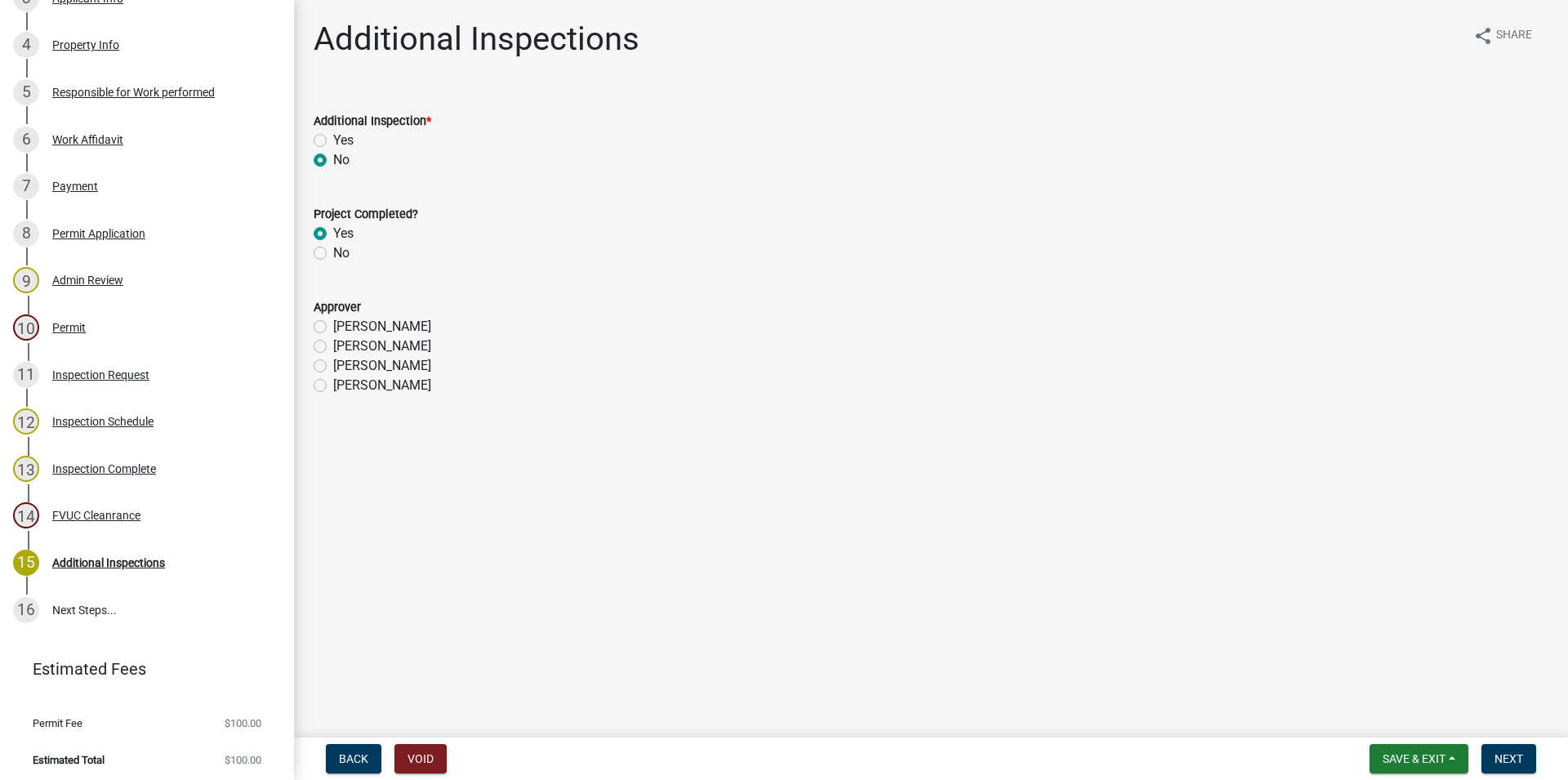
click at [331, 388] on div "[PERSON_NAME]" at bounding box center [931, 385] width 1235 height 19
click at [327, 384] on div "[PERSON_NAME]" at bounding box center [931, 385] width 1235 height 19
click at [333, 387] on label "[PERSON_NAME]" at bounding box center [382, 385] width 98 height 19
click at [333, 386] on input "[PERSON_NAME]" at bounding box center [338, 381] width 11 height 11
radio input "true"
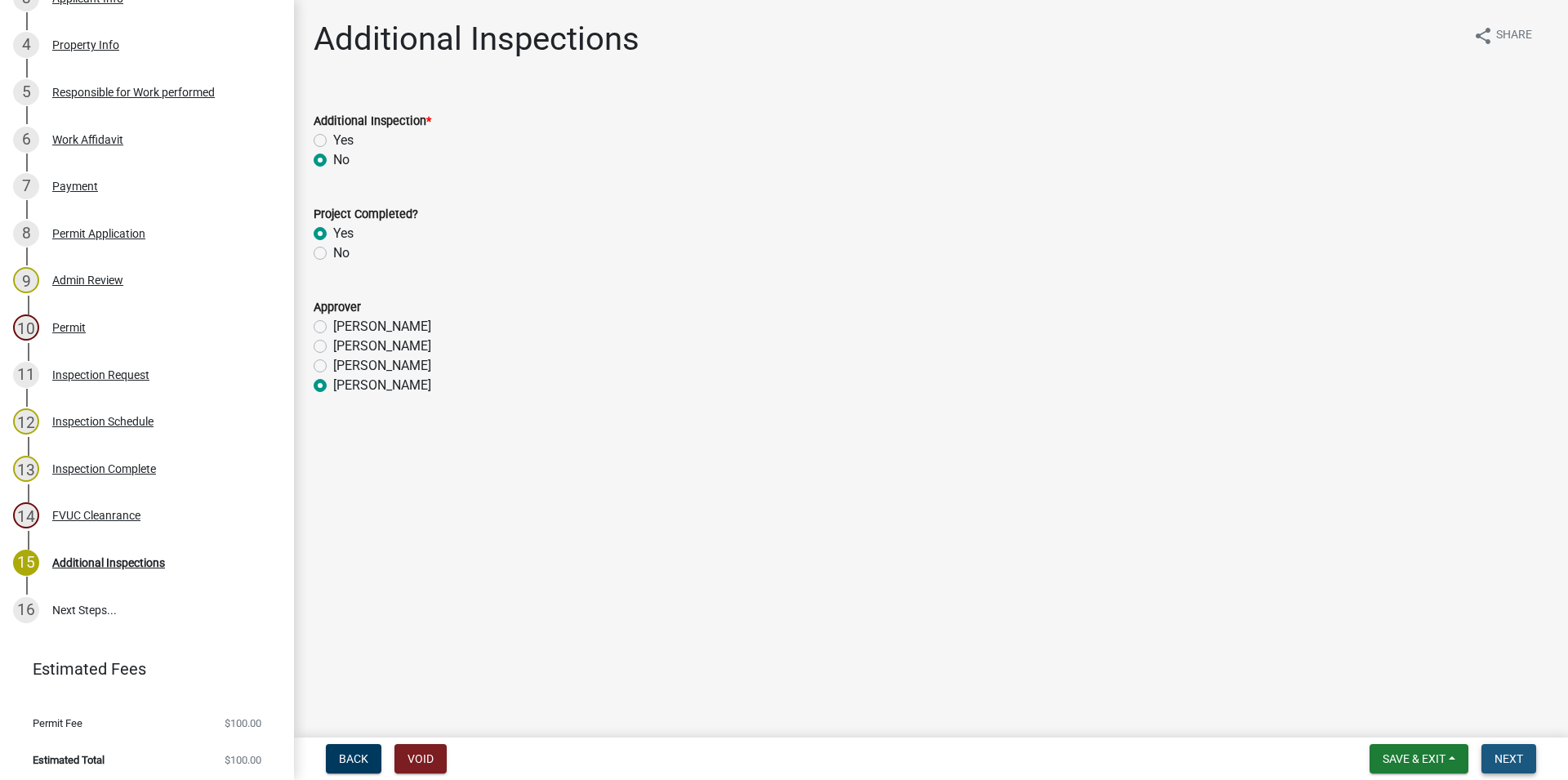
click at [1509, 767] on button "Next" at bounding box center [1509, 758] width 55 height 30
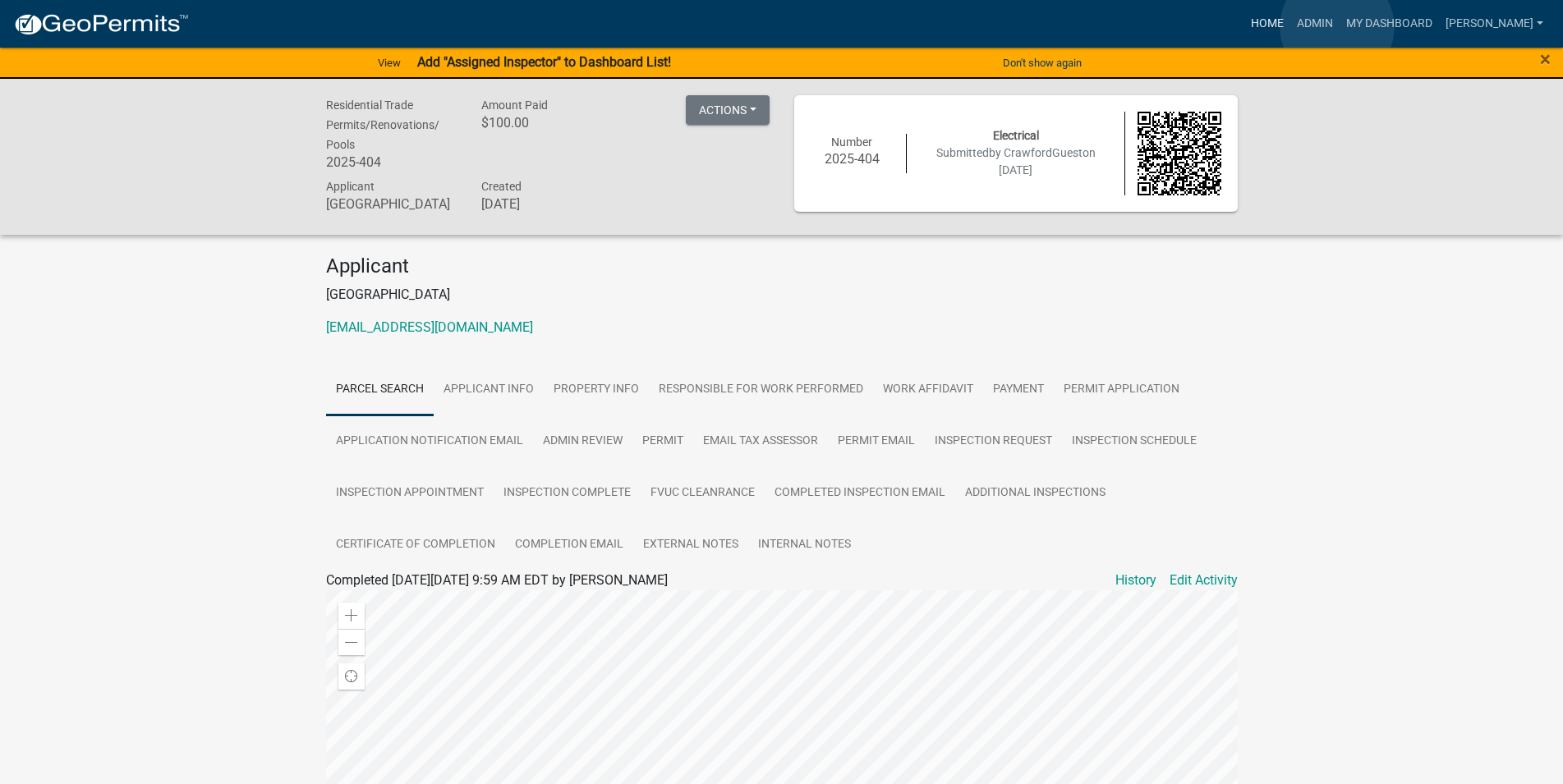
click at [1290, 27] on link "Home" at bounding box center [1267, 24] width 46 height 31
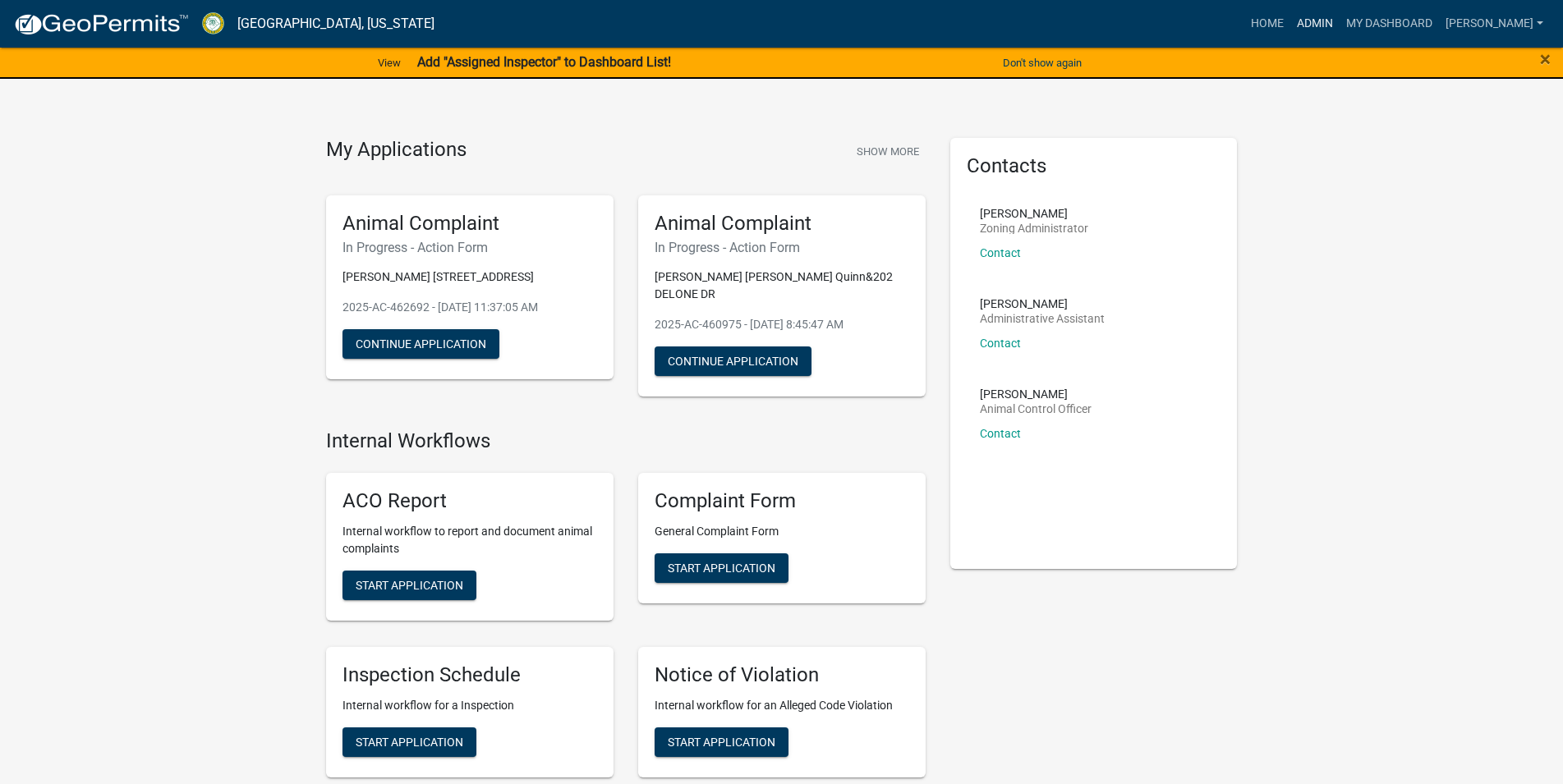
click at [1340, 23] on link "Admin" at bounding box center [1315, 24] width 49 height 31
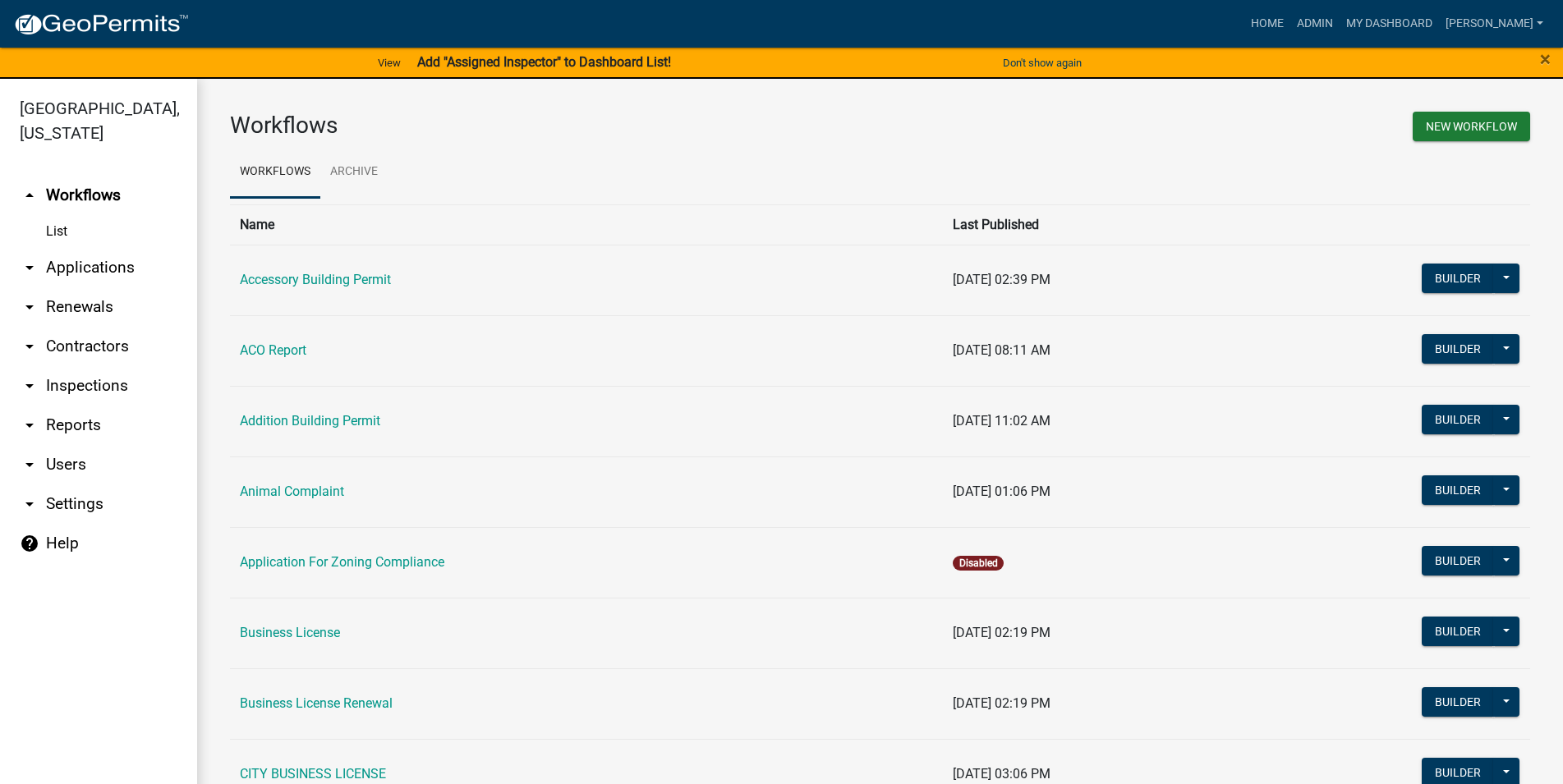
click at [75, 275] on link "arrow_drop_down Applications" at bounding box center [98, 267] width 197 height 39
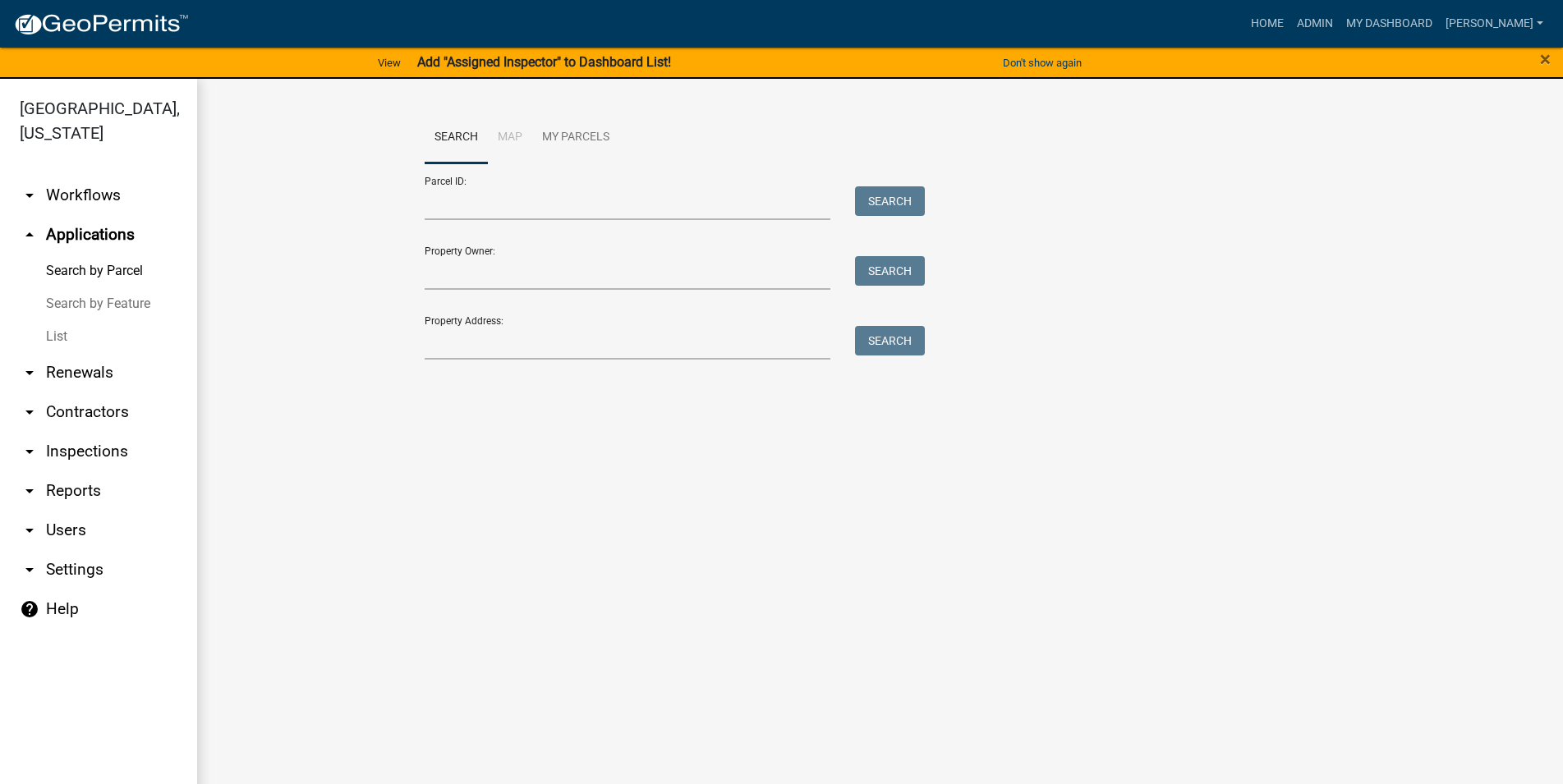
click at [99, 346] on link "List" at bounding box center [98, 336] width 197 height 33
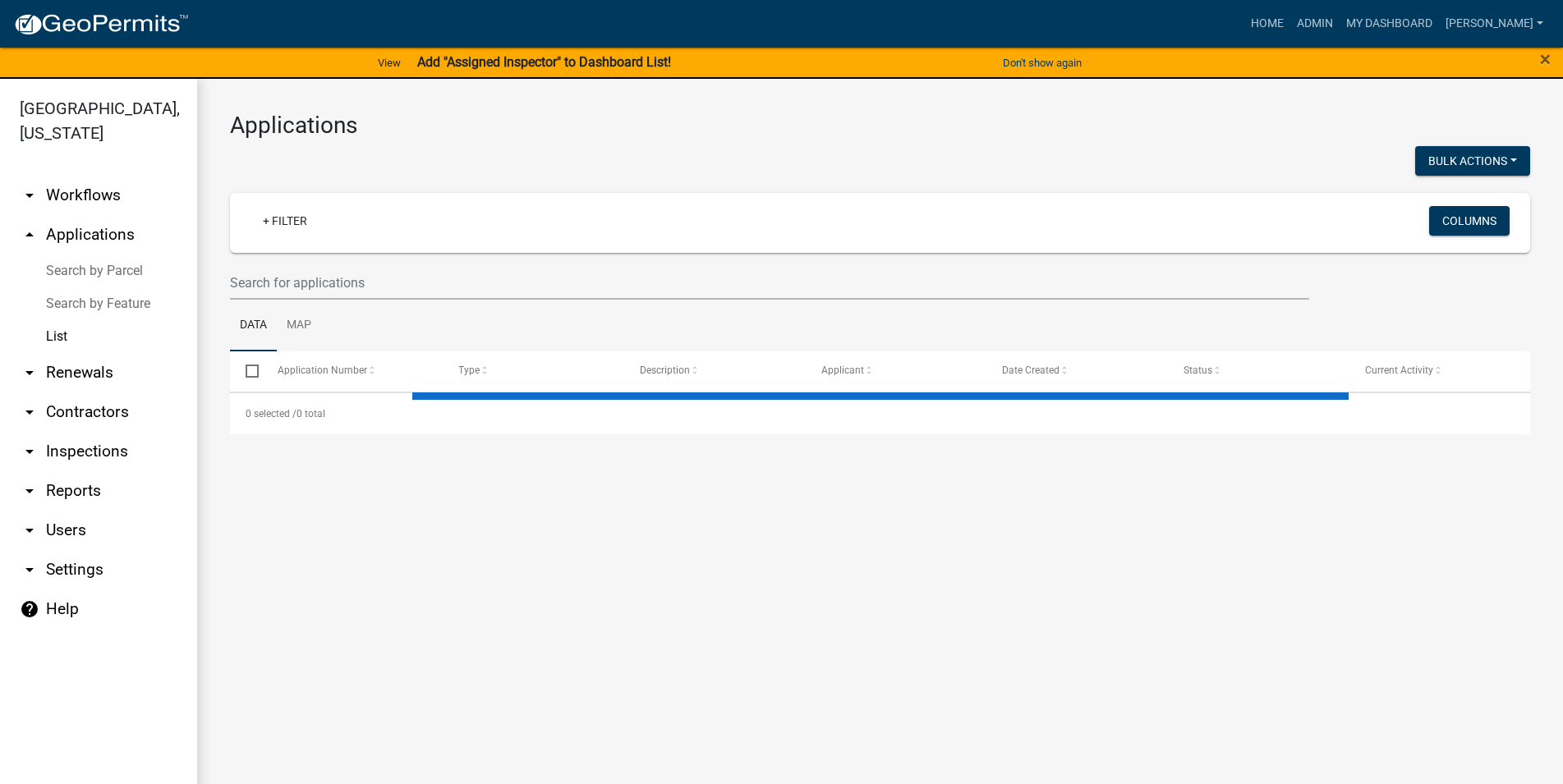
select select "3: 100"
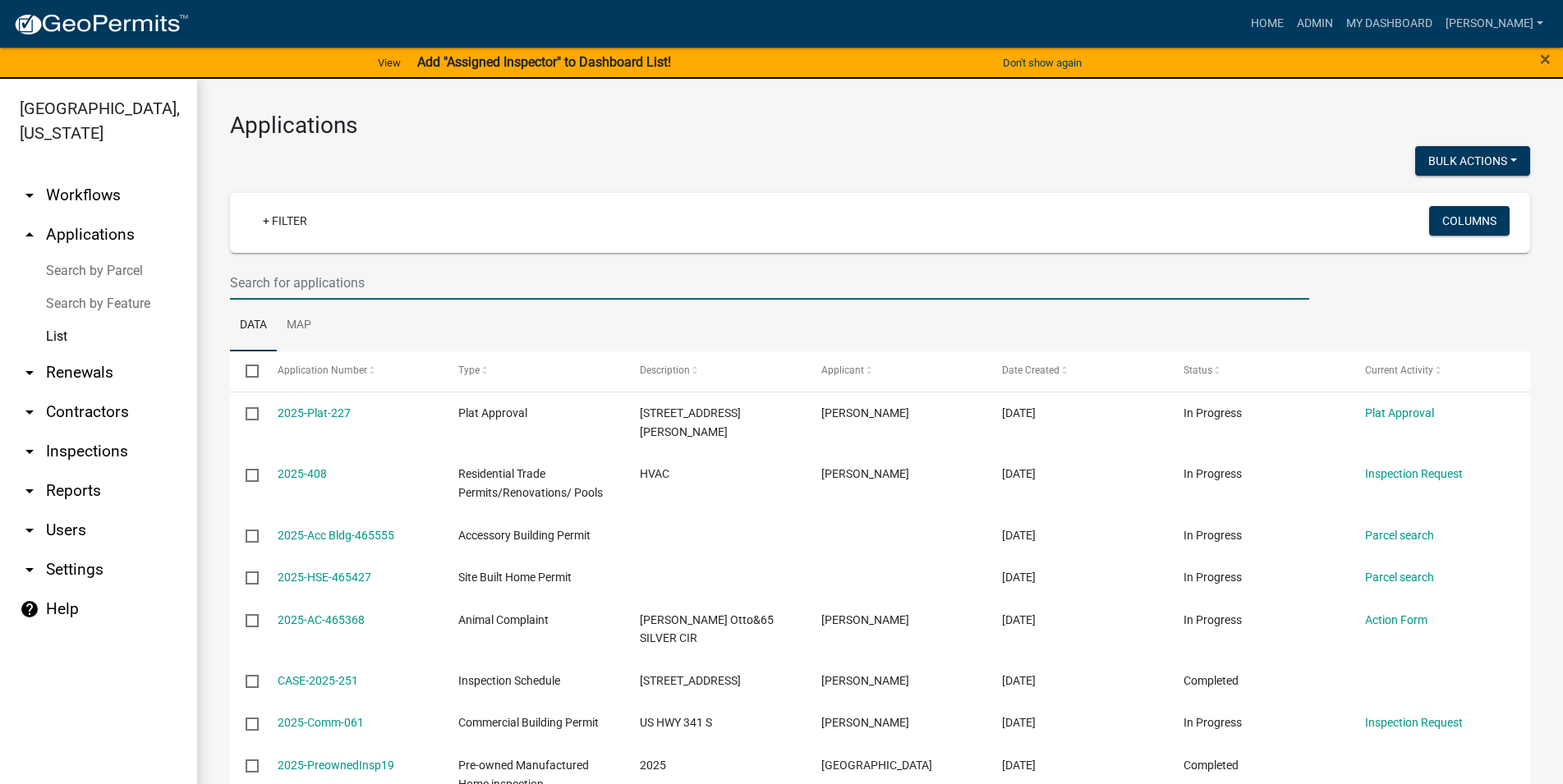
click at [363, 266] on input "text" at bounding box center [769, 283] width 1080 height 34
click at [318, 221] on link "+ Filter" at bounding box center [284, 220] width 70 height 30
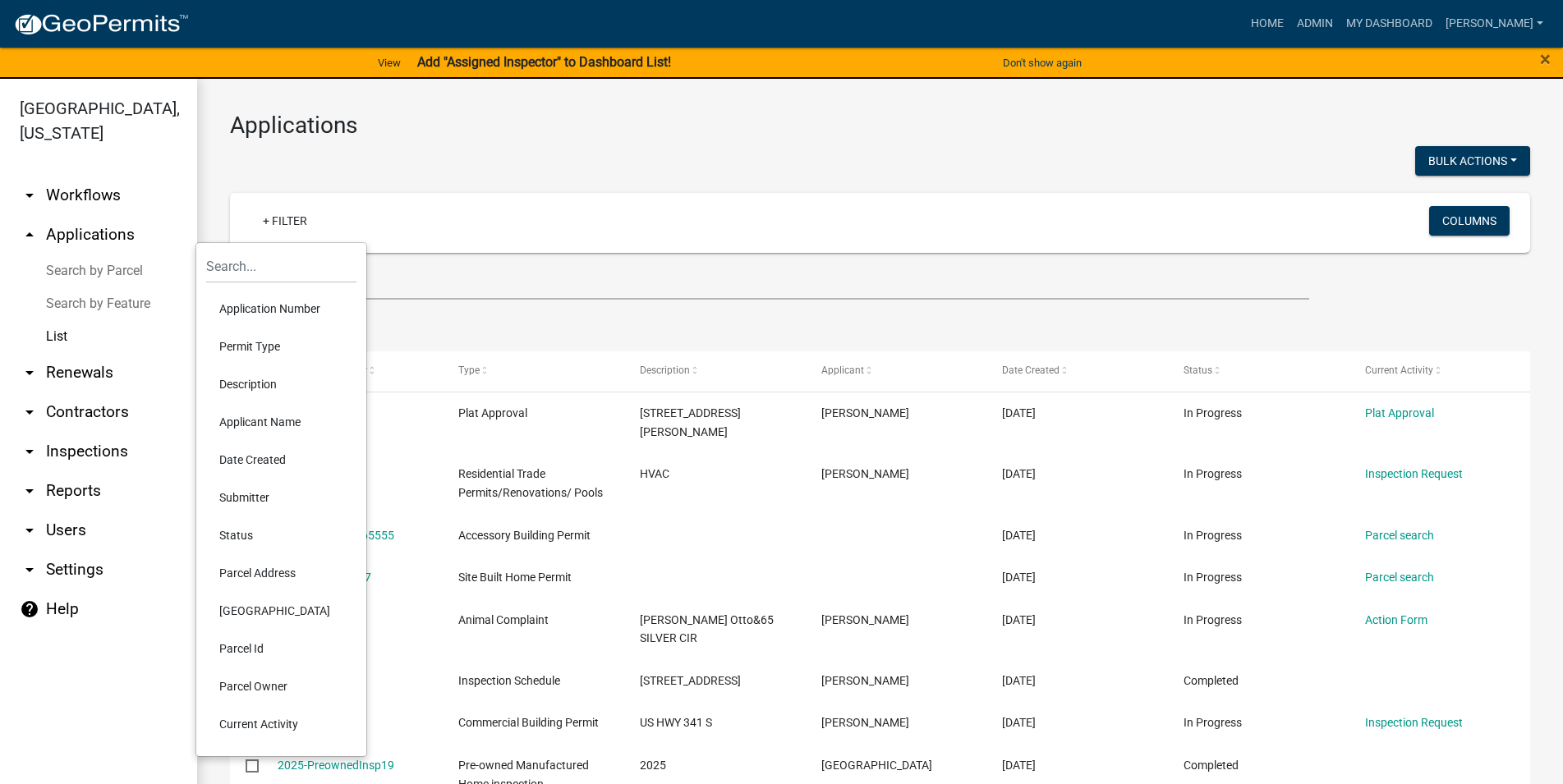
click at [232, 543] on li "Status" at bounding box center [281, 535] width 150 height 38
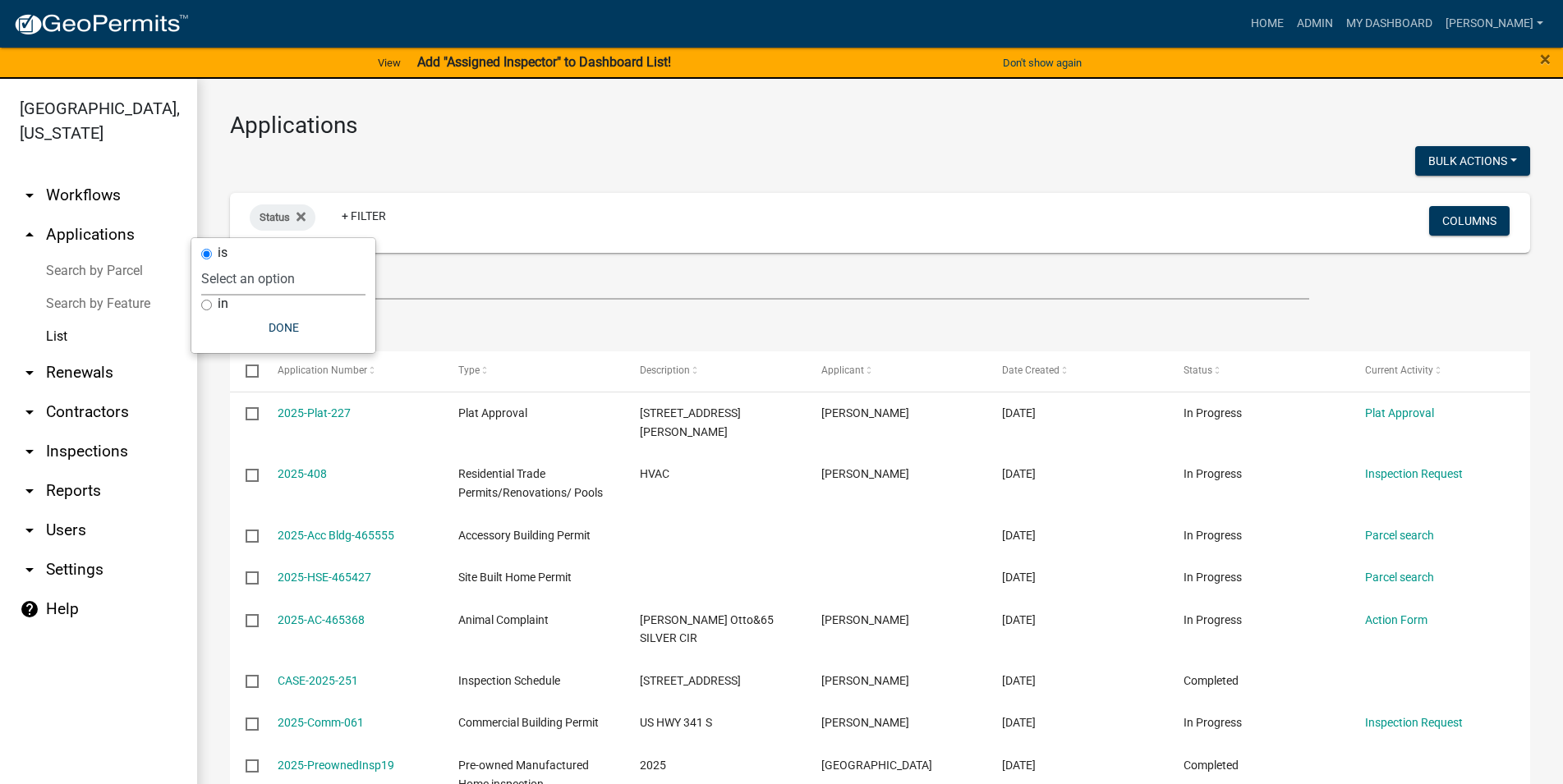
click at [201, 262] on select "Select an option Not Started In Progress Completed Voided Rejected Discarded" at bounding box center [283, 279] width 165 height 34
select select "1"
click option "In Progress" at bounding box center [0, 0] width 0 height 0
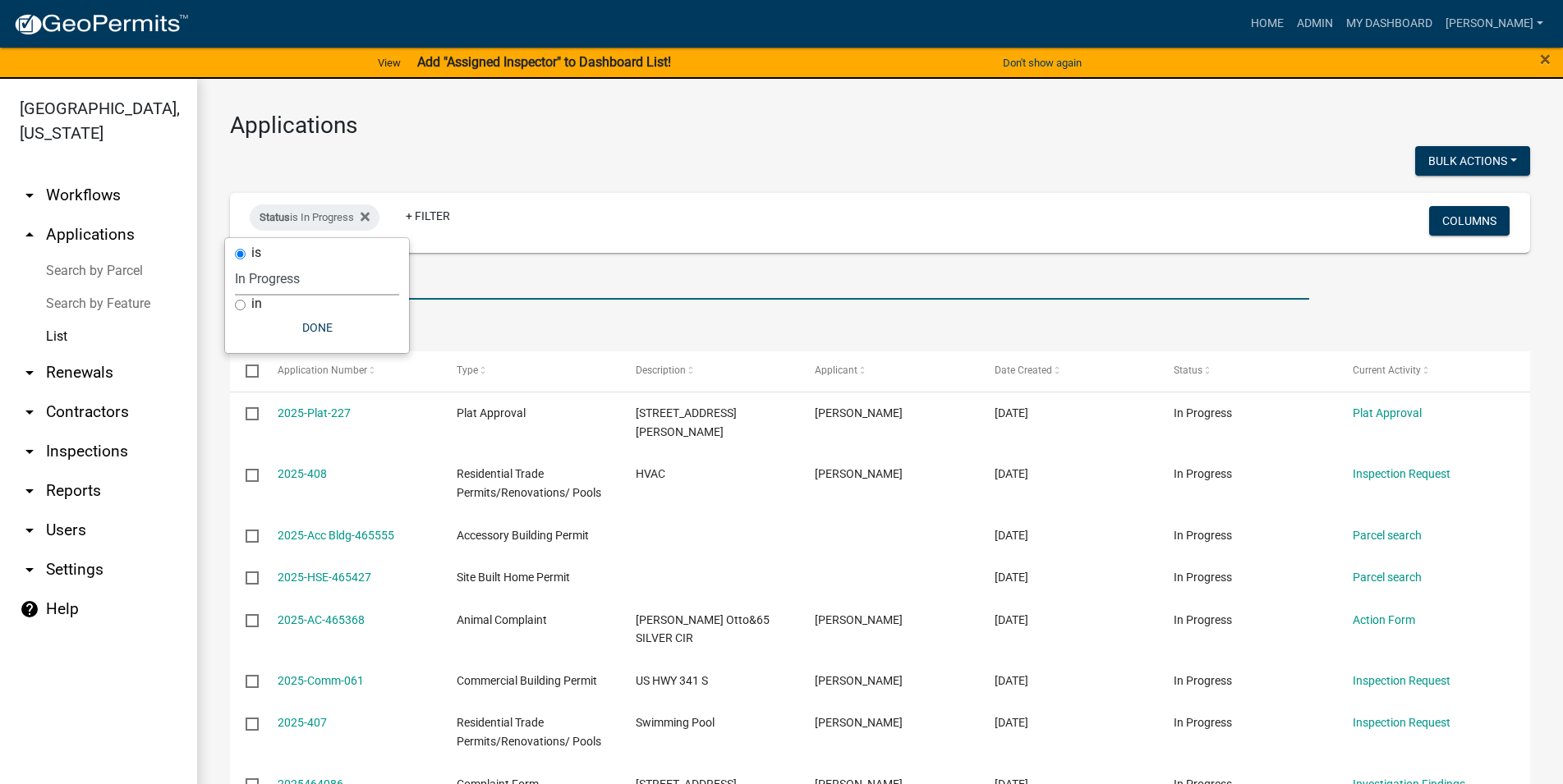
click at [632, 286] on input "text" at bounding box center [769, 283] width 1080 height 34
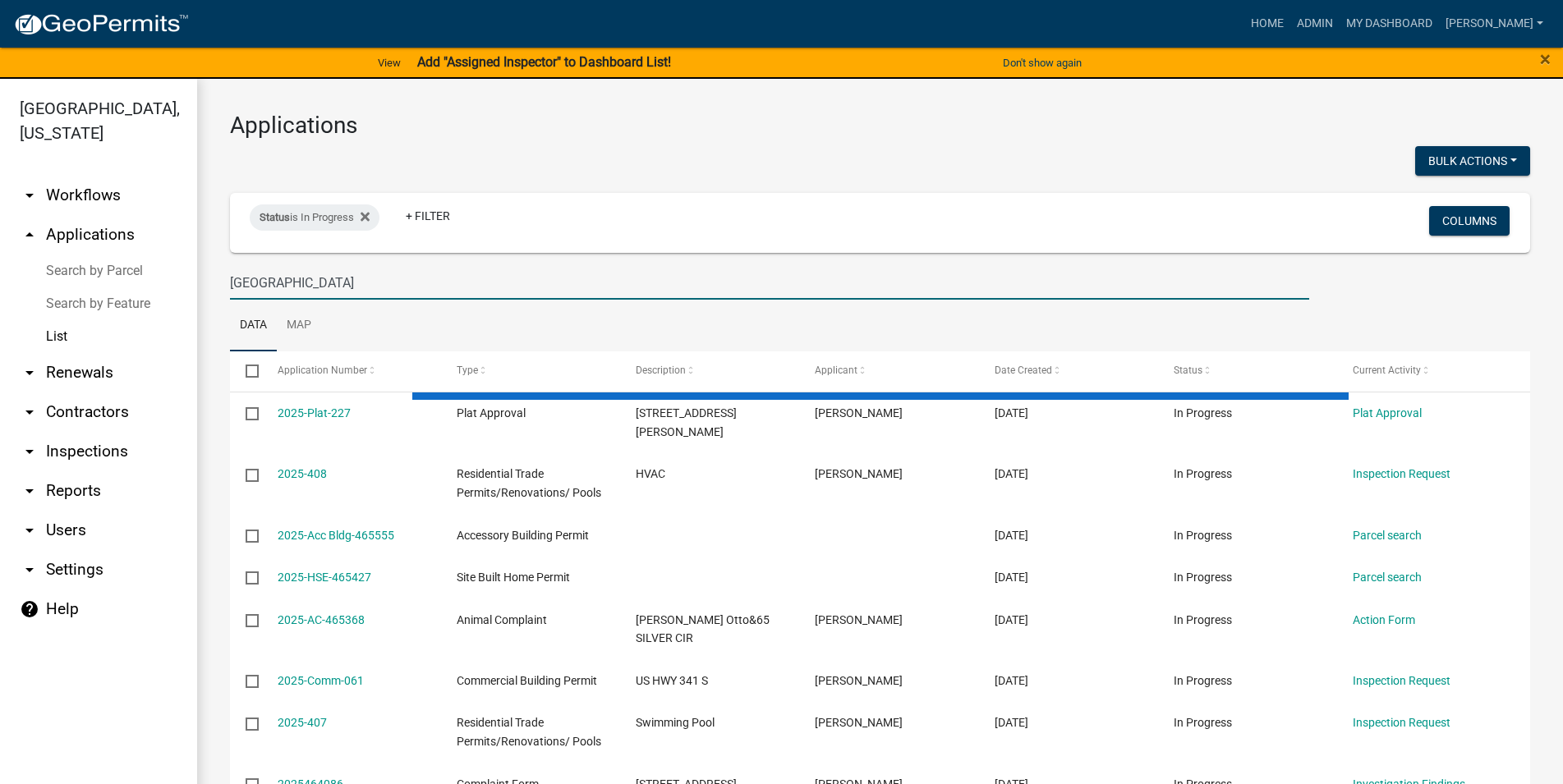
type input "[GEOGRAPHIC_DATA]"
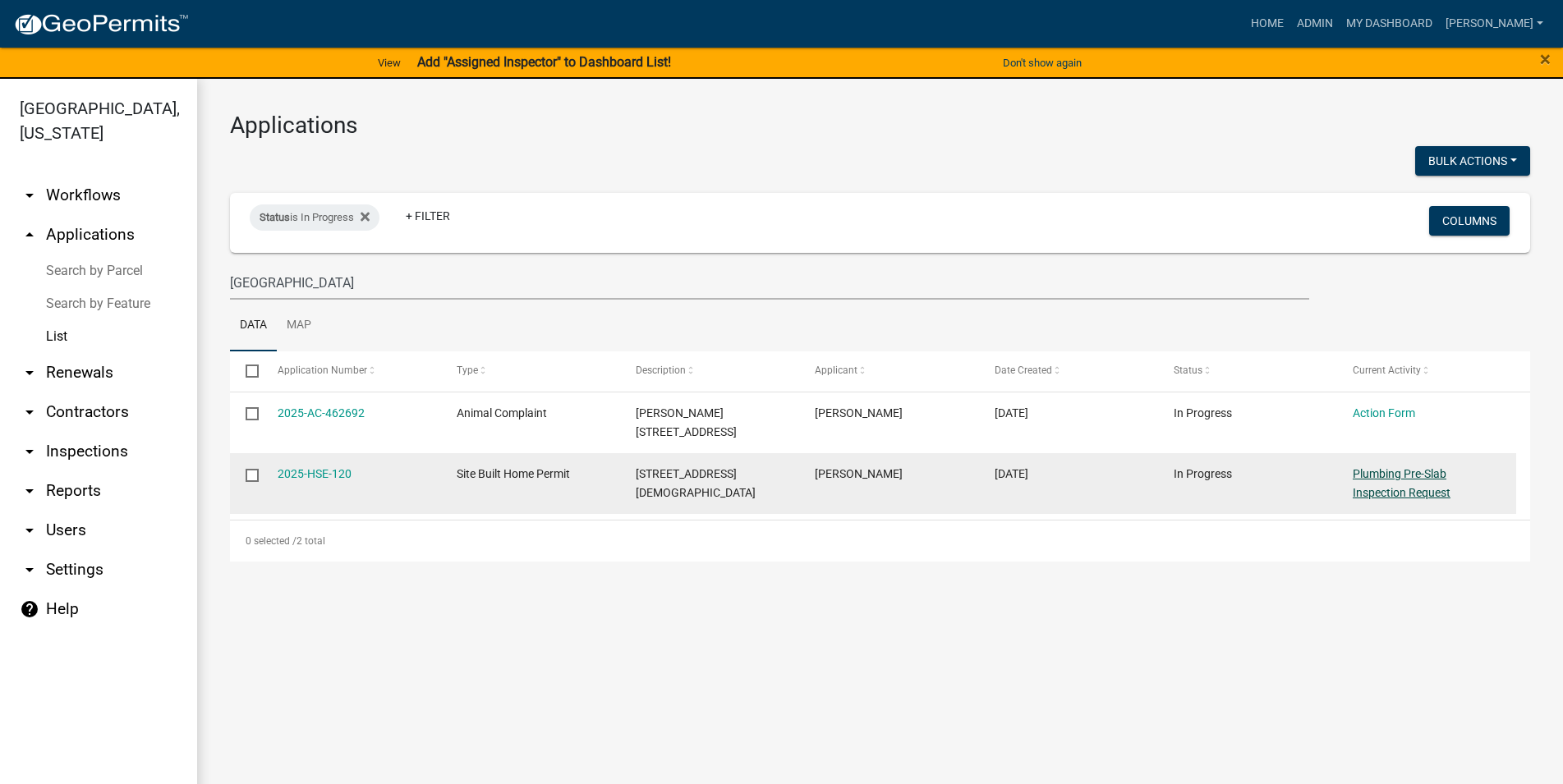
click at [1441, 481] on link "Plumbing Pre-Slab Inspection Request" at bounding box center [1401, 483] width 98 height 32
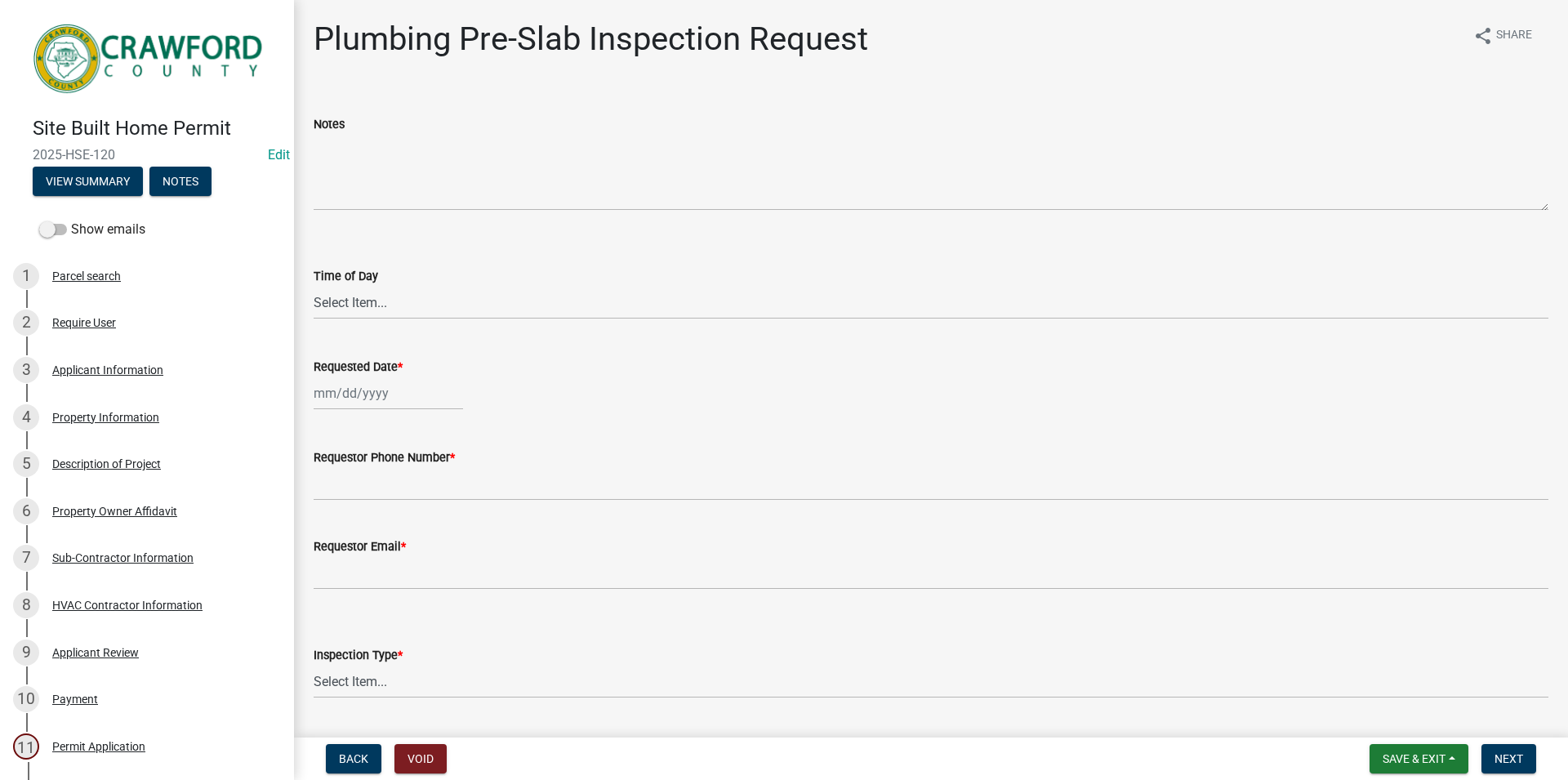
click at [392, 324] on wm-data-entity-input "Time of Day Select Item... AM PM" at bounding box center [931, 278] width 1235 height 110
click at [314, 286] on select "Select Item... AM PM" at bounding box center [931, 303] width 1235 height 34
click at [367, 239] on div "Time of Day Select Item... AM PM" at bounding box center [931, 271] width 1235 height 95
click at [314, 286] on select "Select Item... AM PM" at bounding box center [931, 303] width 1235 height 34
click option "AM" at bounding box center [0, 0] width 0 height 0
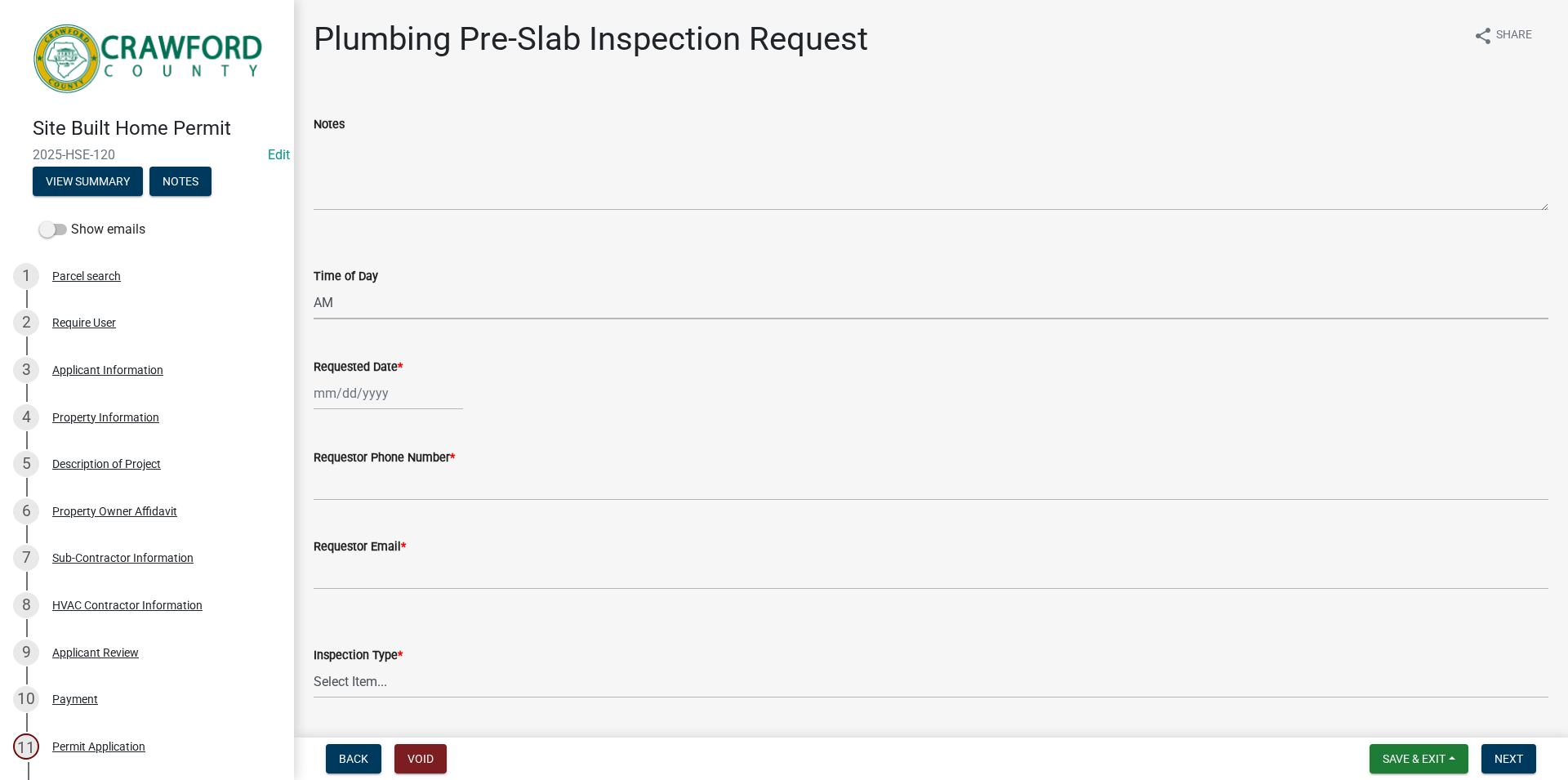
select select "c17fd054-7220-48ca-8ff3-64345a3d9763"
click at [369, 386] on input "Requested Date *" at bounding box center [388, 393] width 149 height 34
select select "8"
select select "2025"
click at [360, 562] on div "19" at bounding box center [356, 558] width 26 height 26
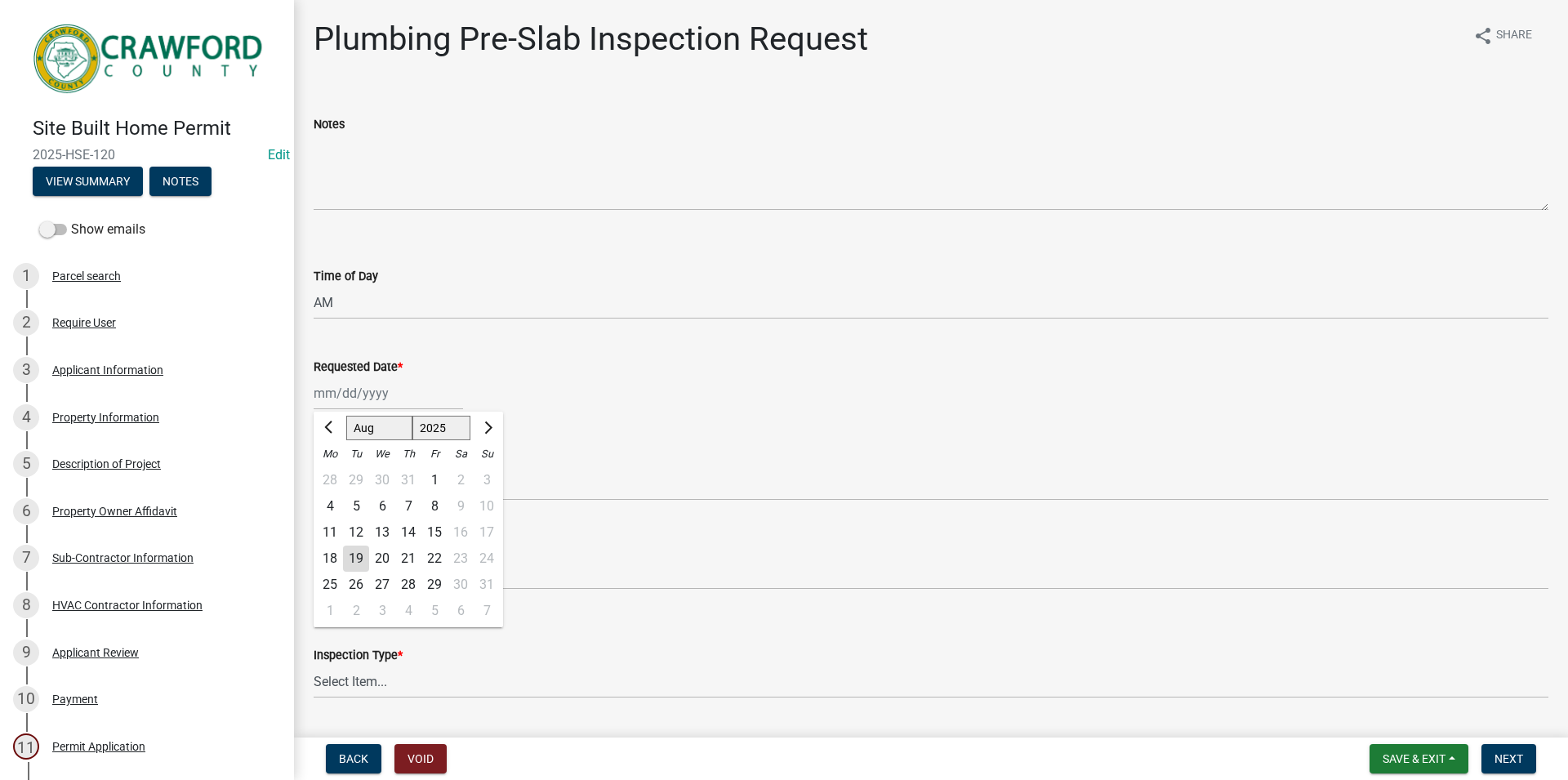
type input "[DATE]"
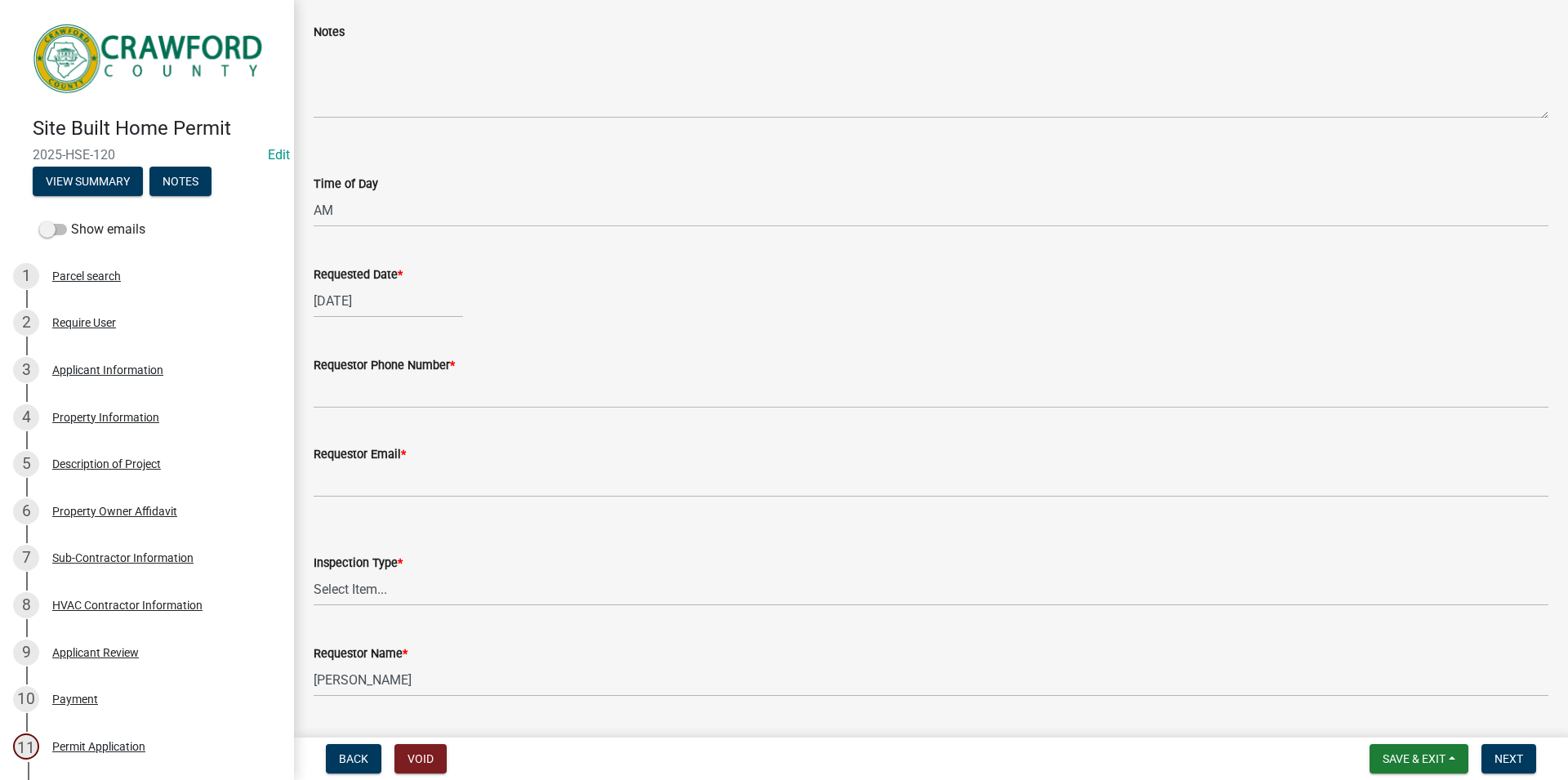
scroll to position [135, 0]
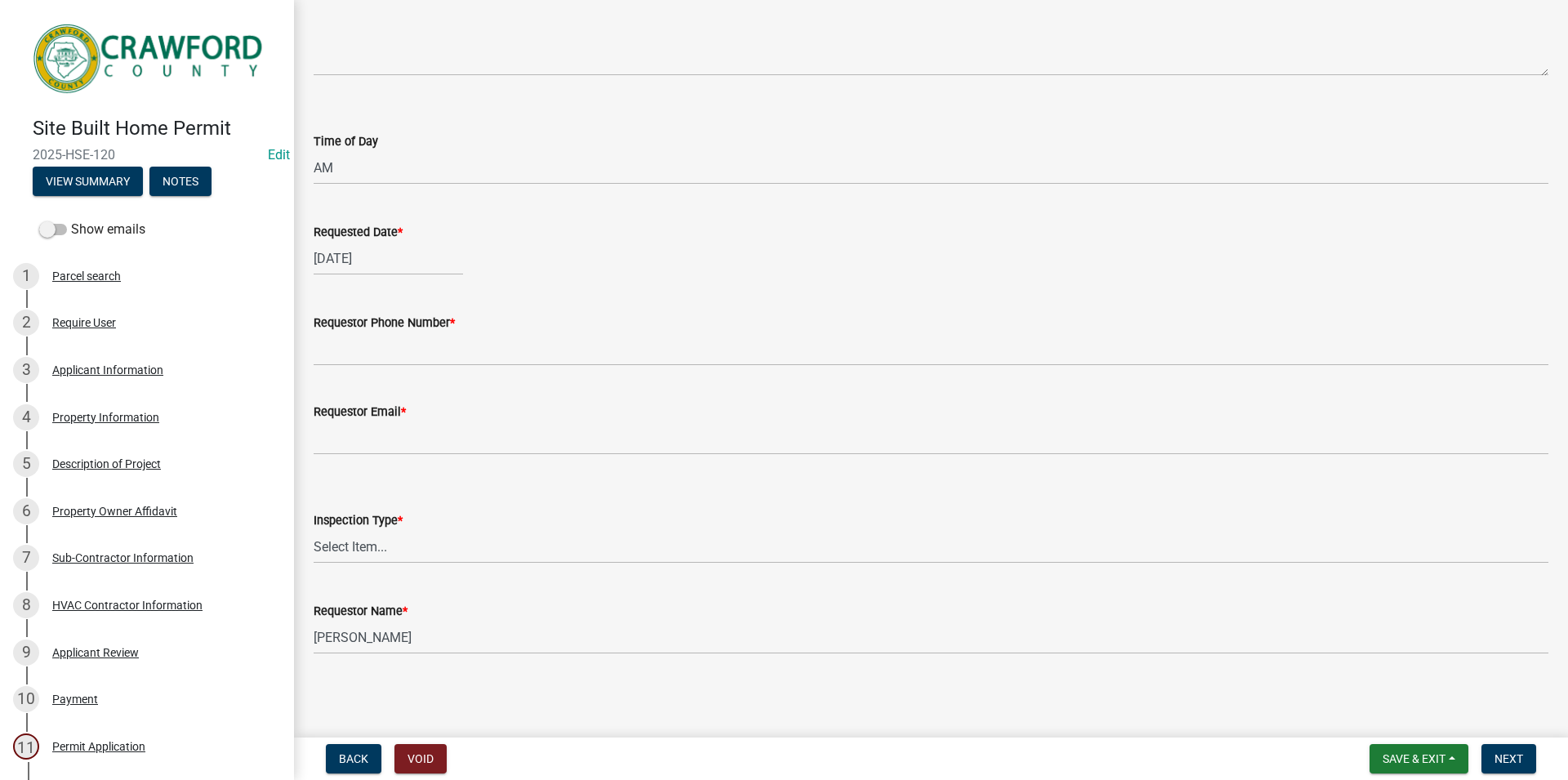
click at [348, 327] on label "Requestor Phone Number *" at bounding box center [385, 324] width 142 height 12
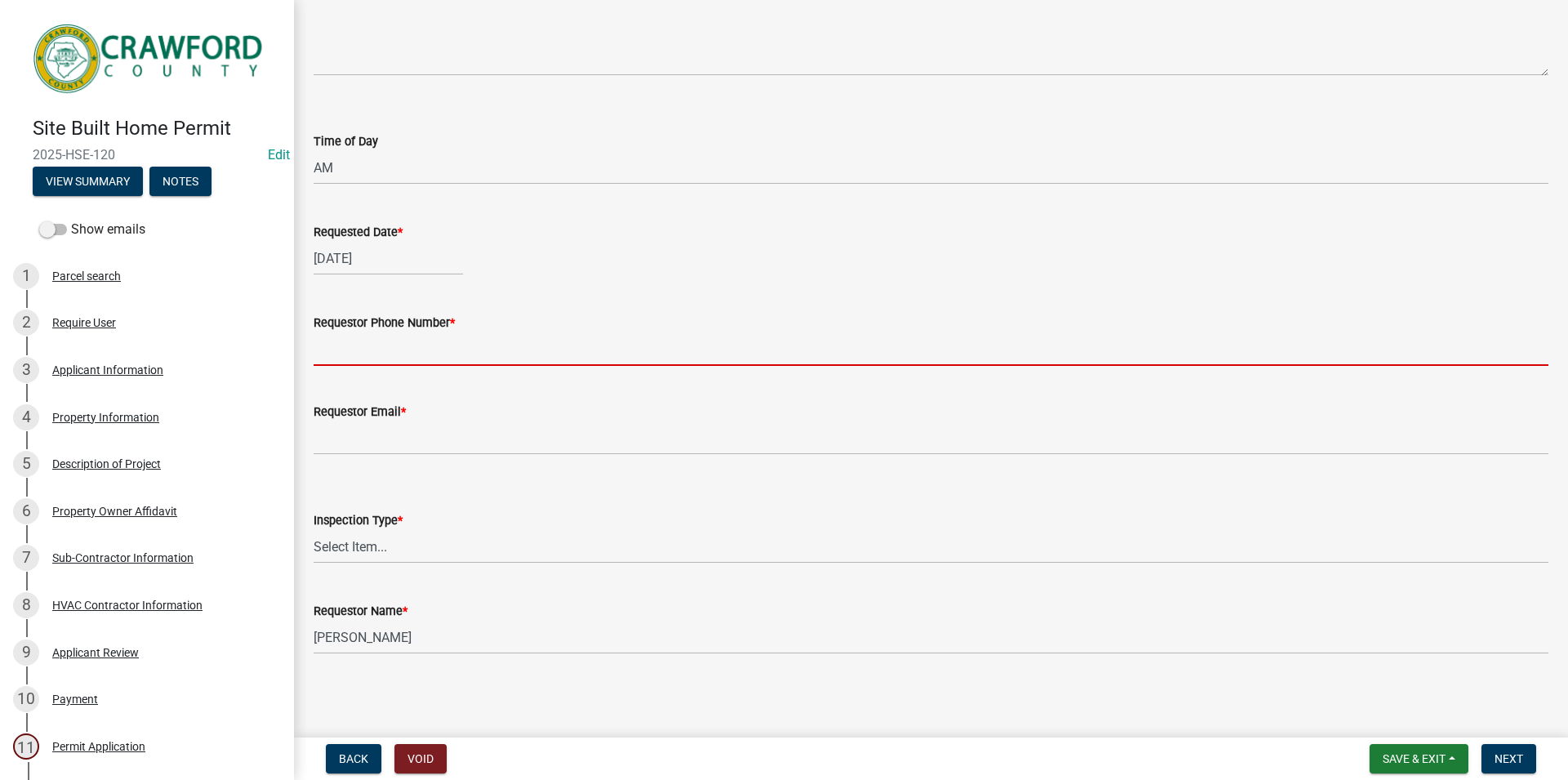
click at [348, 332] on input "Requestor Phone Number *" at bounding box center [931, 349] width 1235 height 34
click at [348, 345] on input "Requestor Phone Number *" at bounding box center [931, 349] width 1235 height 34
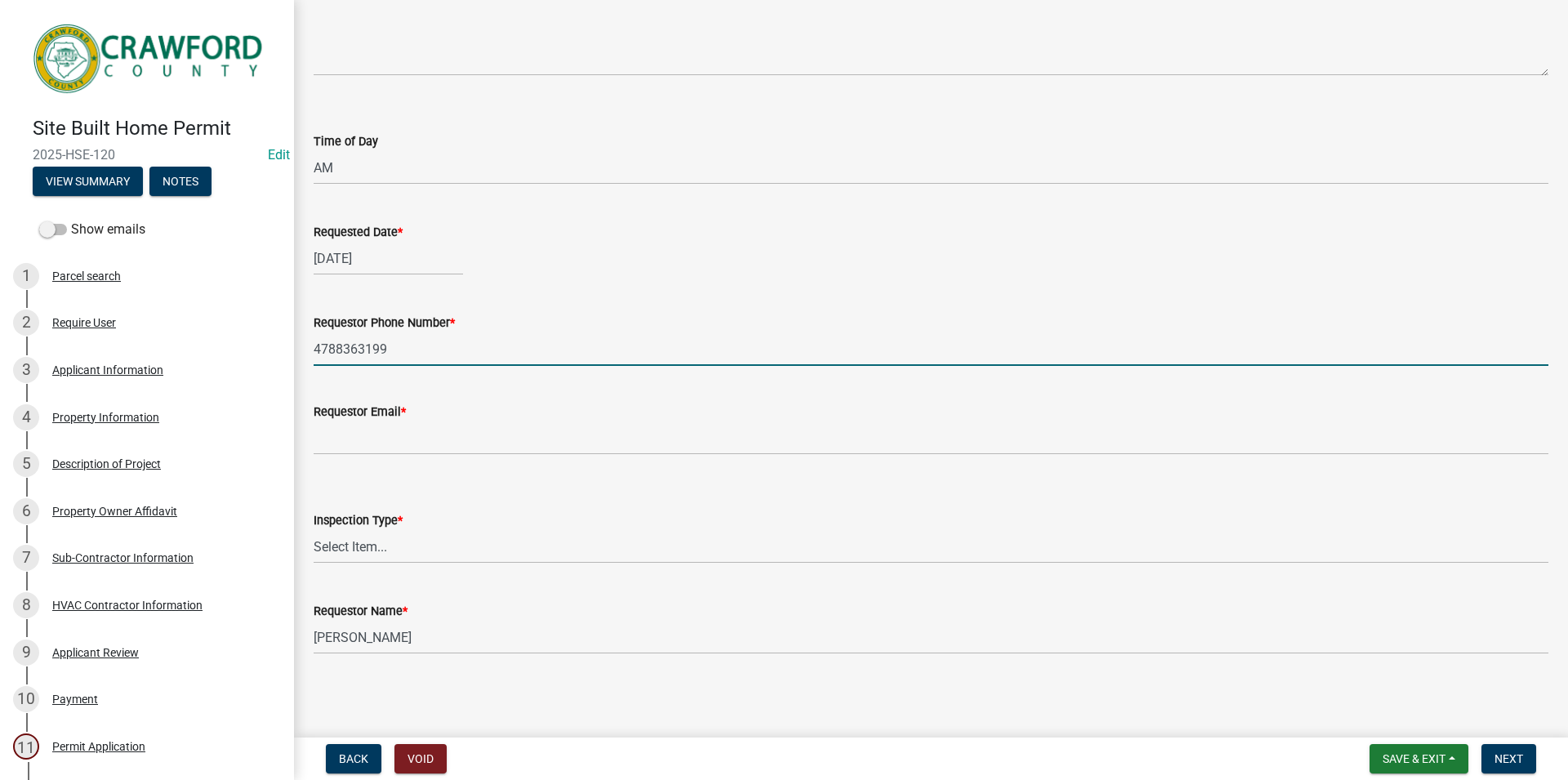
type input "4788363199"
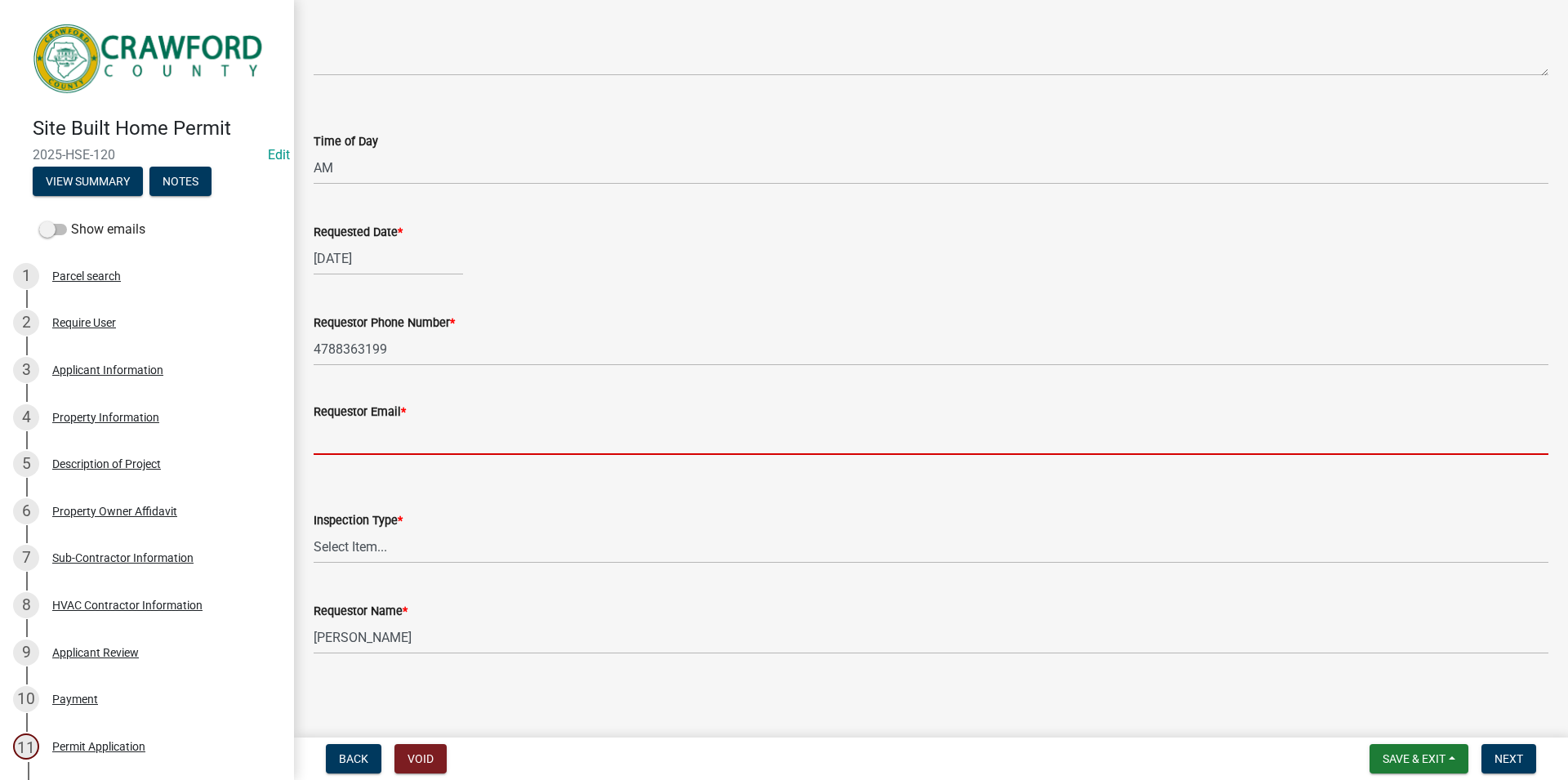
click at [381, 422] on input "Requestor Email *" at bounding box center [931, 438] width 1235 height 34
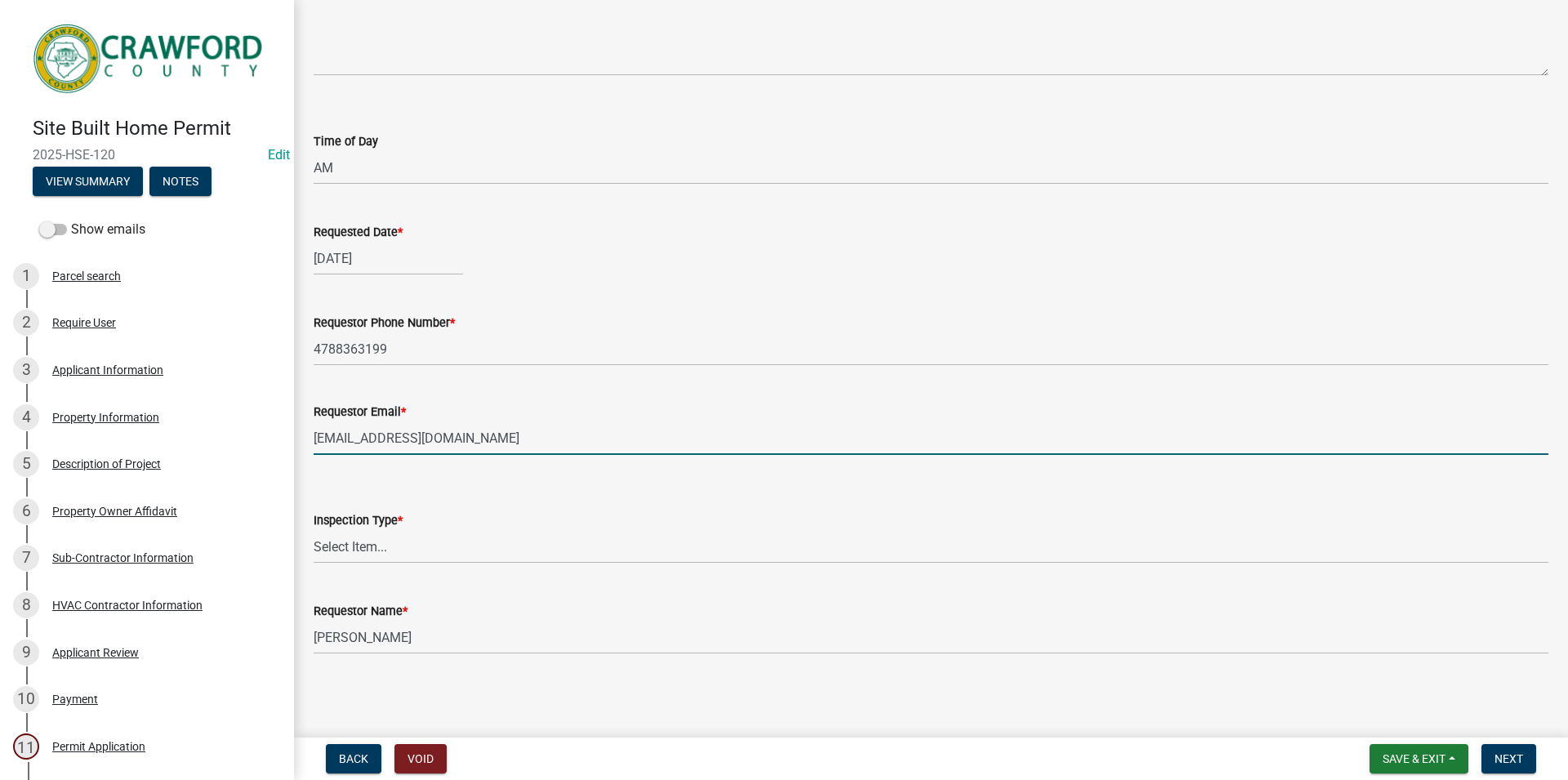
type input "[EMAIL_ADDRESS][DOMAIN_NAME]"
click at [314, 530] on select "Select Item... Plumbing Pre-Slab" at bounding box center [931, 547] width 1235 height 34
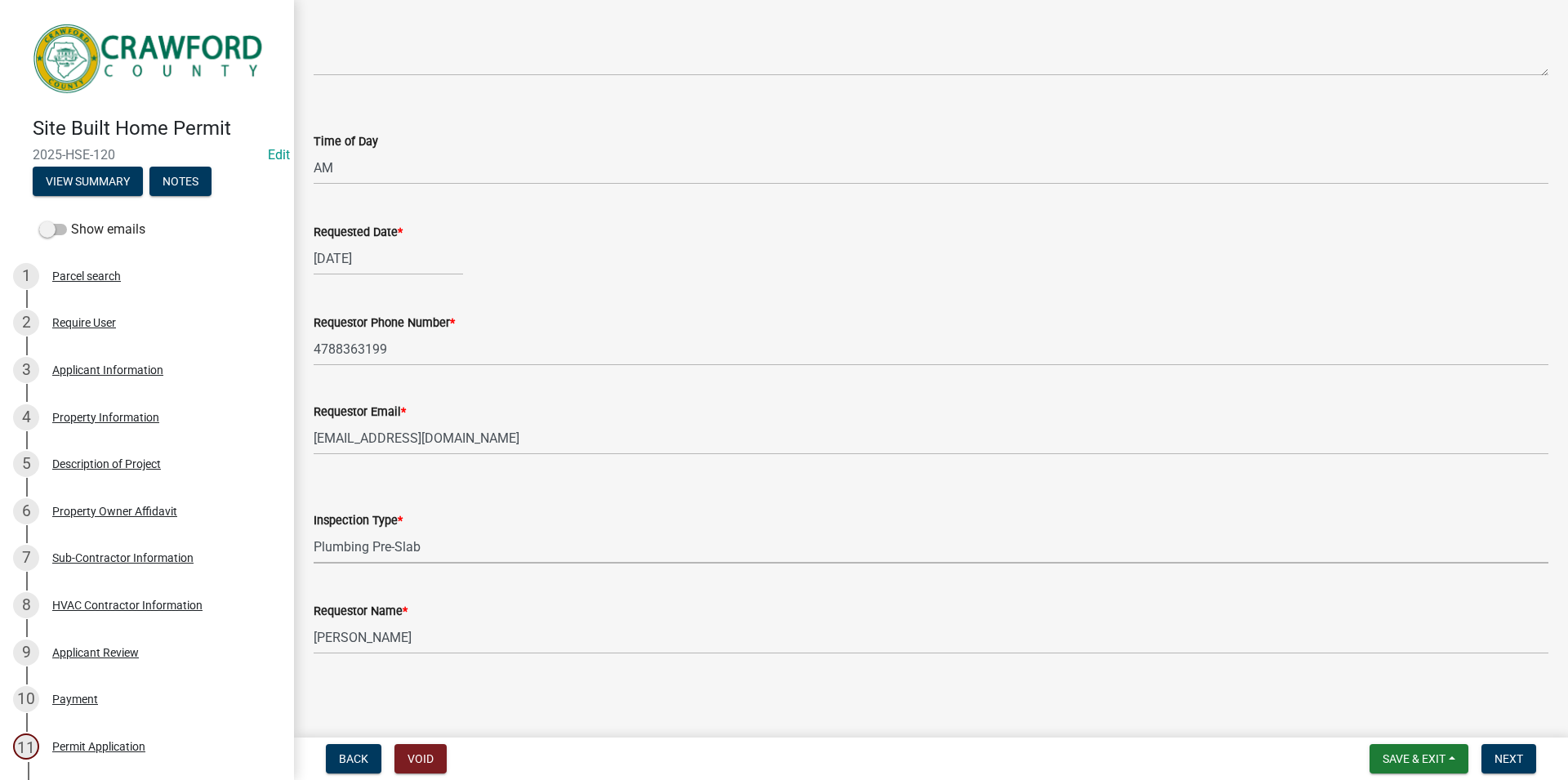
click option "Plumbing Pre-Slab" at bounding box center [0, 0] width 0 height 0
select select "8b3da3ef-5655-47e3-b2d2-e1e9c5c23ed8"
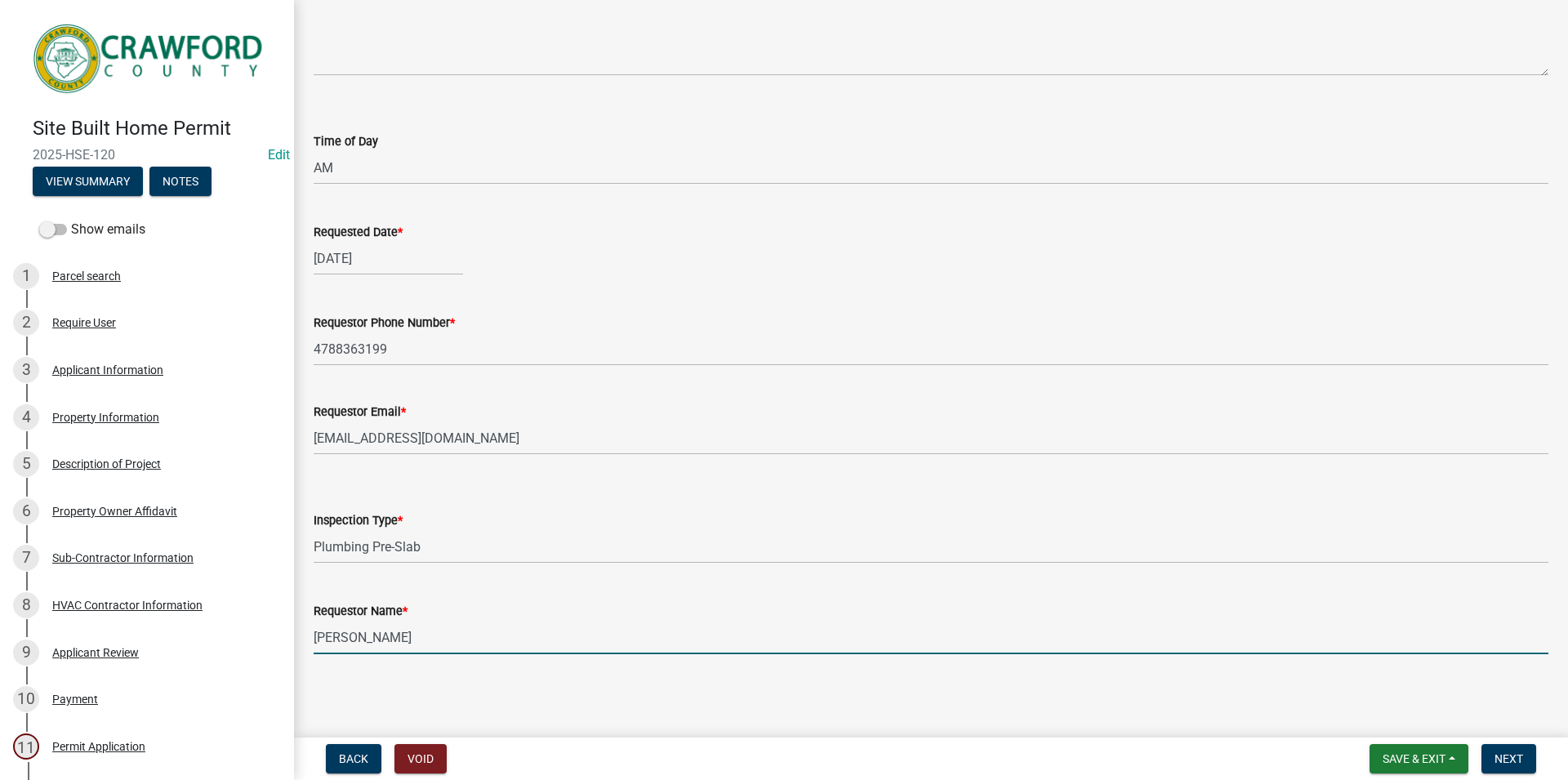
drag, startPoint x: 401, startPoint y: 637, endPoint x: 240, endPoint y: 630, distance: 161.2
click at [314, 630] on input "[PERSON_NAME]" at bounding box center [931, 637] width 1235 height 34
type input "[PERSON_NAME]"
click at [1495, 754] on span "Next" at bounding box center [1509, 758] width 29 height 13
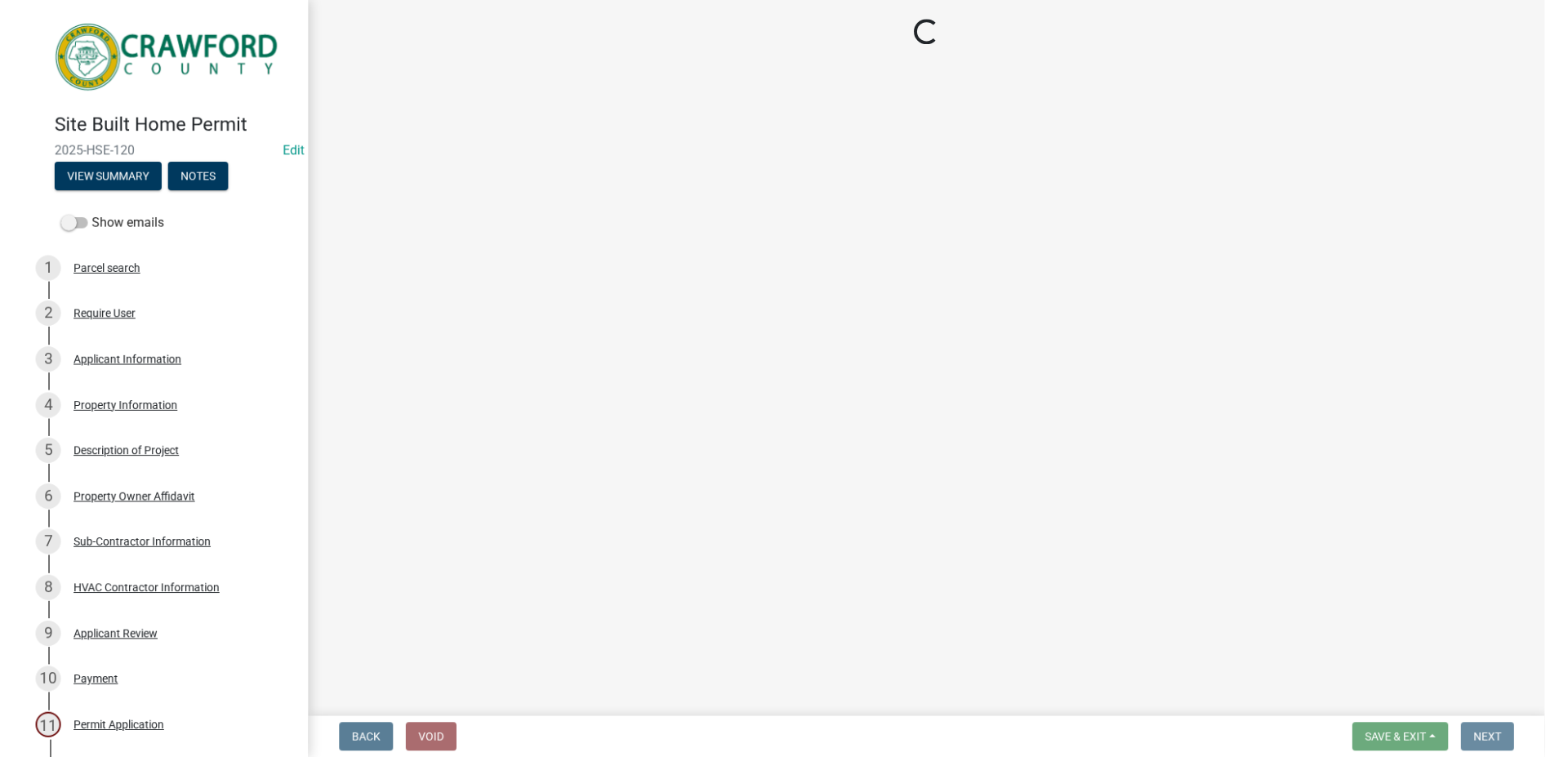
scroll to position [0, 0]
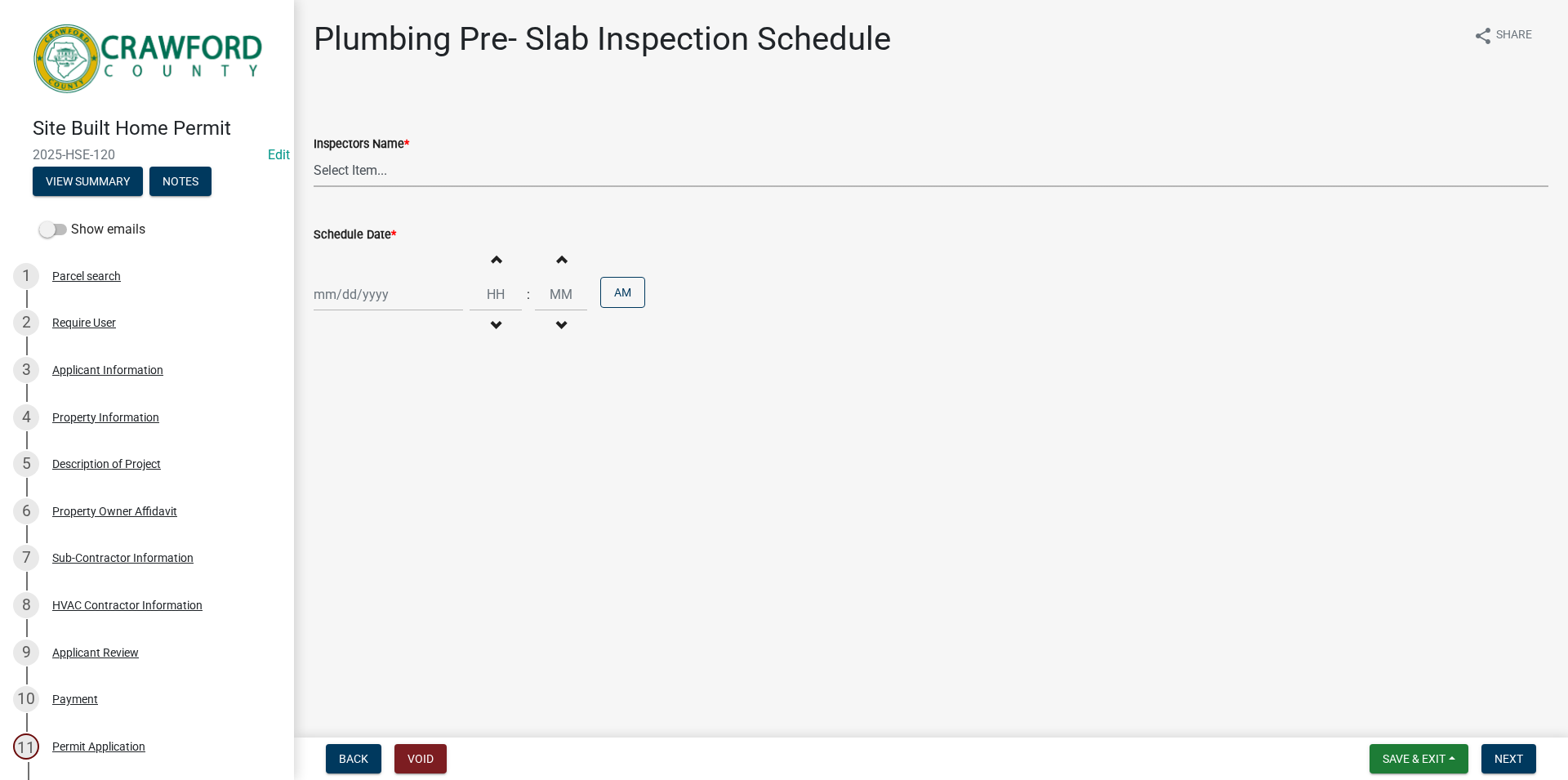
click at [314, 153] on select "Select Item... [PERSON_NAME].[PERSON_NAME] ([PERSON_NAME] ) [PERSON_NAME] ([PER…" at bounding box center [931, 170] width 1235 height 34
select select "a844a88f-ba44-4800-9e08-05e10520dbf6"
click option "[PERSON_NAME].[PERSON_NAME] ([PERSON_NAME] )" at bounding box center [0, 0] width 0 height 0
click at [419, 303] on input "Schedule Date *" at bounding box center [388, 294] width 149 height 34
select select "8"
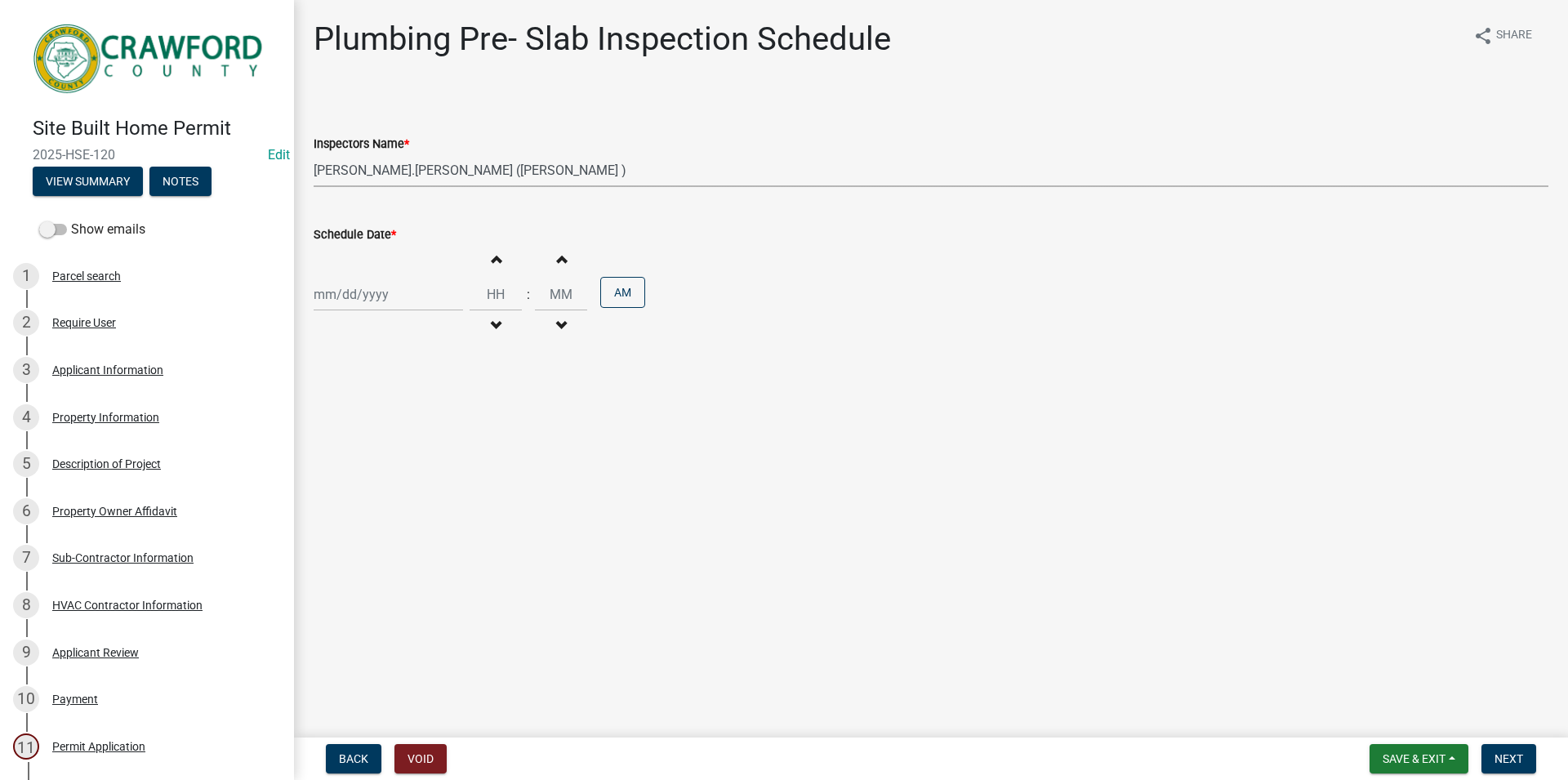
select select "2025"
click at [433, 451] on div "22" at bounding box center [434, 460] width 26 height 26
type input "[DATE]"
click at [500, 261] on span "button" at bounding box center [496, 258] width 8 height 13
type input "01"
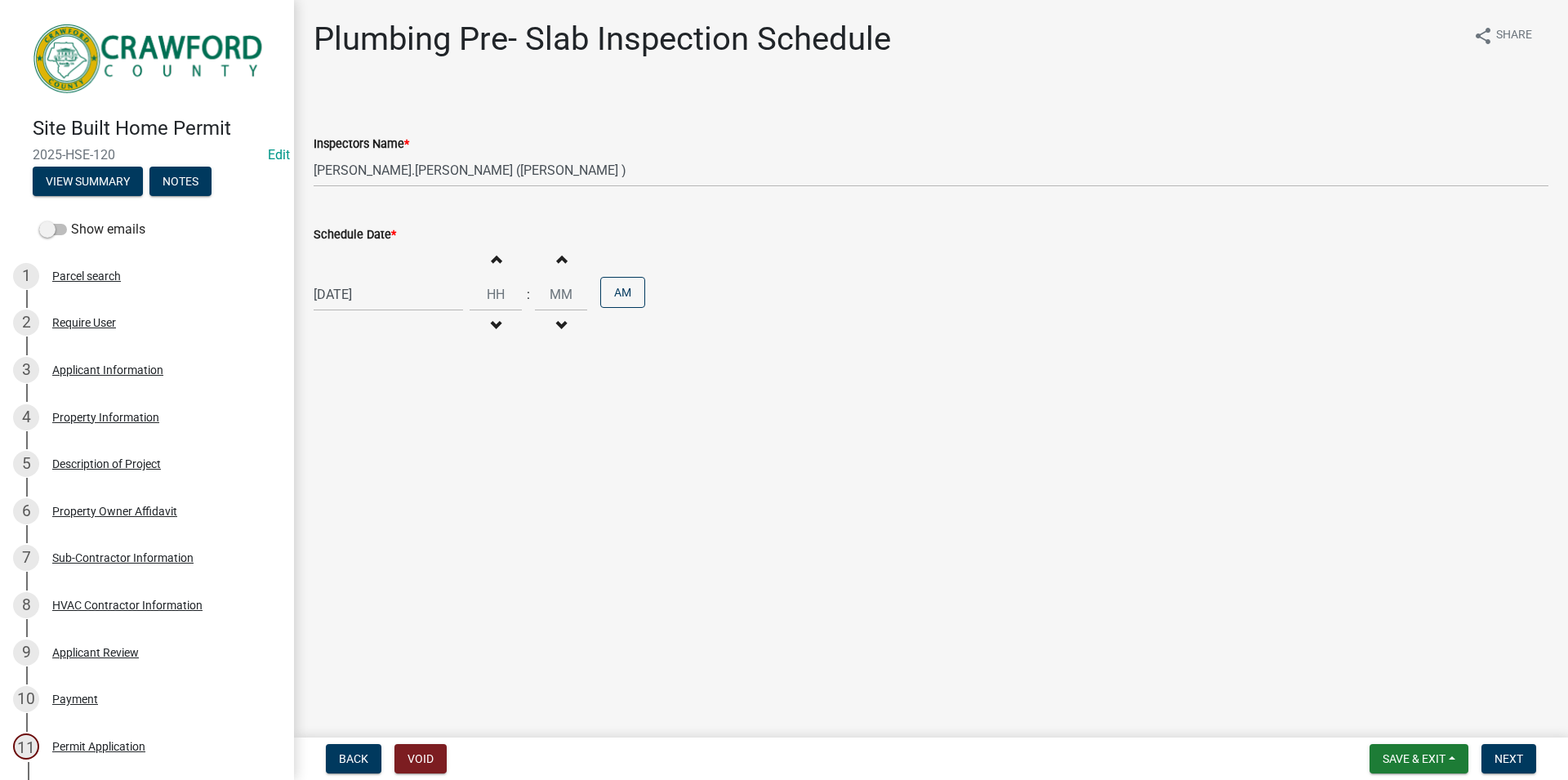
type input "00"
click at [513, 330] on button "Decrement hours" at bounding box center [496, 325] width 35 height 30
click at [500, 273] on div "Increment hours 12 Decrement hours" at bounding box center [496, 294] width 52 height 100
click at [499, 267] on button "Increment hours" at bounding box center [496, 259] width 35 height 30
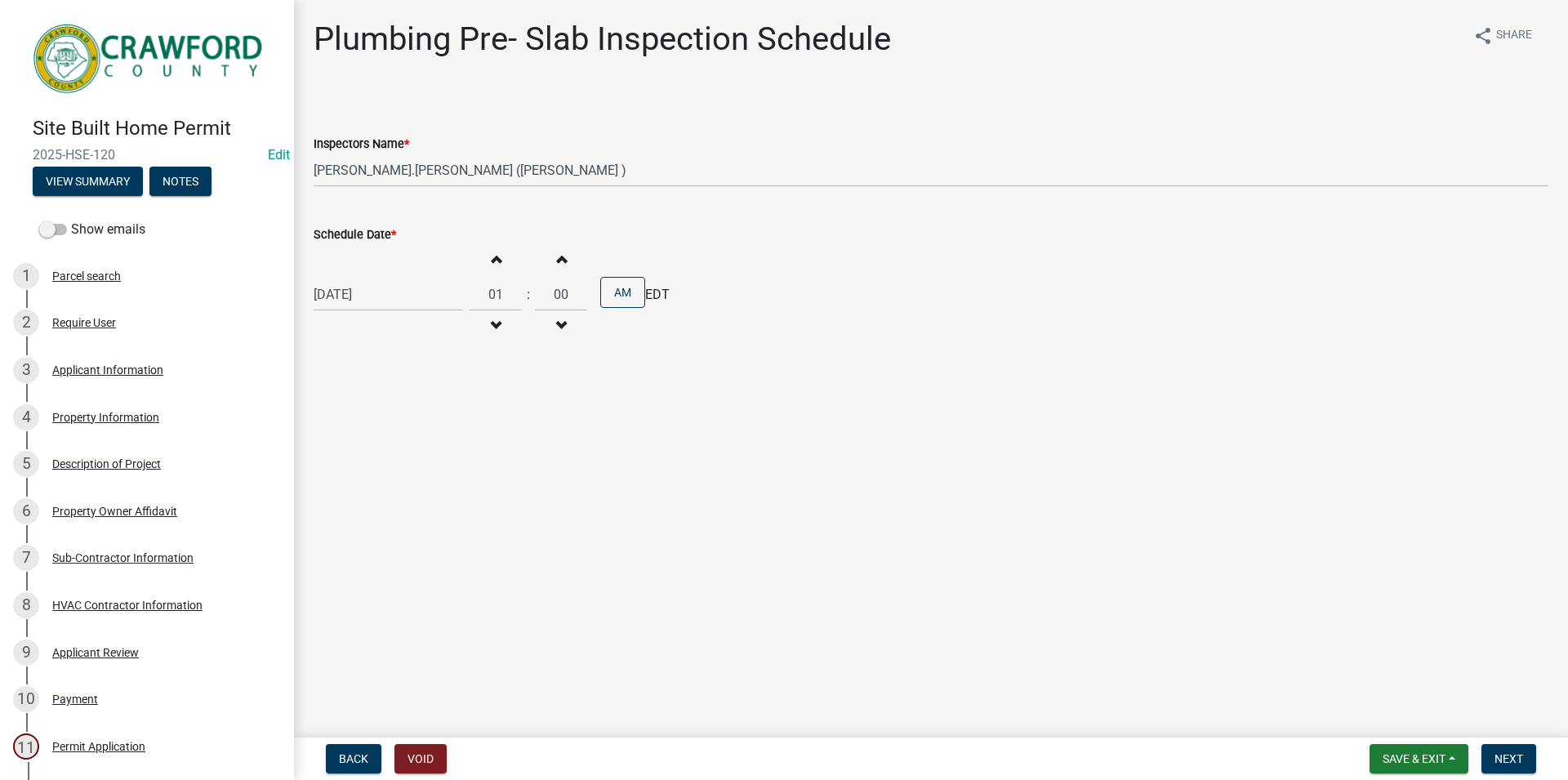
click at [499, 267] on button "Increment hours" at bounding box center [496, 259] width 35 height 30
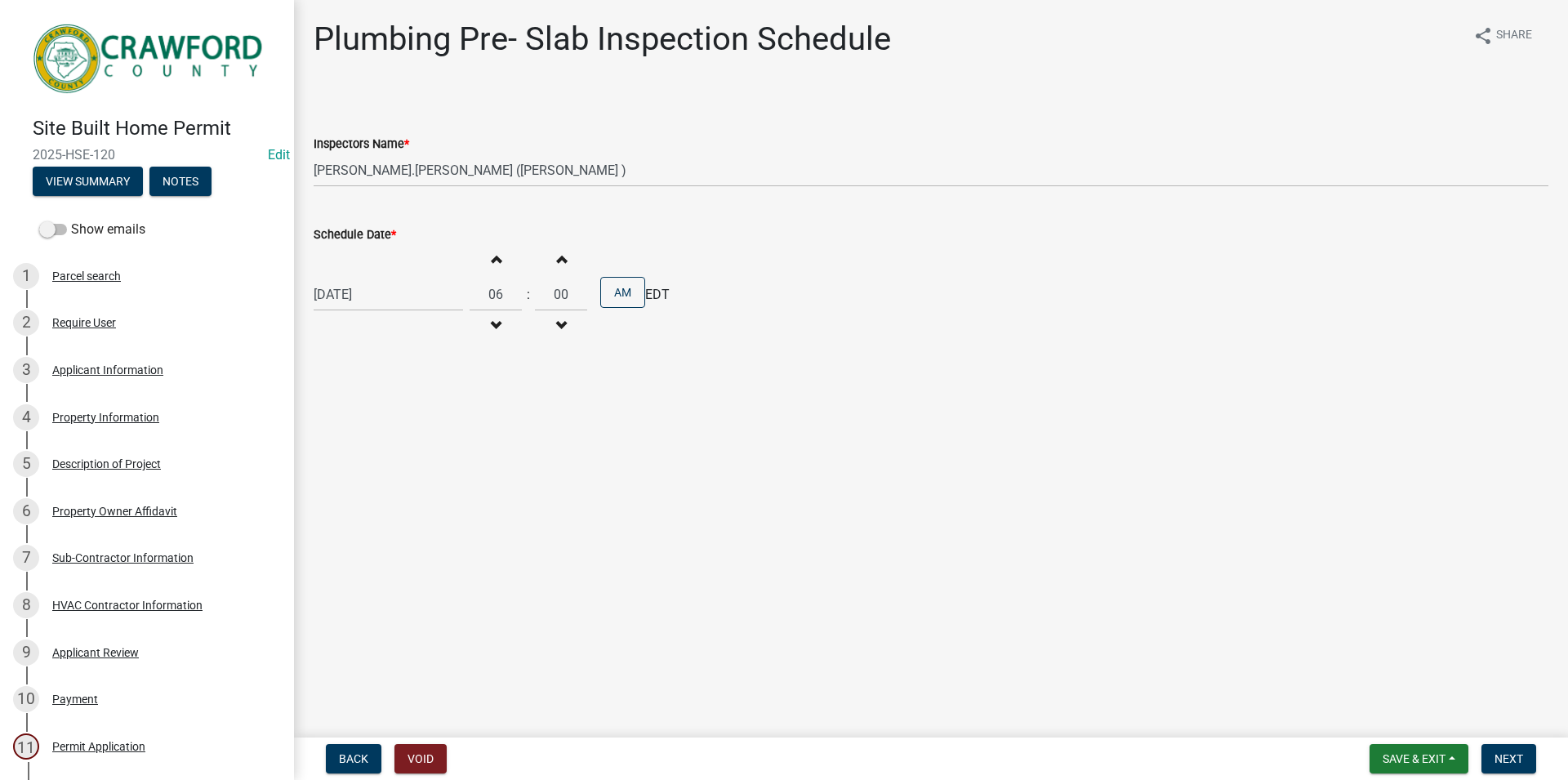
click at [499, 267] on button "Increment hours" at bounding box center [496, 259] width 35 height 30
click at [498, 263] on button "Increment hours" at bounding box center [496, 259] width 35 height 30
type input "10"
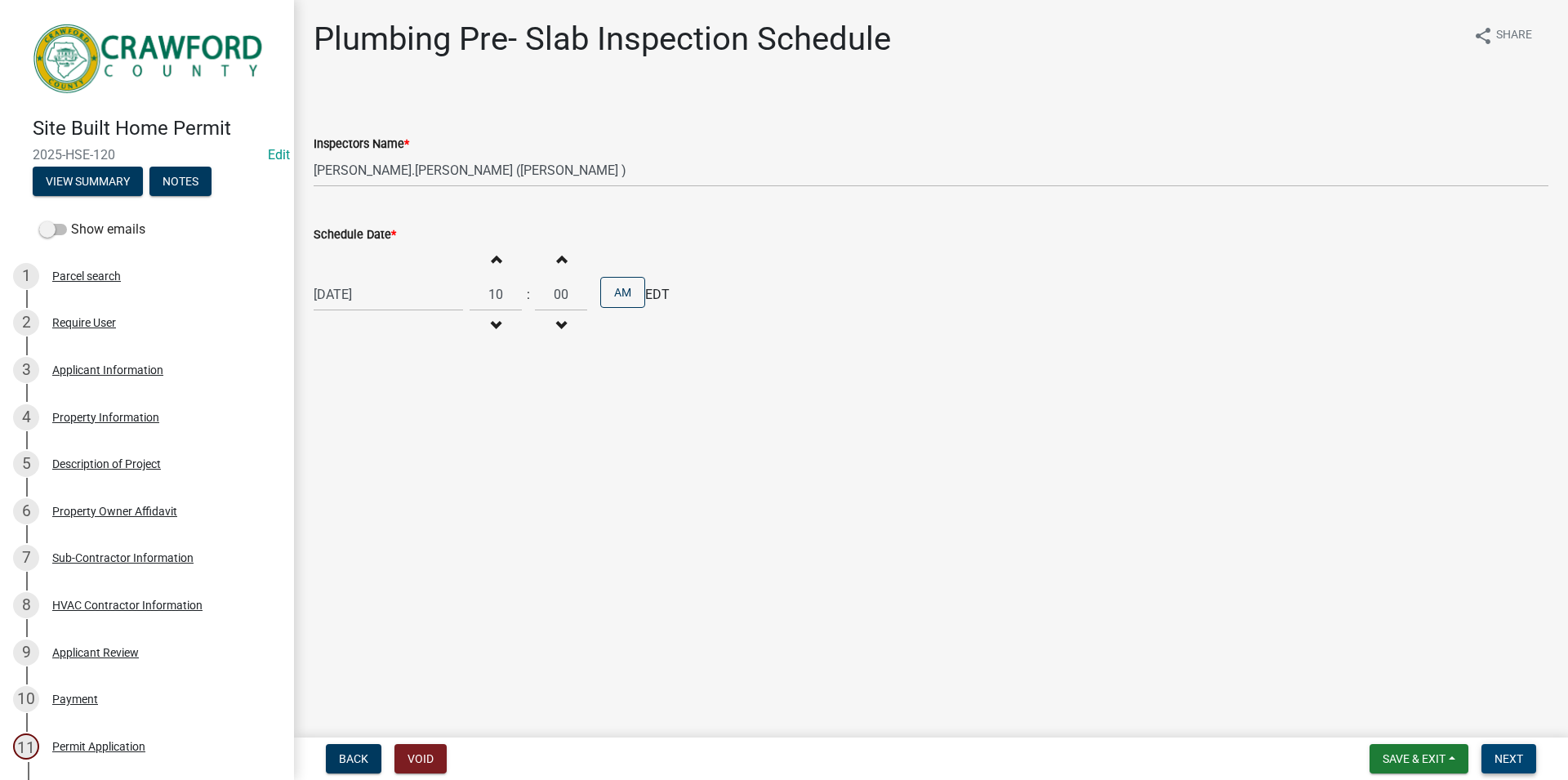
click at [1486, 755] on button "Next" at bounding box center [1509, 758] width 55 height 30
